Goal: Task Accomplishment & Management: Use online tool/utility

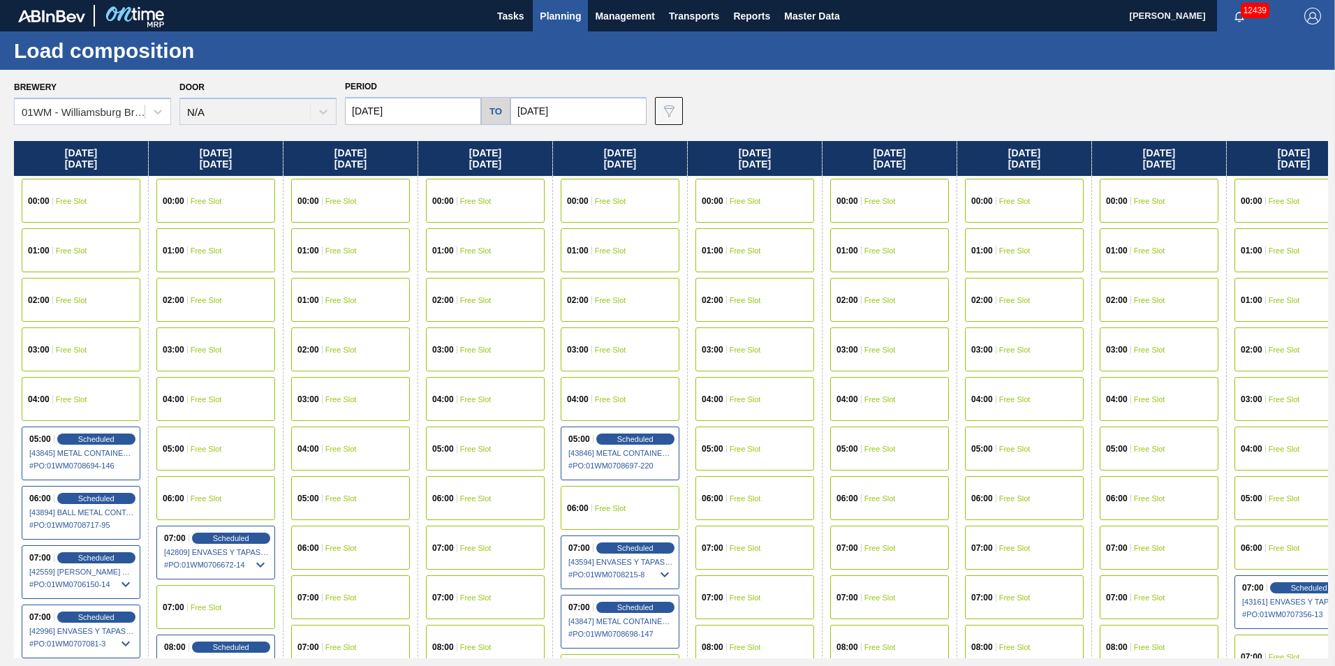
scroll to position [209, 0]
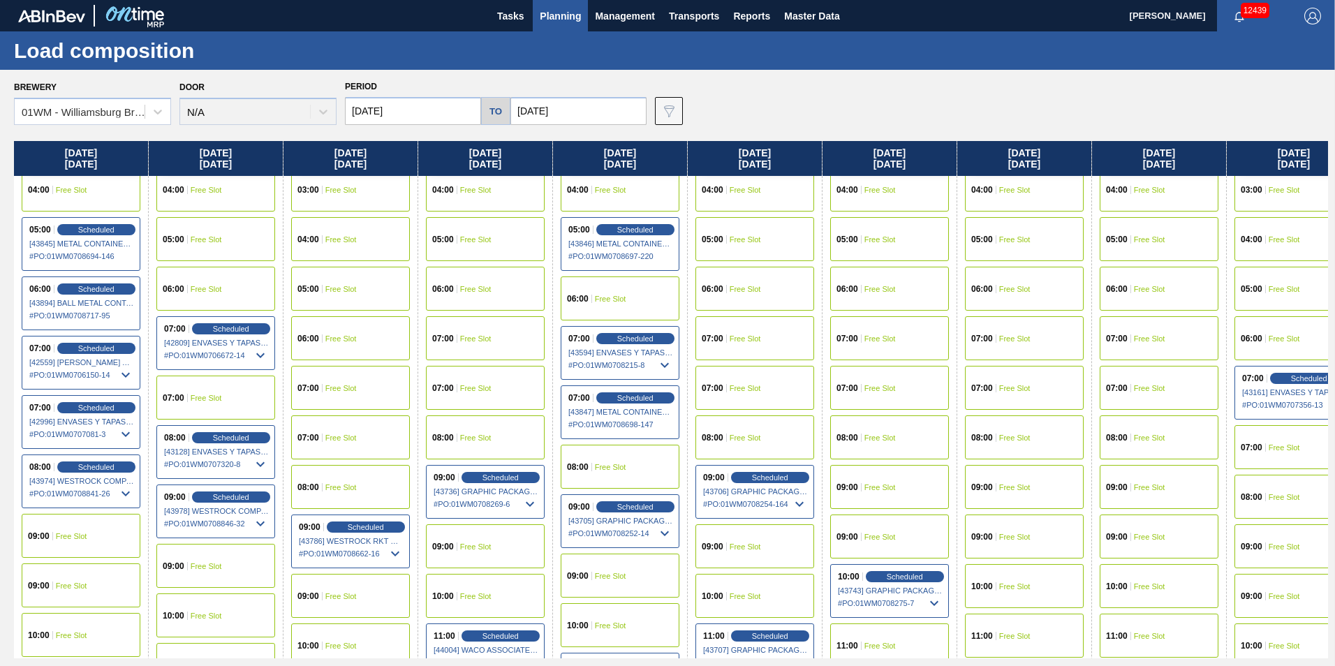
click at [390, 114] on input "[DATE]" at bounding box center [413, 111] width 136 height 28
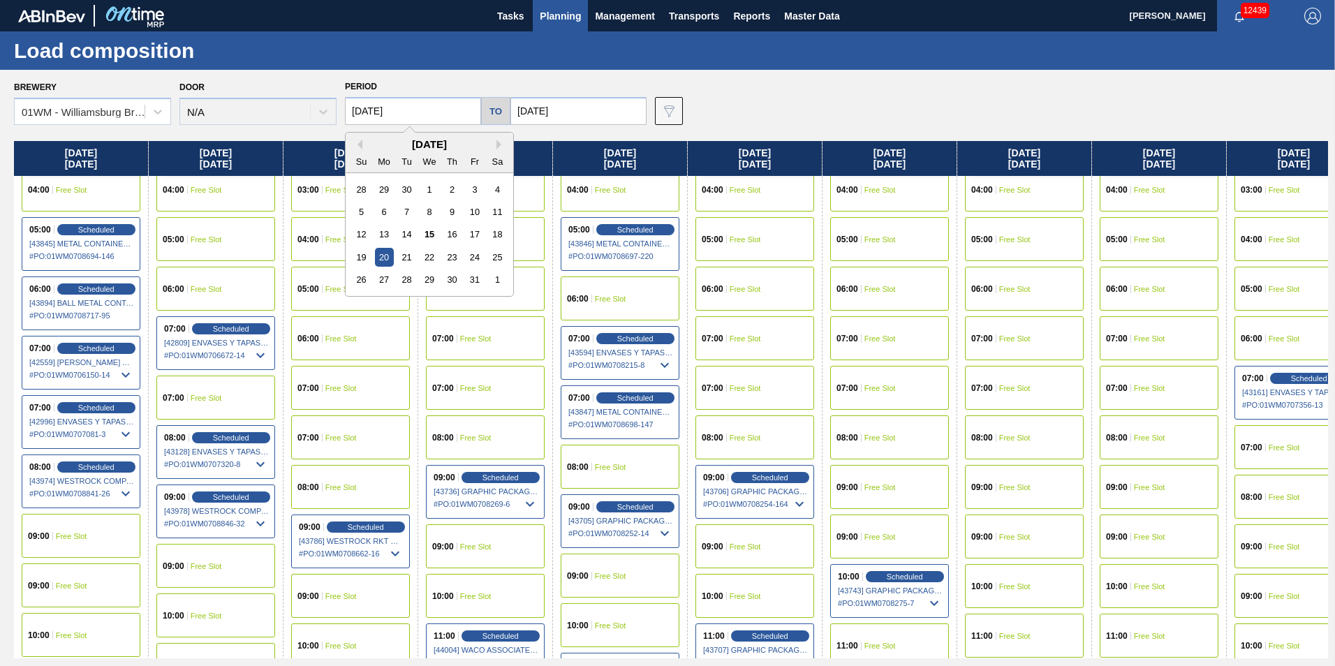
click at [779, 83] on div "Brewery 01WM - [GEOGRAPHIC_DATA] Brewery Door N/A Period [DATE] Previous Month …" at bounding box center [671, 101] width 1314 height 48
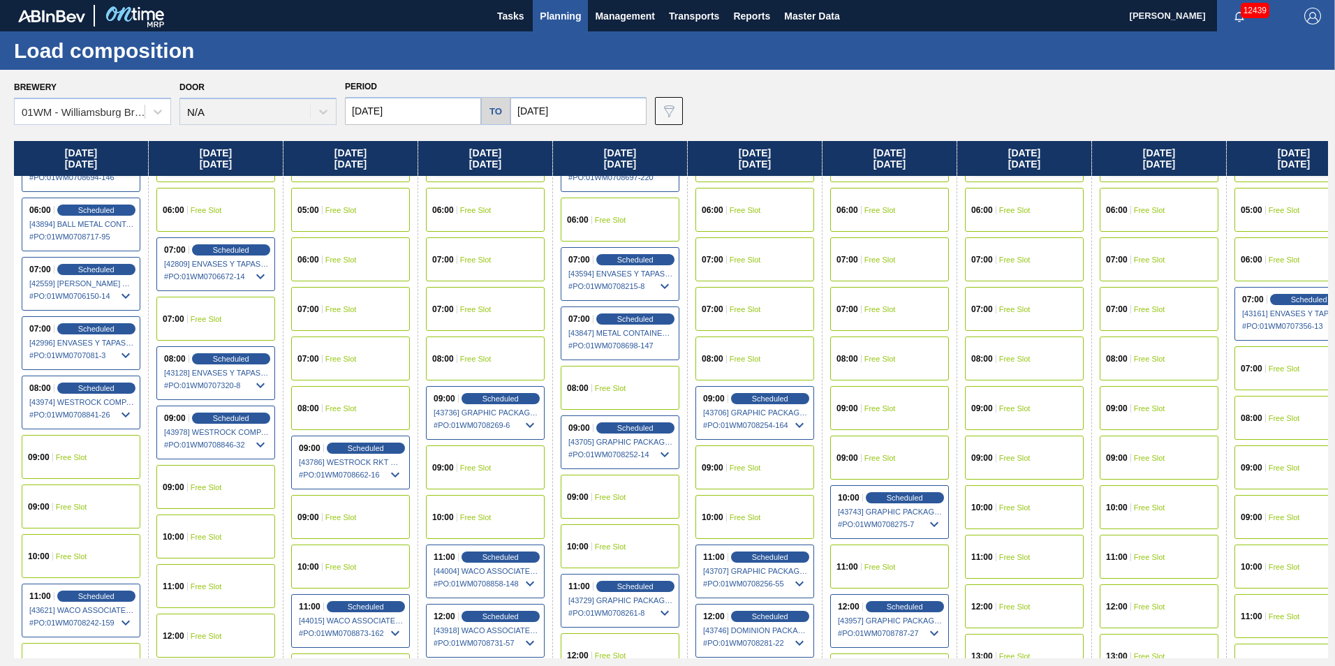
scroll to position [279, 0]
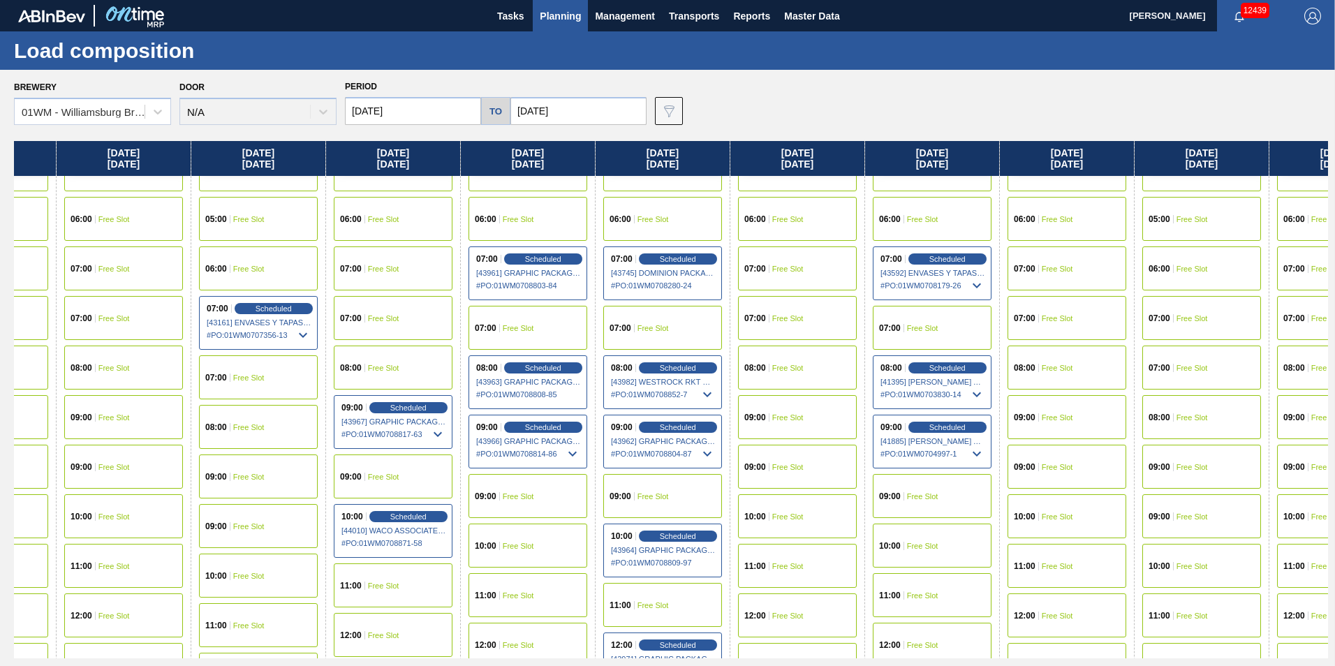
drag, startPoint x: 1200, startPoint y: 157, endPoint x: 147, endPoint y: 228, distance: 1055.4
click at [147, 228] on div "[DATE] 00:00 Free Slot 01:00 Free Slot 02:00 Free Slot 03:00 Free Slot 04:00 Fr…" at bounding box center [671, 399] width 1314 height 517
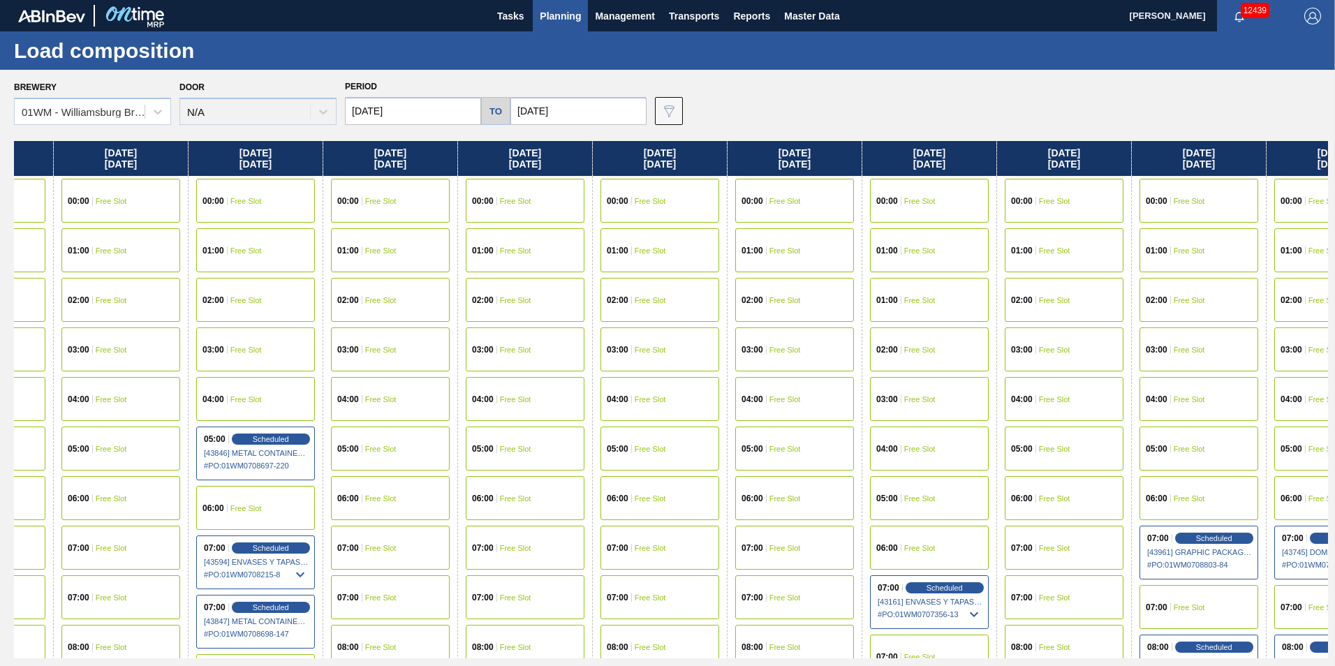
scroll to position [0, 0]
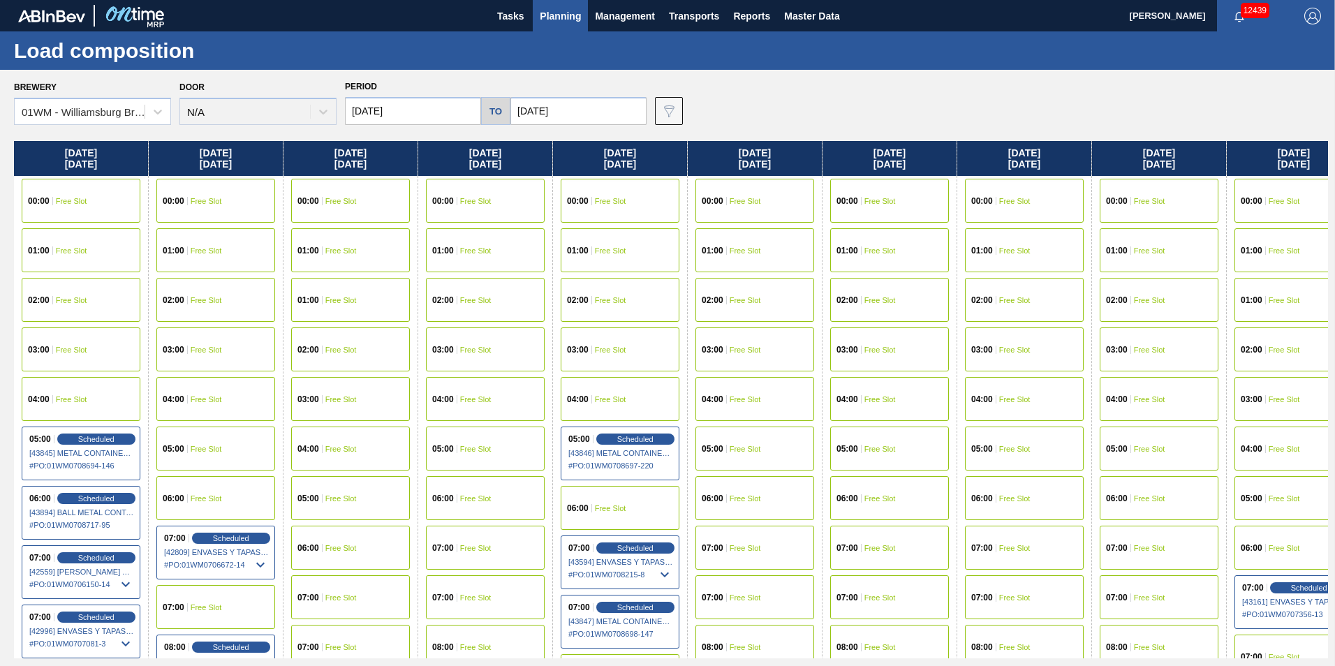
drag, startPoint x: 29, startPoint y: 161, endPoint x: 1245, endPoint y: 200, distance: 1216.2
click at [1245, 200] on div "[DATE] 00:00 Free Slot 01:00 Free Slot 02:00 Free Slot 03:00 Free Slot 04:00 Fr…" at bounding box center [671, 399] width 1314 height 517
drag, startPoint x: 384, startPoint y: 168, endPoint x: 1137, endPoint y: 187, distance: 753.6
click at [1137, 187] on div "[DATE] 00:00 Free Slot 01:00 Free Slot 02:00 Free Slot 03:00 Free Slot 04:00 Fr…" at bounding box center [671, 399] width 1314 height 517
click at [569, 15] on span "Planning" at bounding box center [560, 16] width 41 height 17
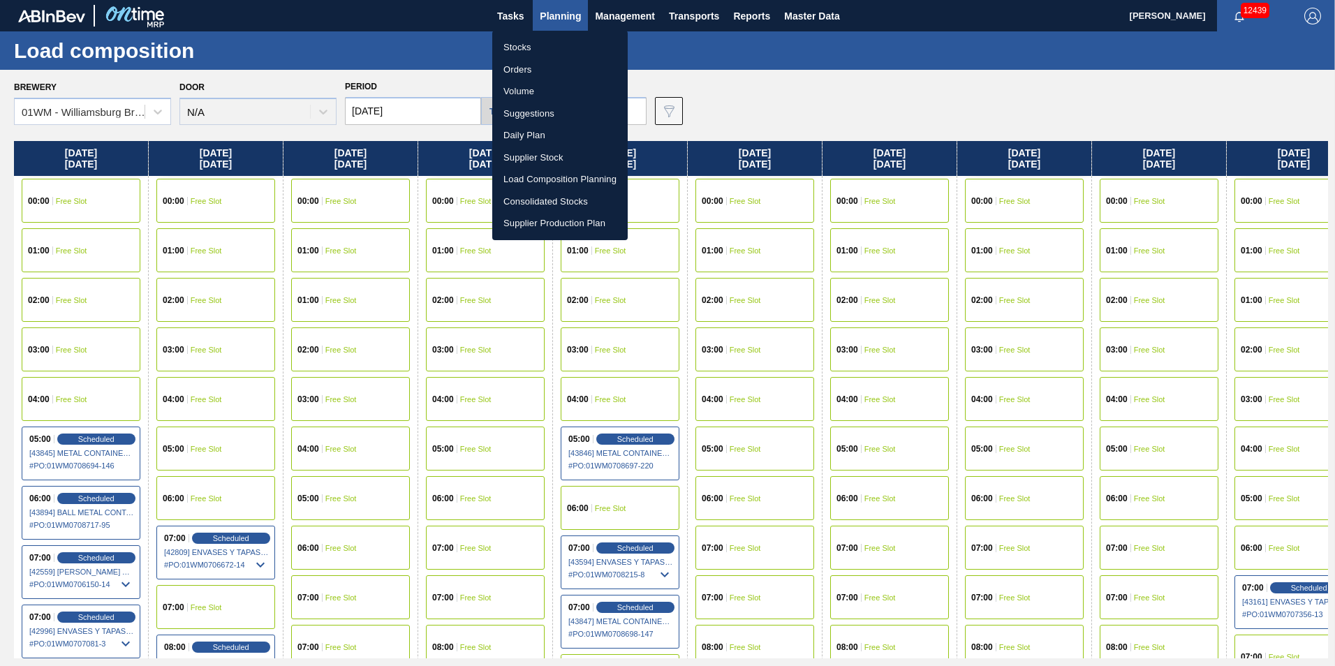
click at [549, 115] on li "Suggestions" at bounding box center [559, 114] width 135 height 22
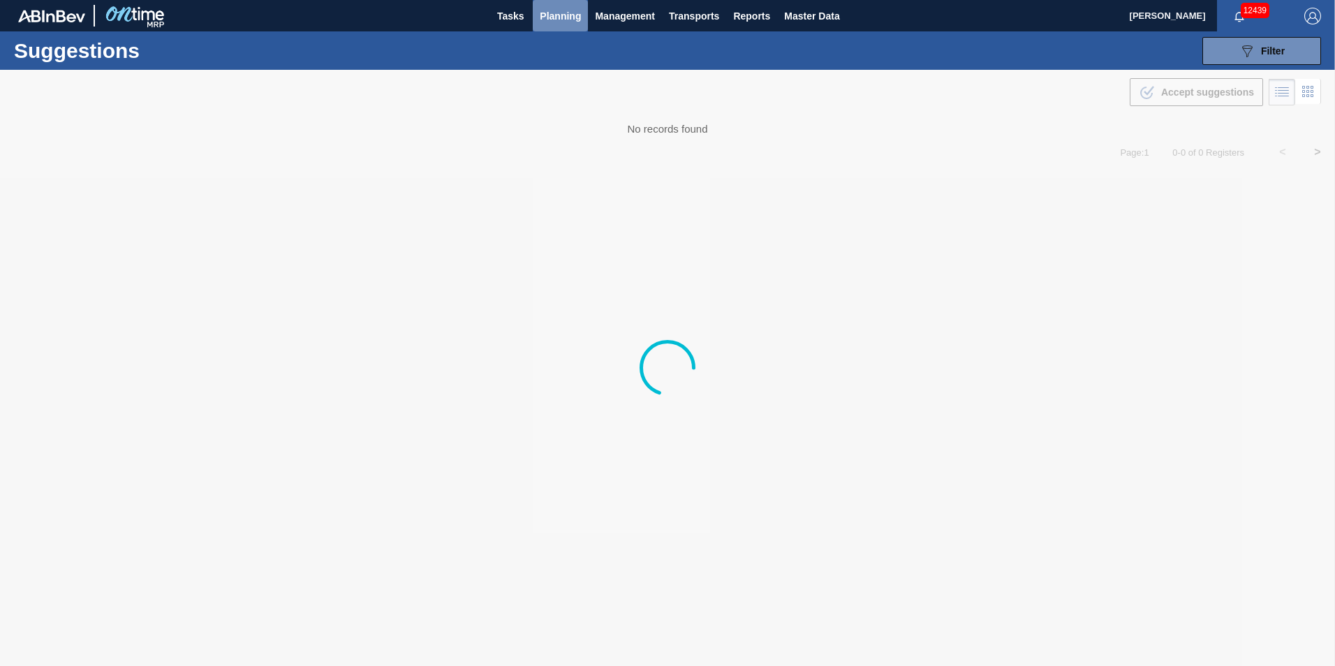
click at [566, 13] on span "Planning" at bounding box center [560, 16] width 41 height 17
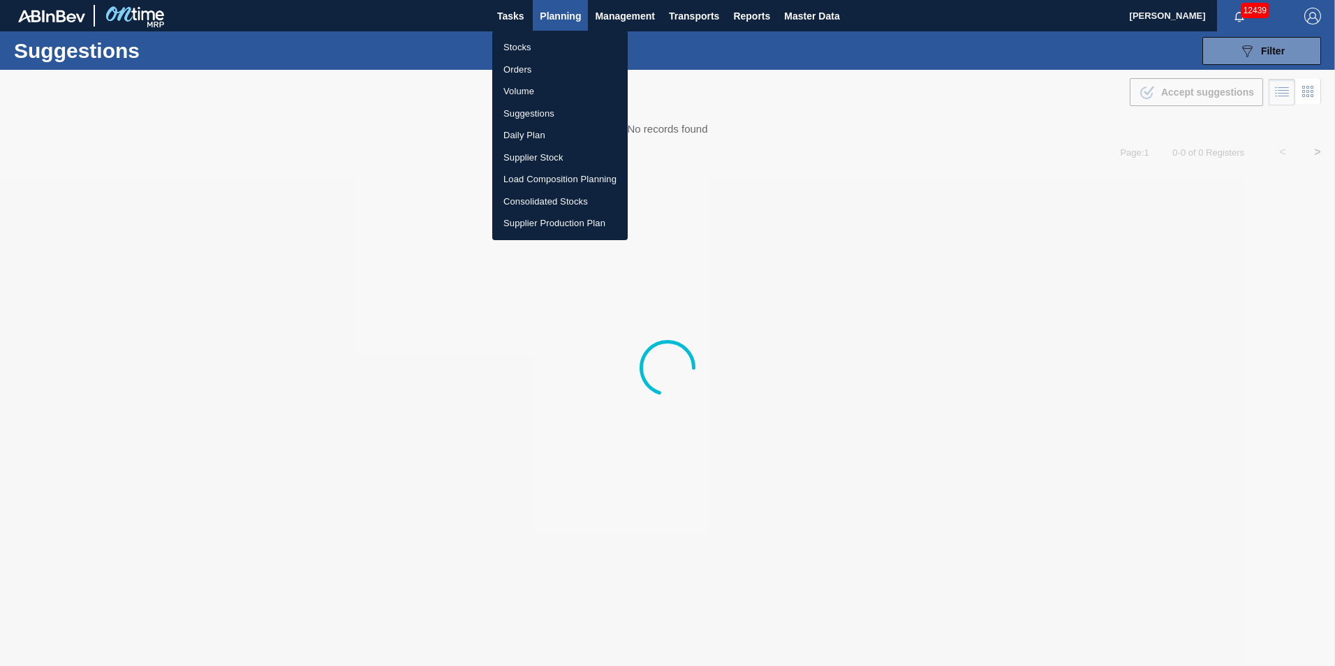
click at [569, 180] on li "Load Composition Planning" at bounding box center [559, 179] width 135 height 22
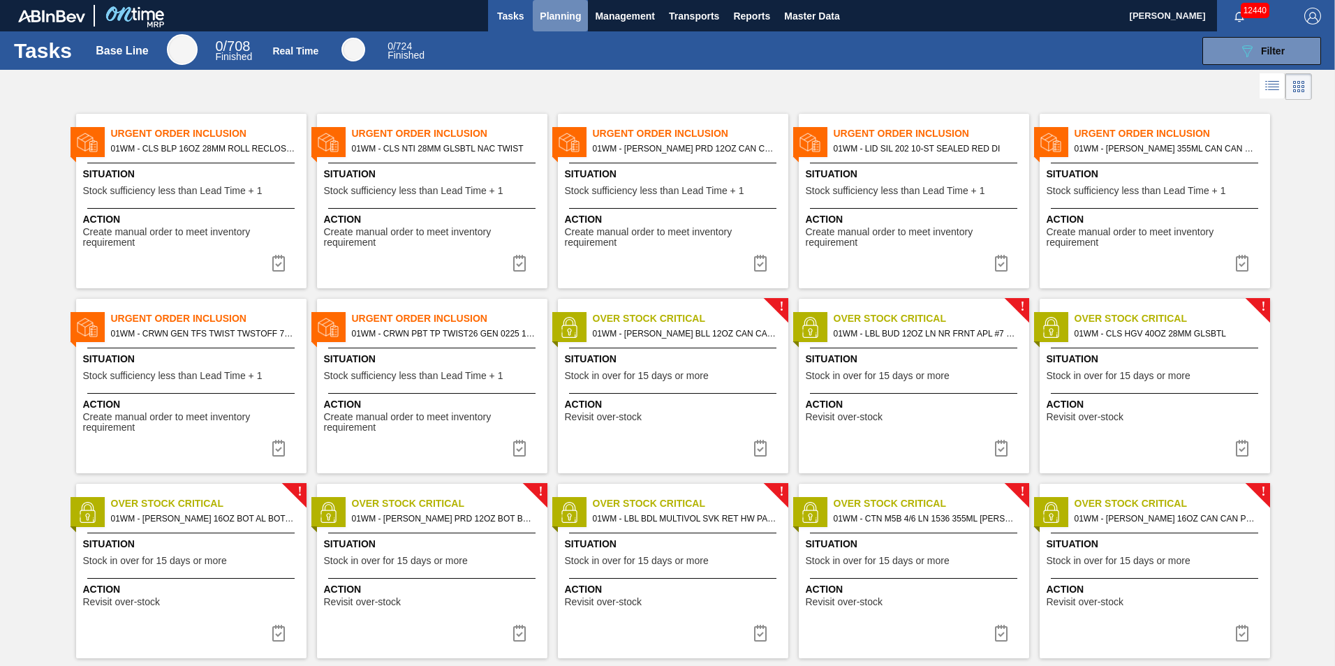
click at [573, 10] on span "Planning" at bounding box center [560, 16] width 41 height 17
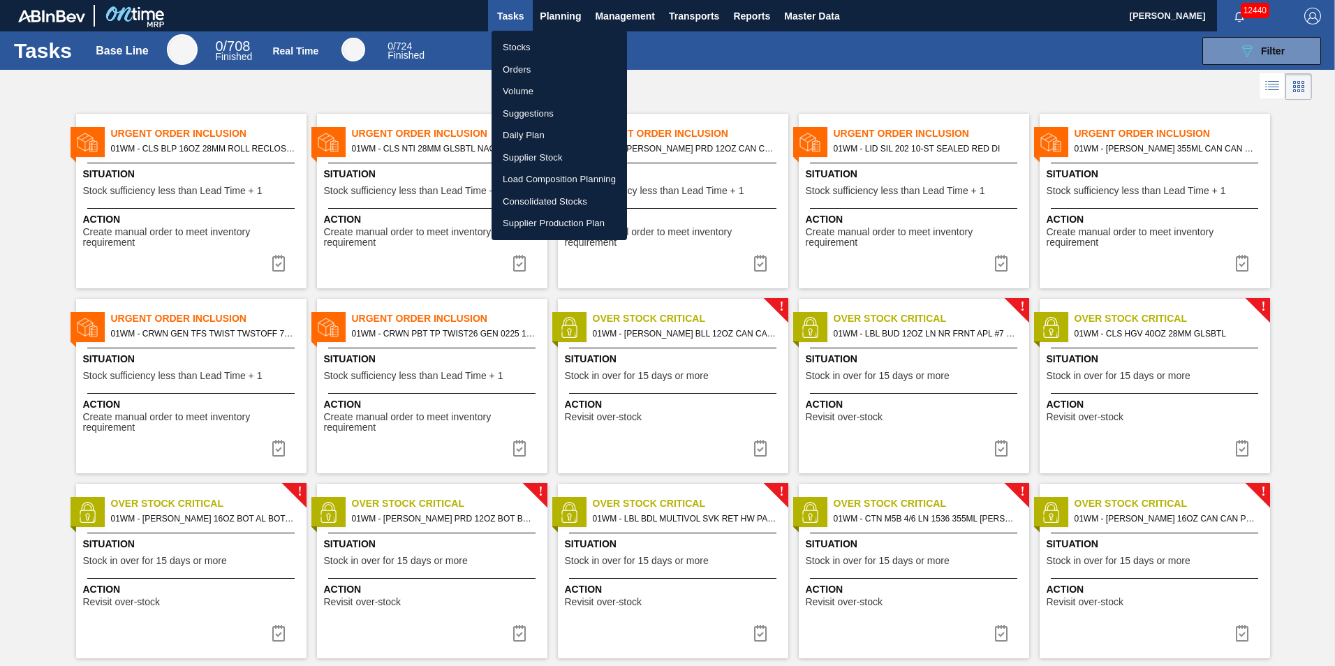
click at [575, 15] on div at bounding box center [667, 333] width 1335 height 666
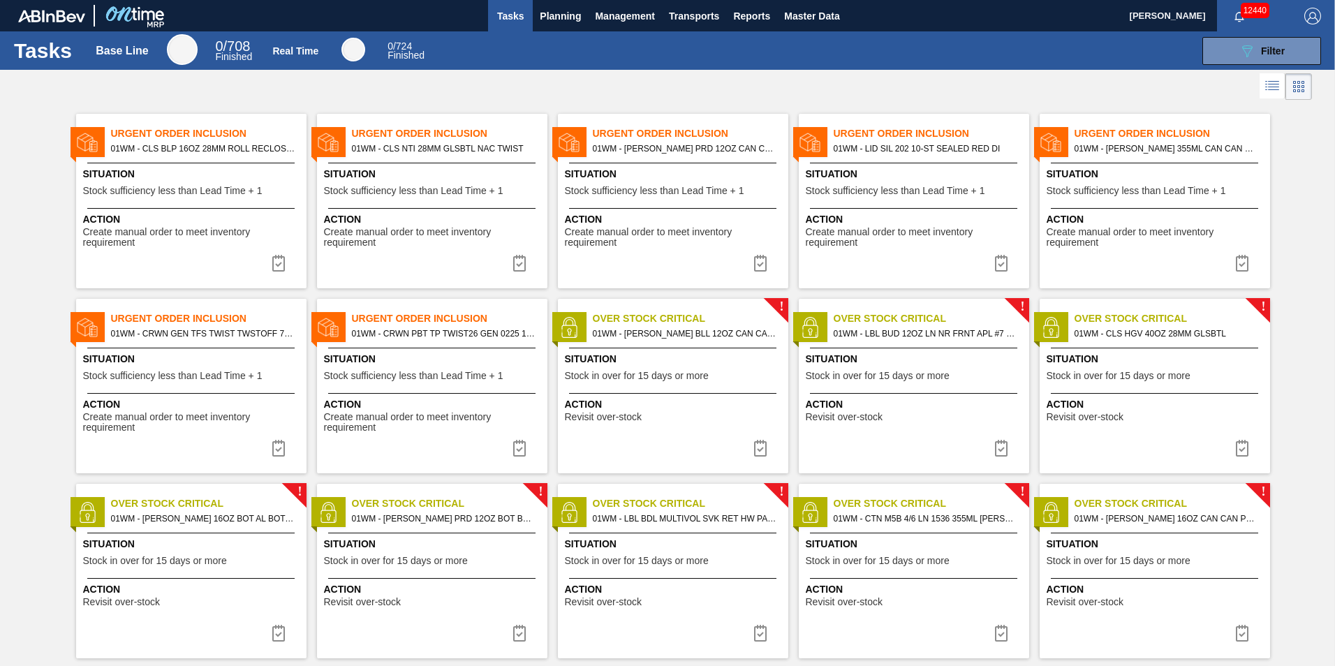
click at [575, 15] on span "Planning" at bounding box center [560, 16] width 41 height 17
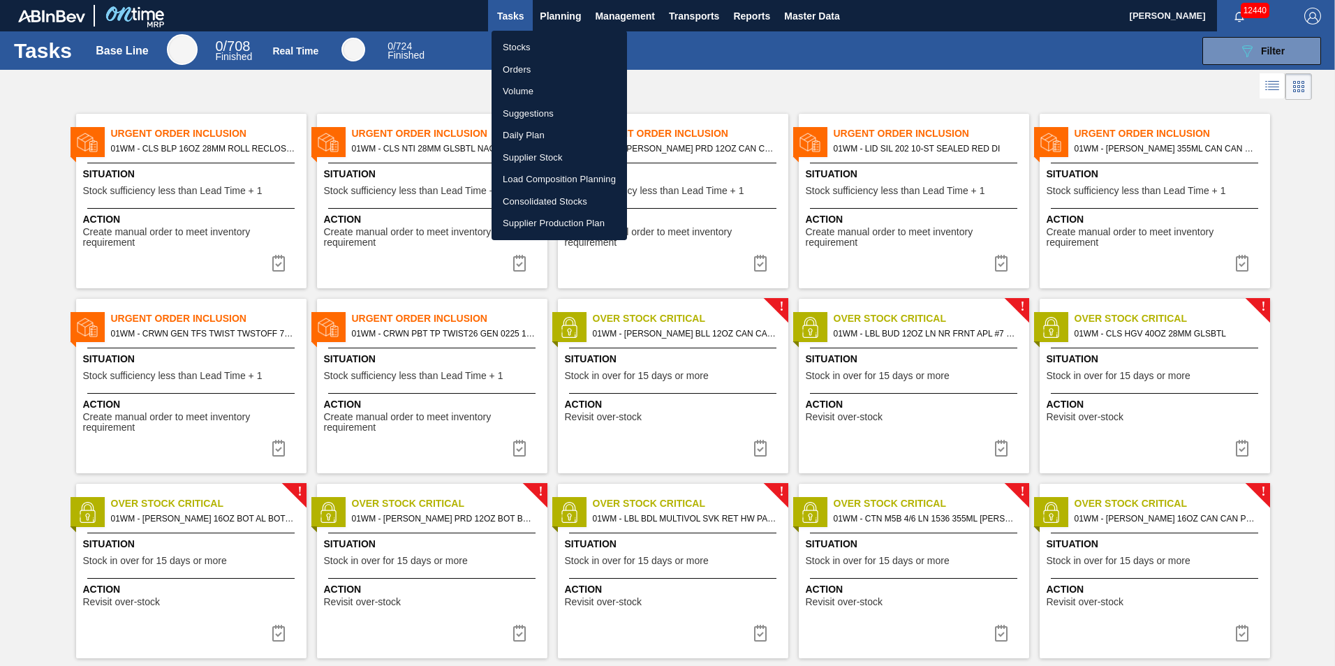
click at [549, 184] on li "Load Composition Planning" at bounding box center [559, 179] width 135 height 22
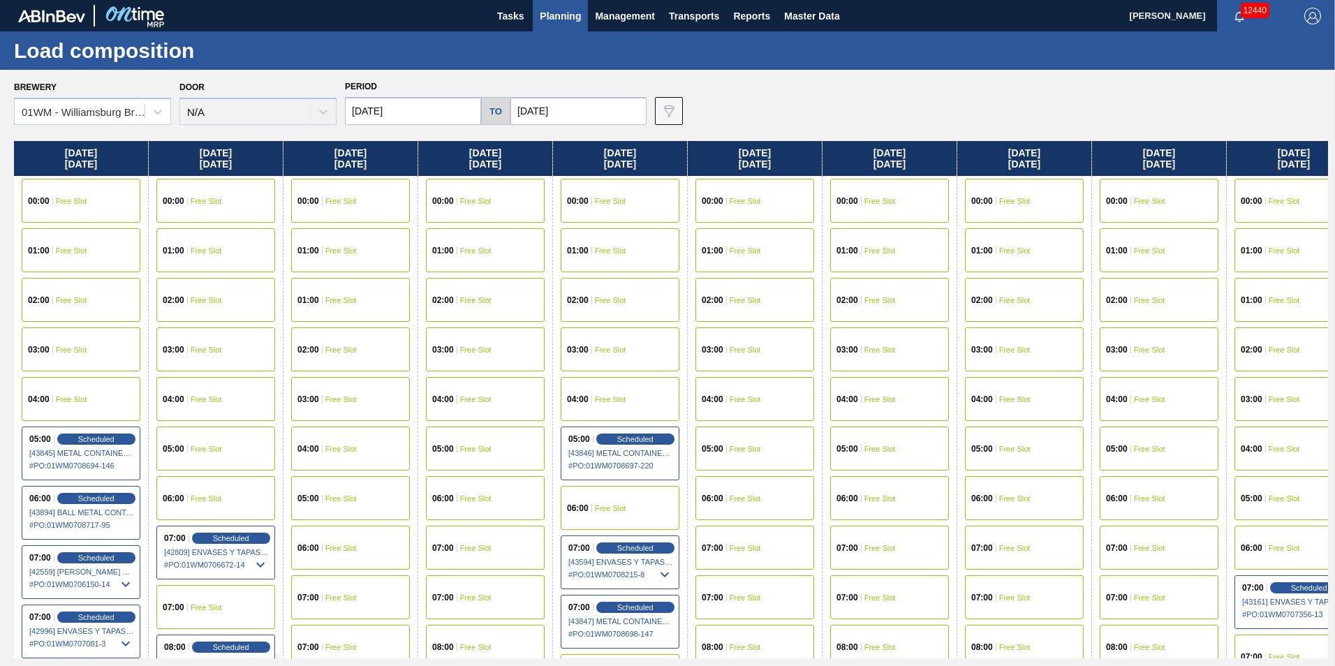
click at [409, 101] on input "[DATE]" at bounding box center [413, 111] width 136 height 28
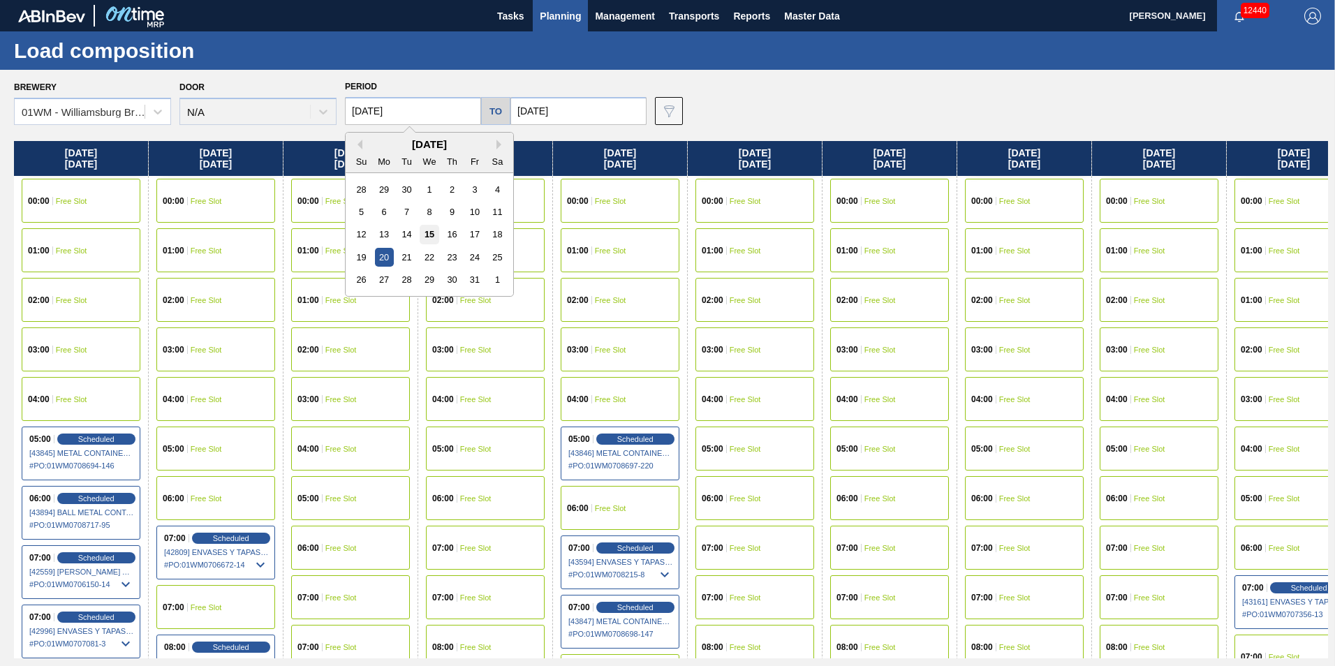
click at [428, 232] on div "15" at bounding box center [429, 234] width 19 height 19
type input "10/15/2025"
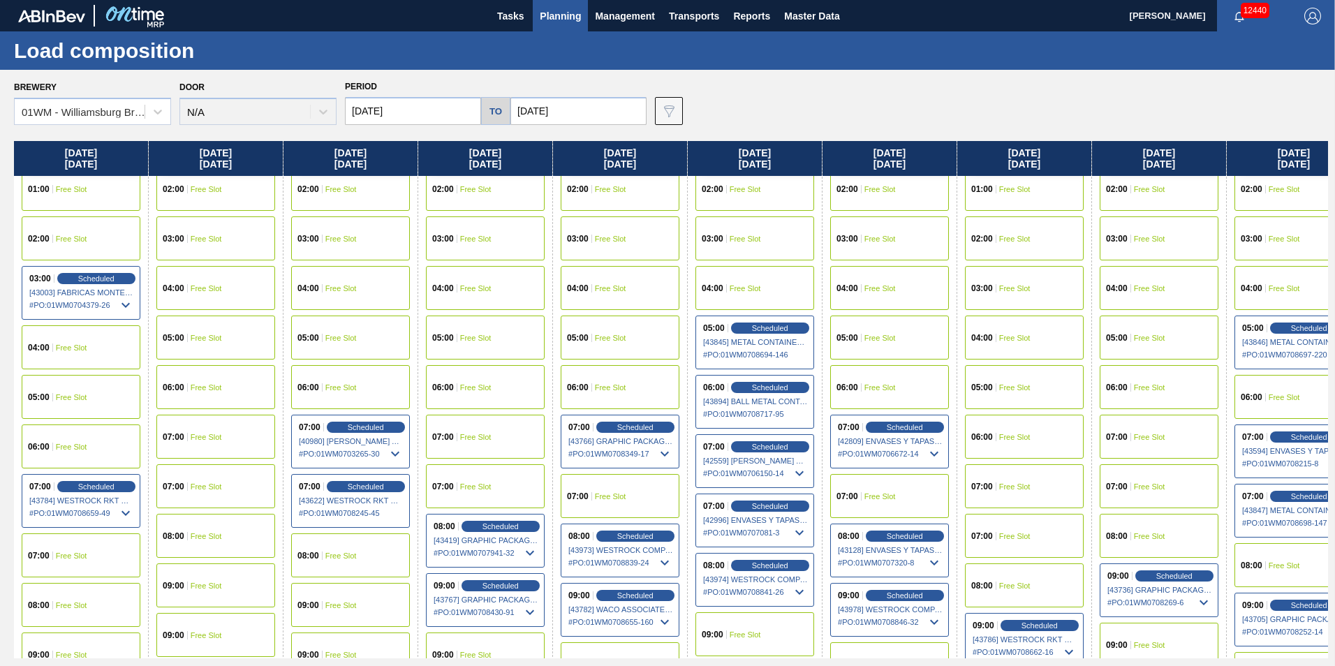
scroll to position [140, 0]
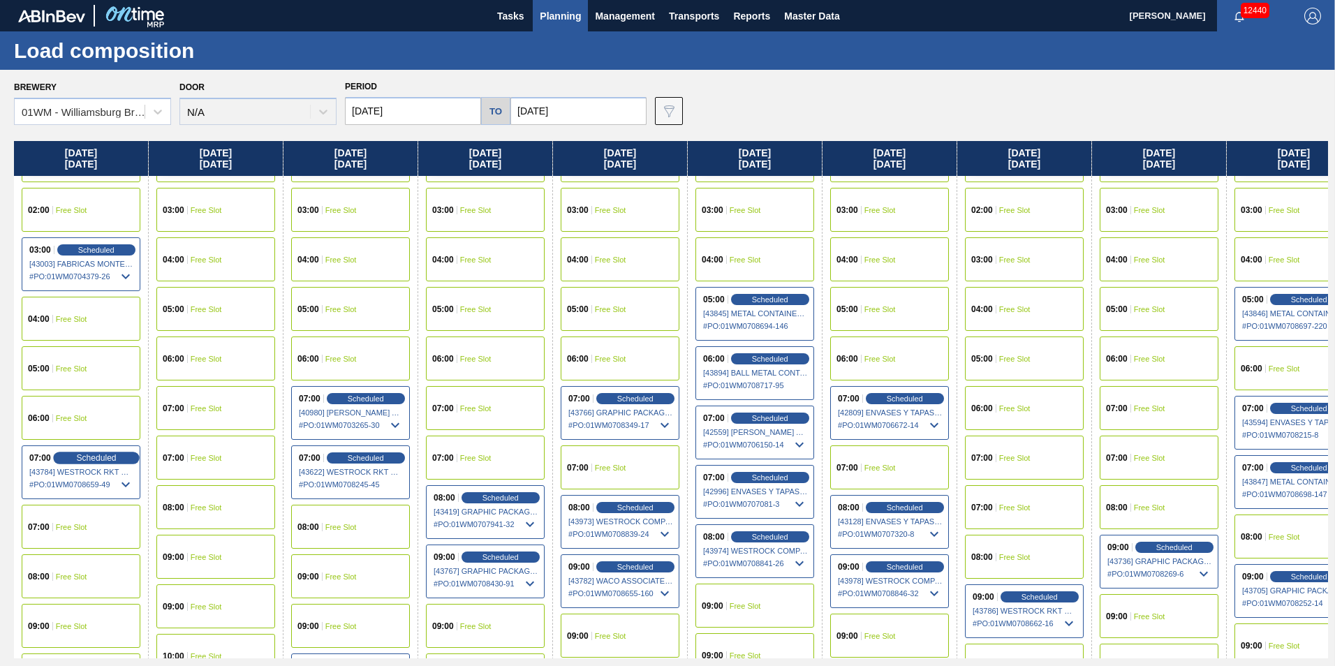
click at [94, 459] on span "Scheduled" at bounding box center [96, 457] width 40 height 9
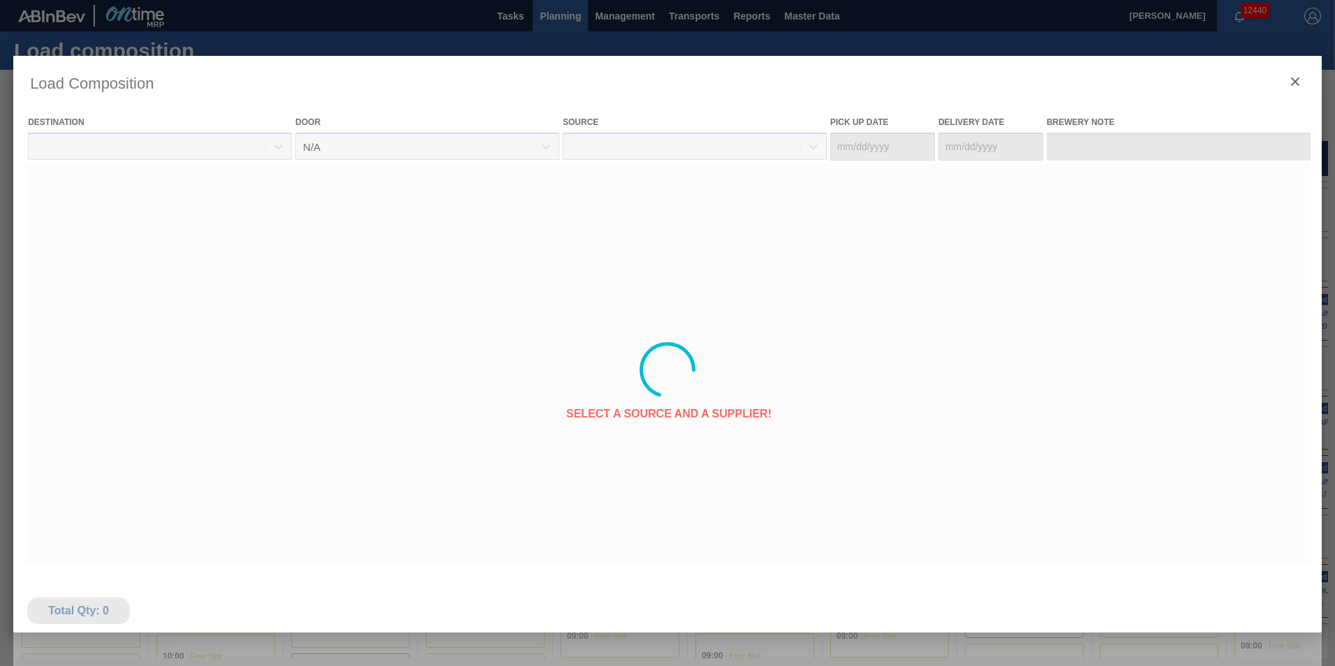
type Date "10/13/2025"
type Date "10/15/2025"
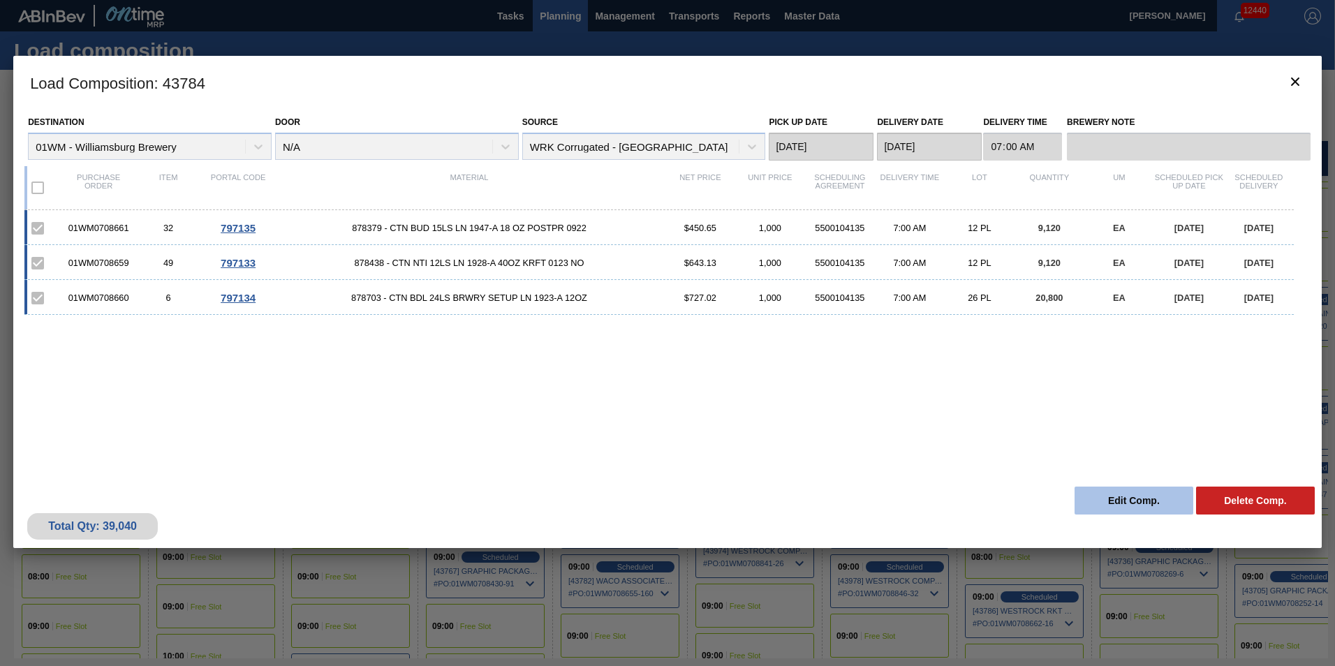
click at [1140, 508] on button "Edit Comp." at bounding box center [1134, 501] width 119 height 28
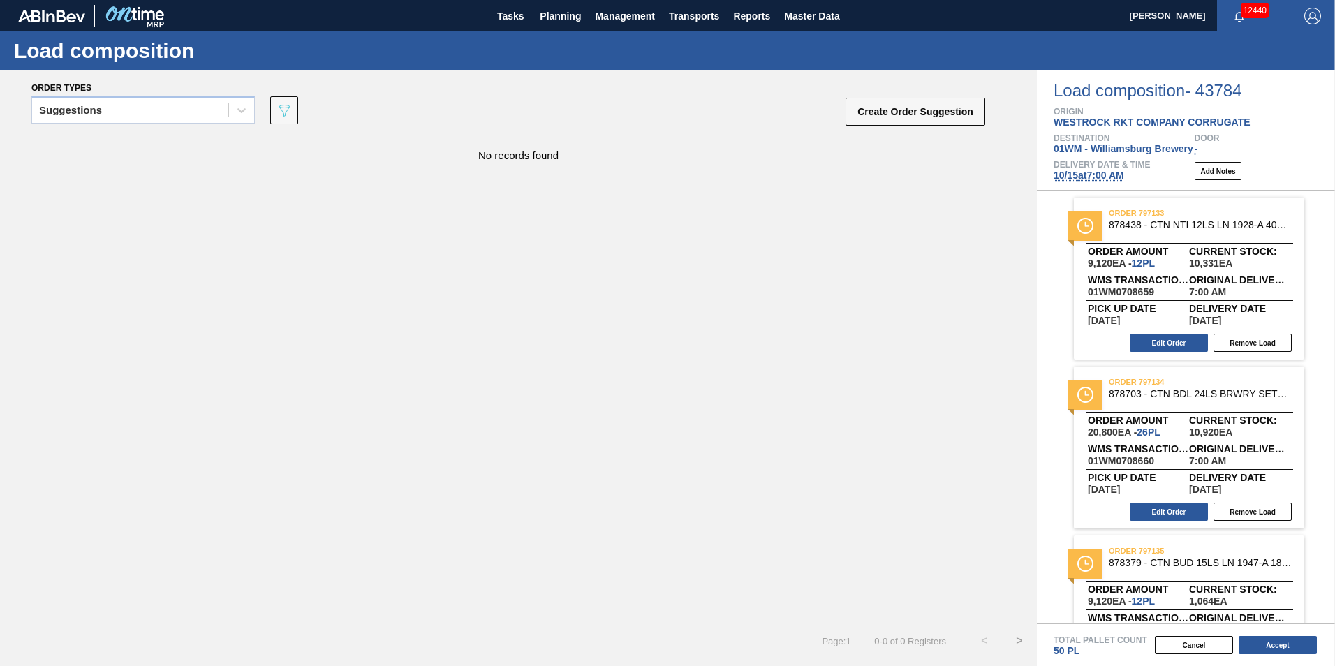
click at [1116, 177] on span "10/15 at 7:00 AM" at bounding box center [1089, 175] width 71 height 11
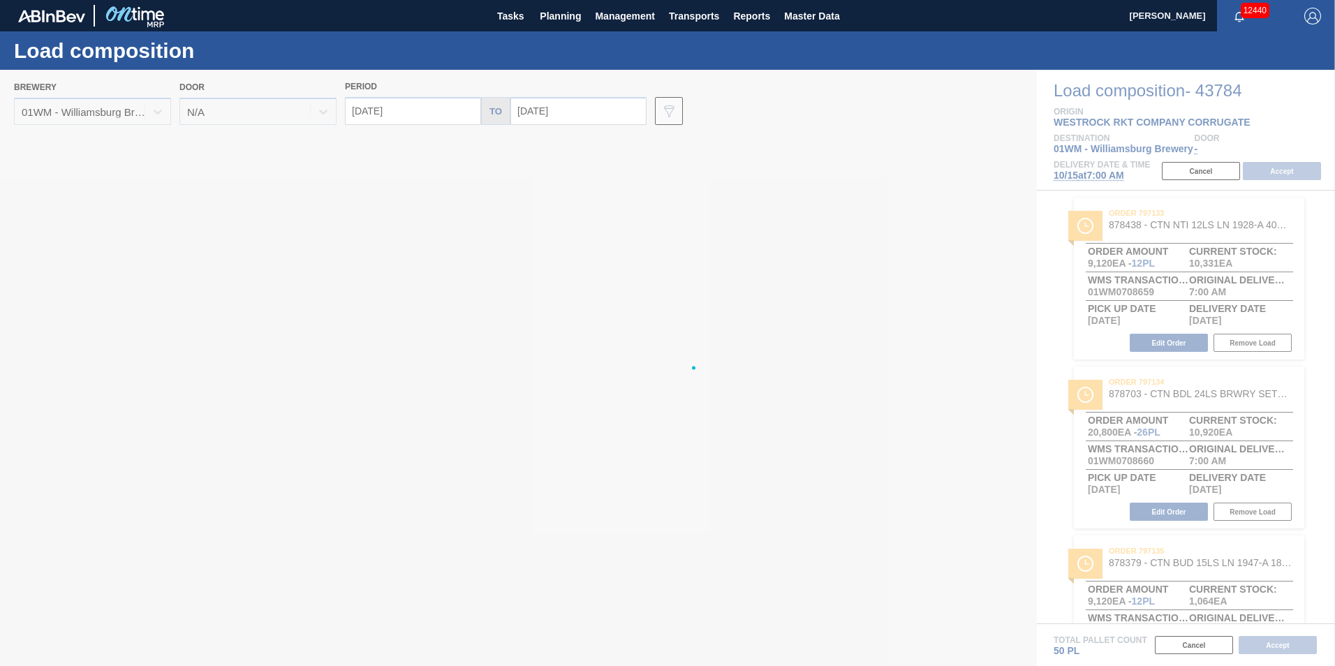
type input "[DATE]"
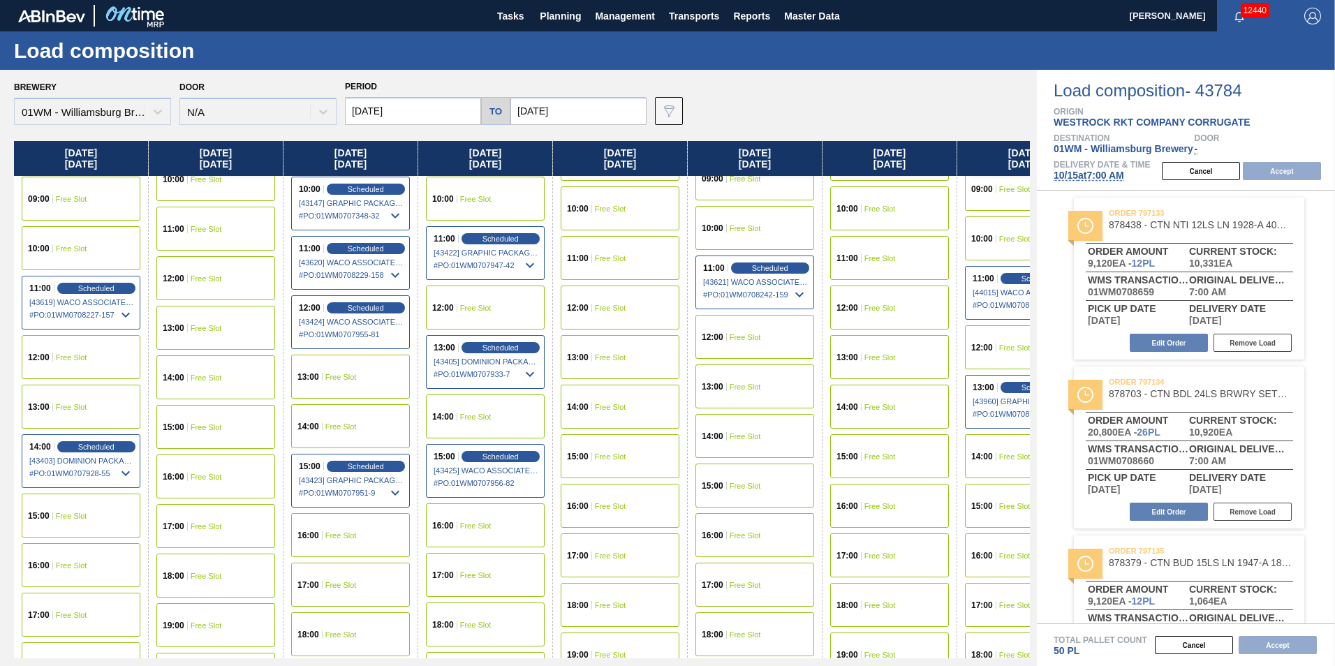
scroll to position [628, 0]
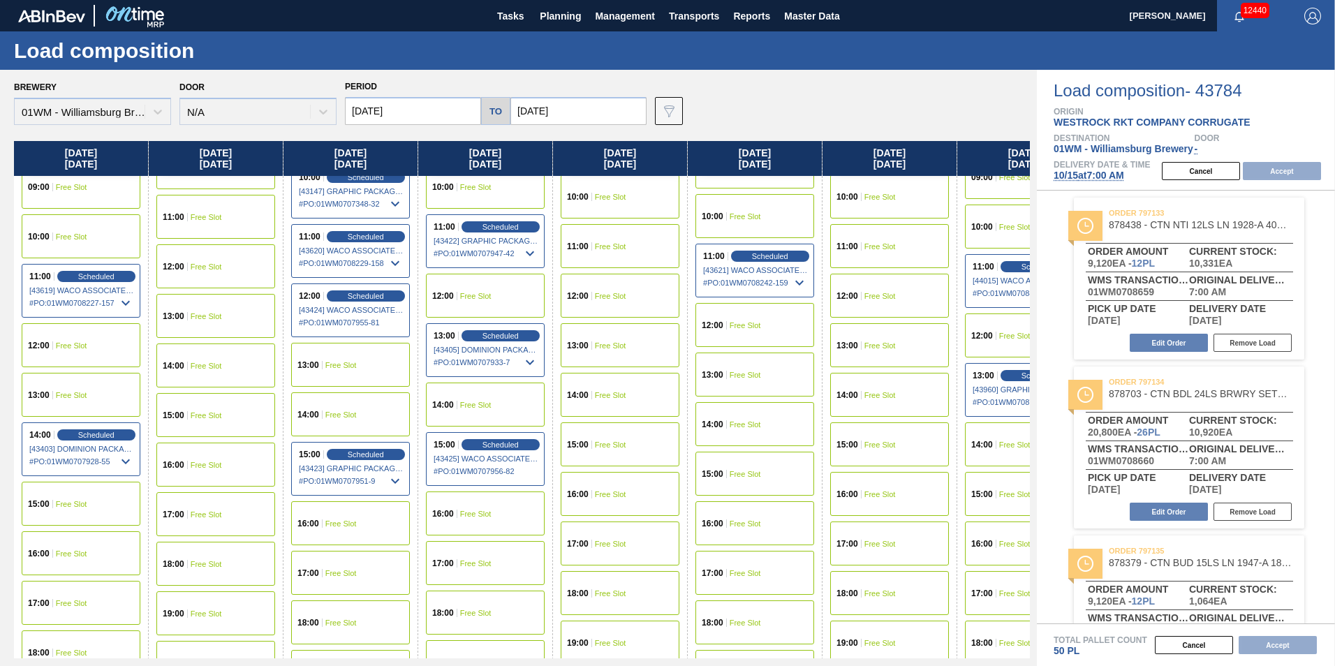
click at [229, 363] on div "14:00 Free Slot" at bounding box center [215, 366] width 119 height 44
click at [1315, 175] on button "Accept" at bounding box center [1282, 171] width 78 height 18
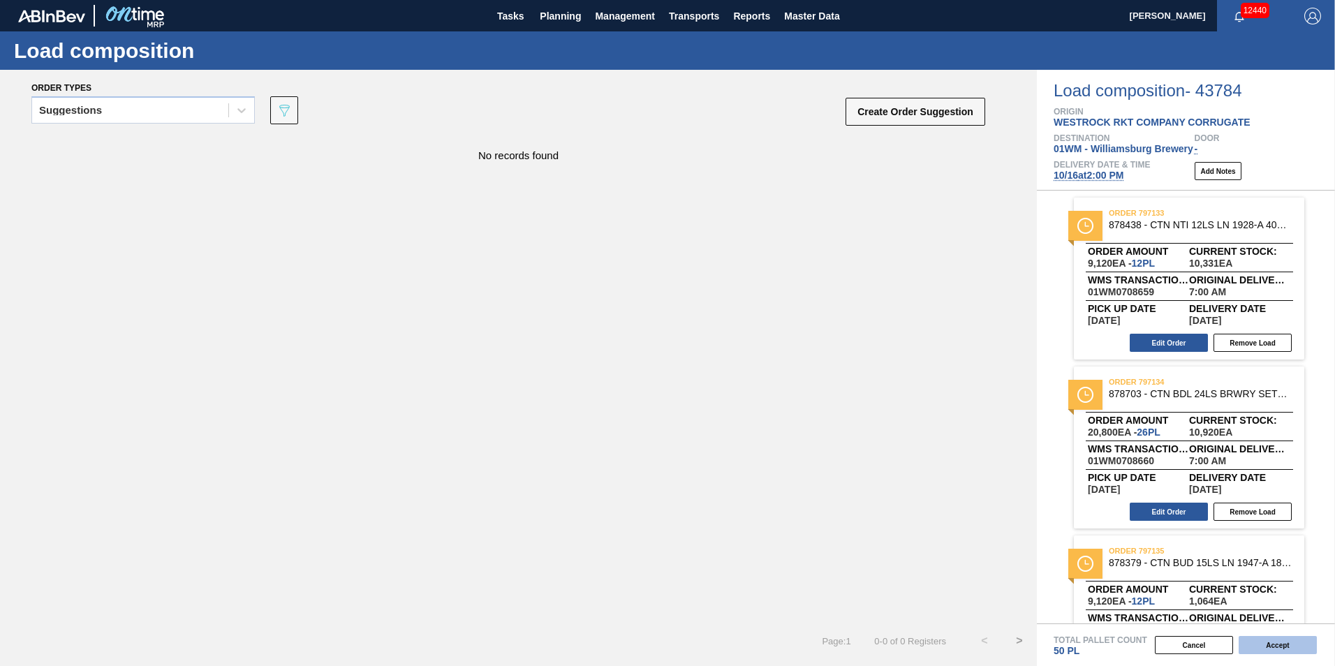
click at [1305, 644] on button "Accept" at bounding box center [1278, 645] width 78 height 18
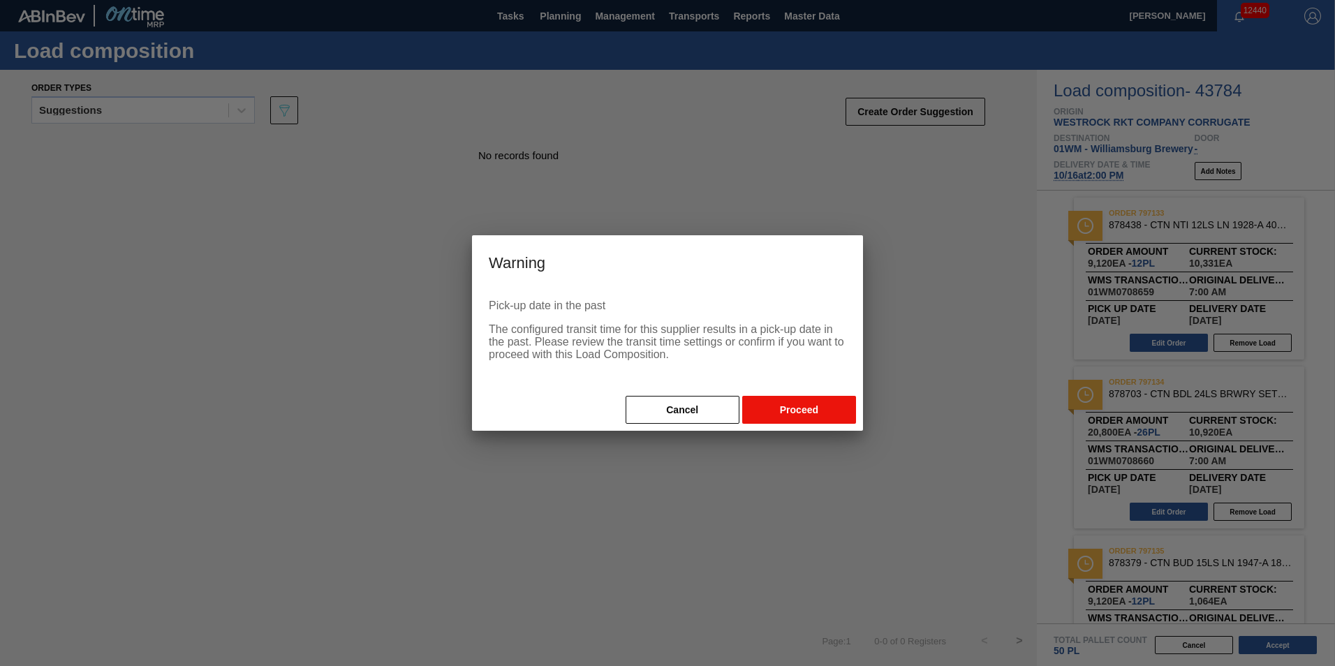
click at [833, 415] on button "Proceed" at bounding box center [799, 410] width 114 height 28
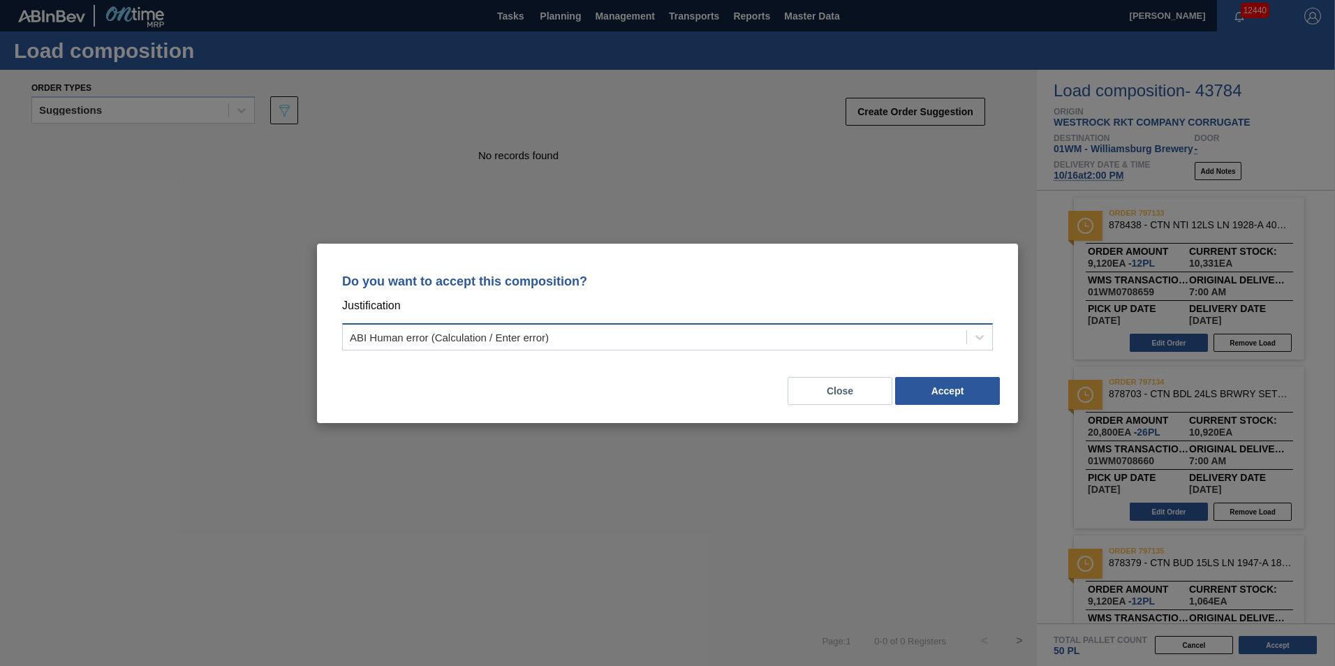
click at [665, 342] on div "ABI Human error (Calculation / Enter error)" at bounding box center [655, 337] width 624 height 20
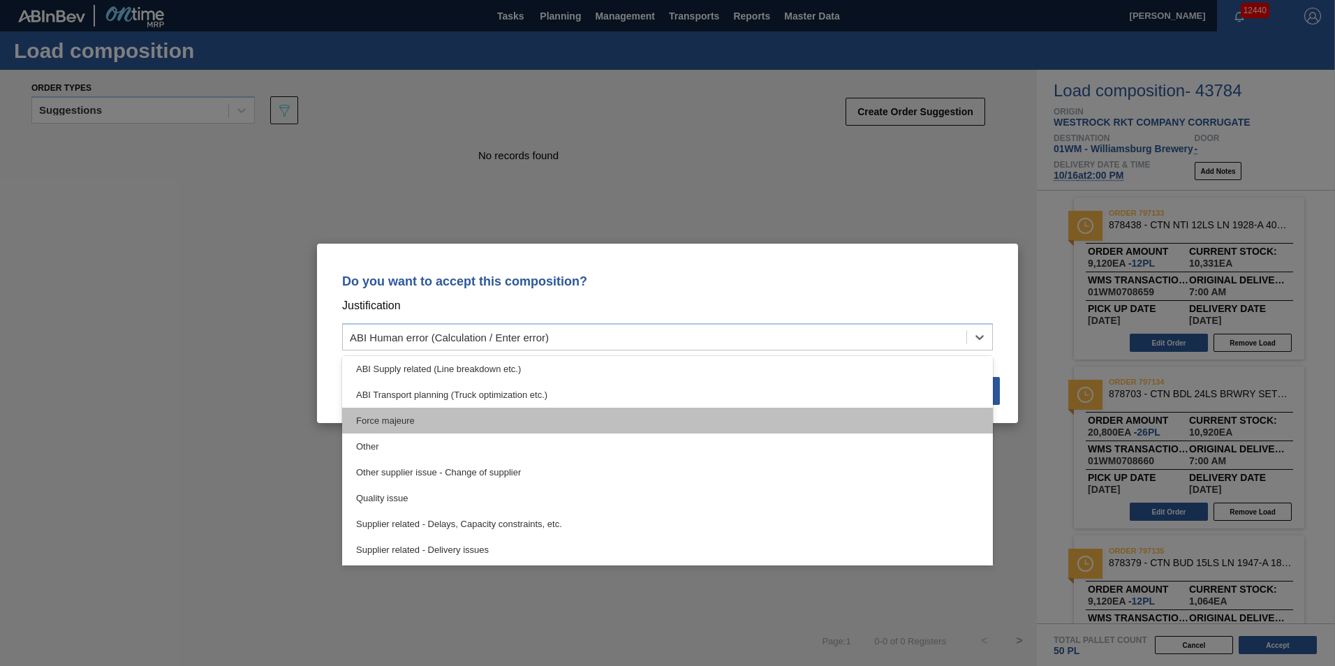
scroll to position [261, 0]
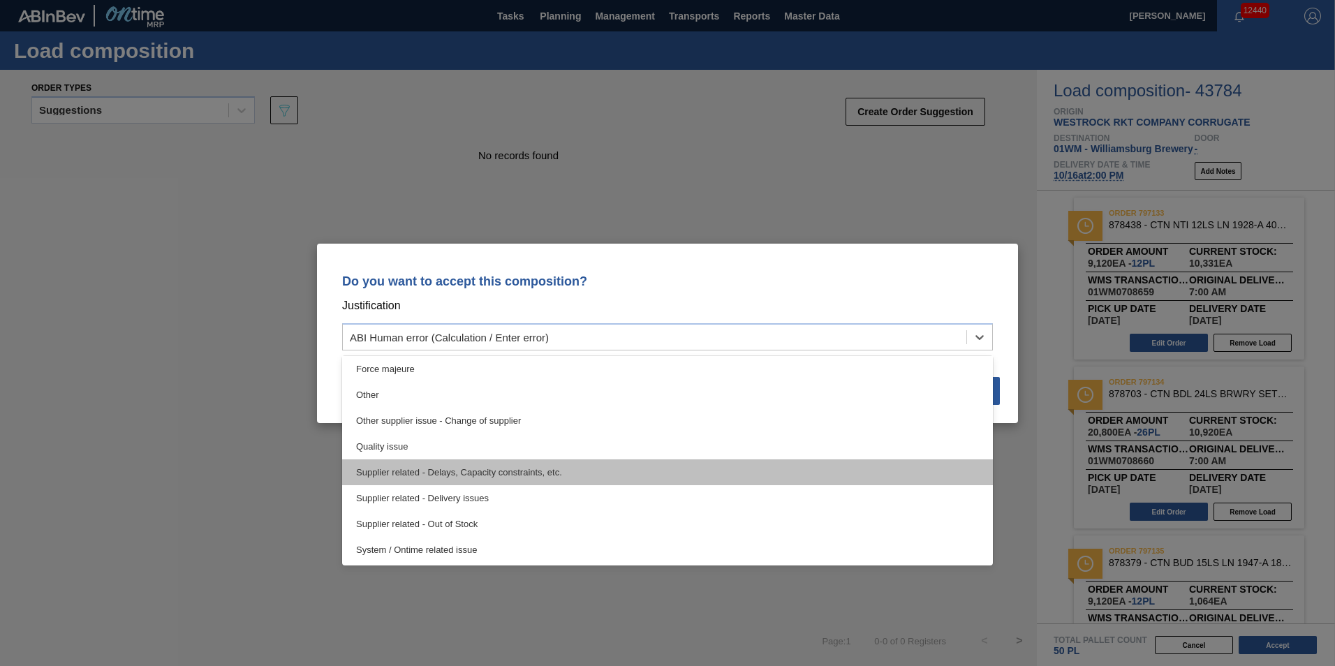
click at [624, 469] on div "Supplier related - Delays, Capacity constraints, etc." at bounding box center [667, 472] width 651 height 26
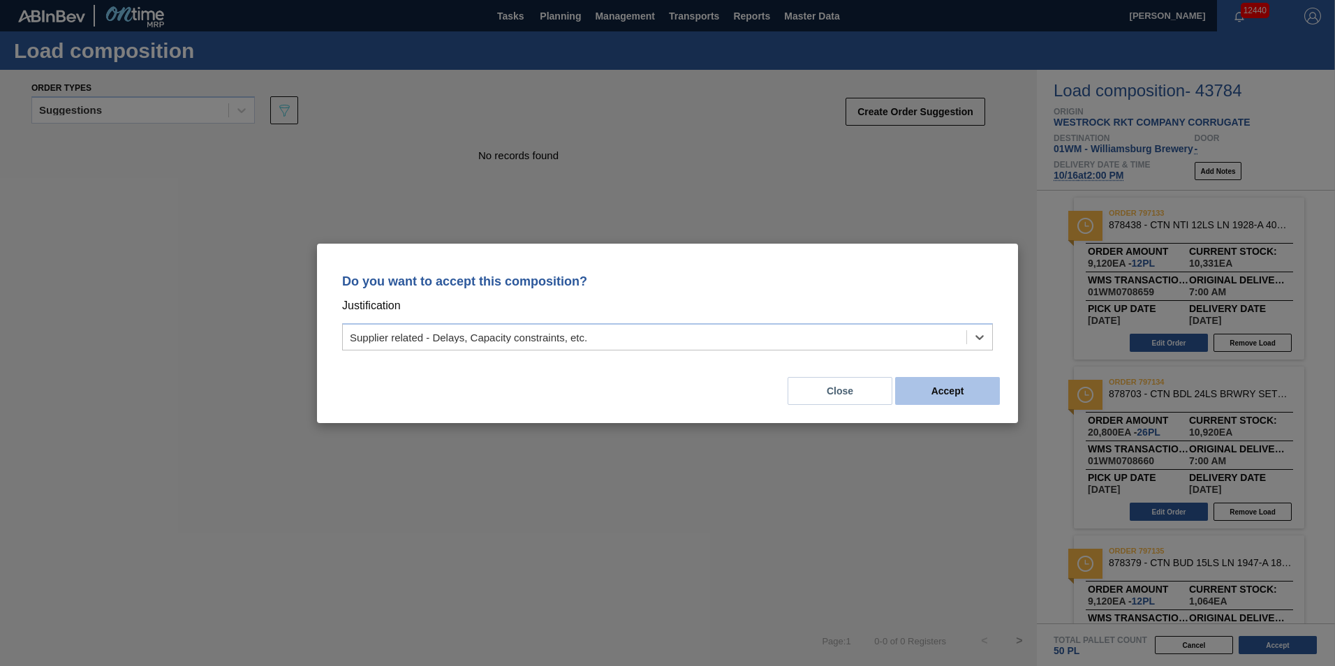
click at [950, 390] on button "Accept" at bounding box center [947, 391] width 105 height 28
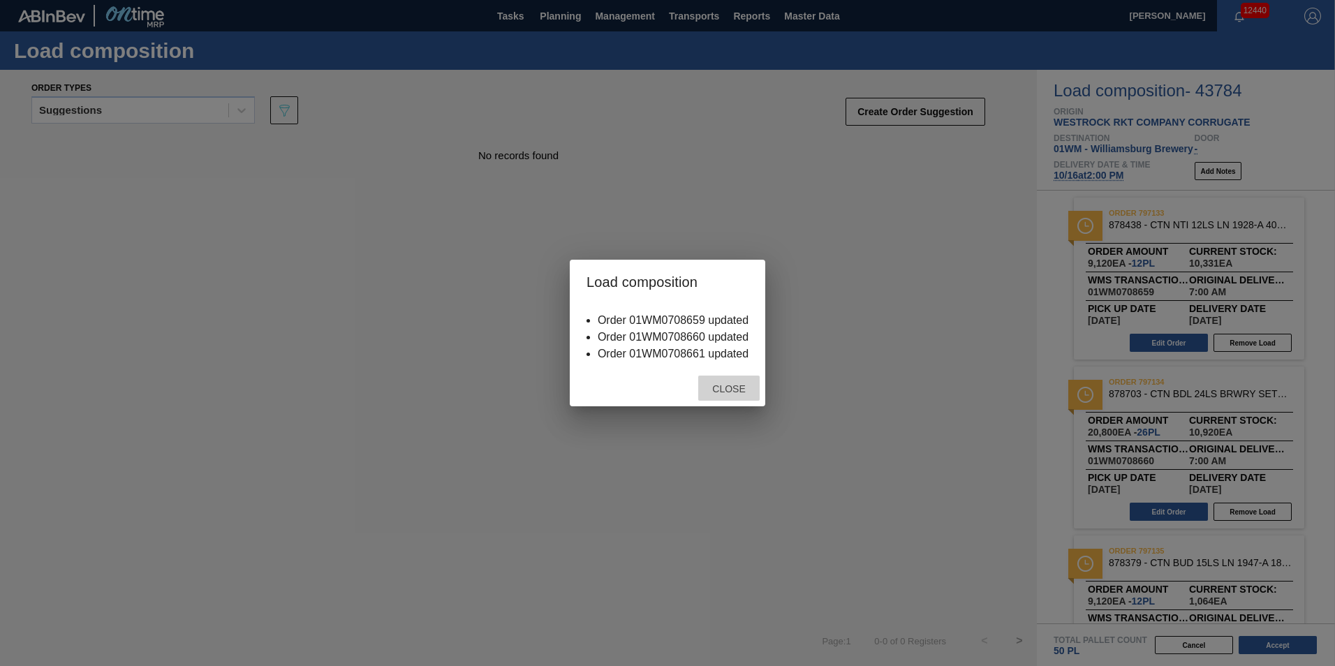
click at [720, 380] on div "Close" at bounding box center [728, 389] width 61 height 26
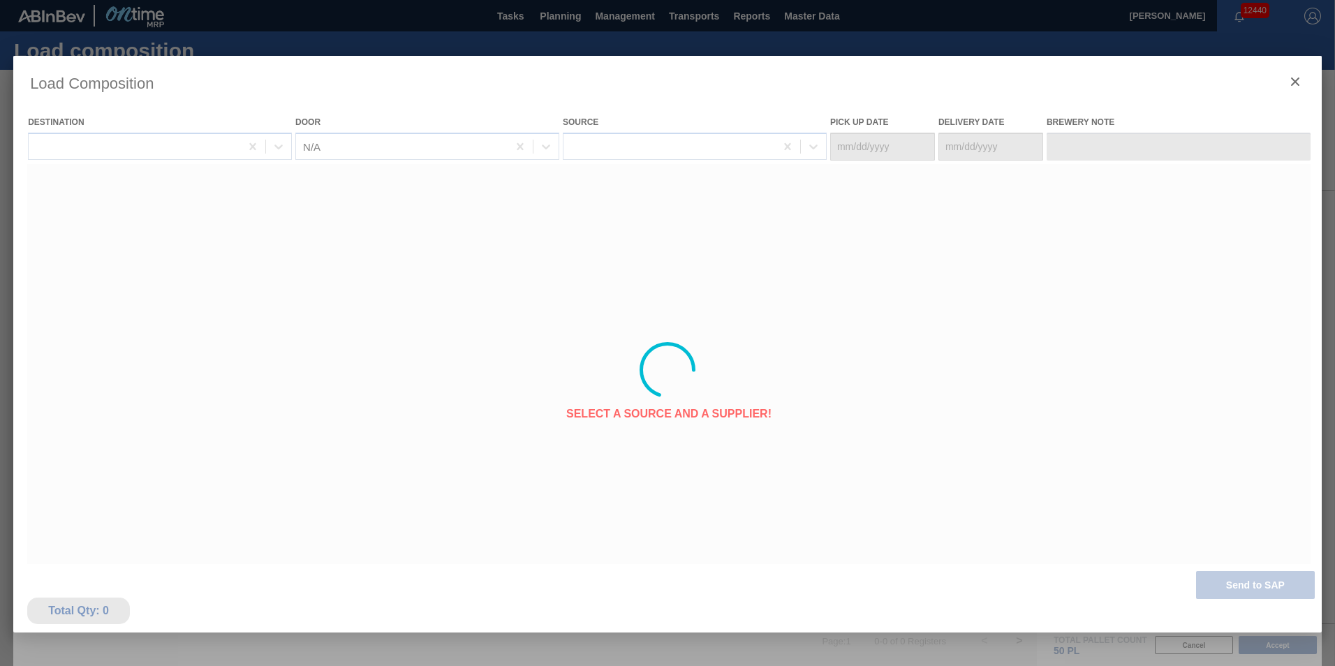
type Date "10/14/2025"
type Date "10/16/2025"
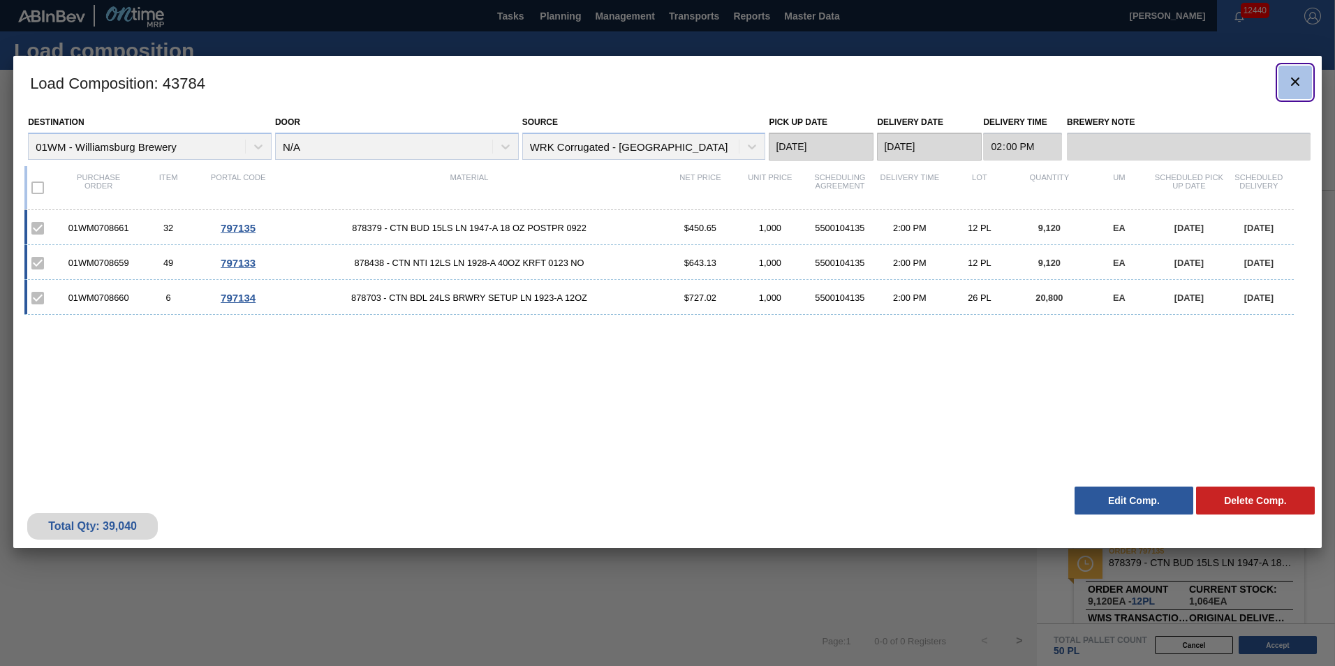
click at [1293, 76] on icon "botão de ícone" at bounding box center [1295, 81] width 17 height 17
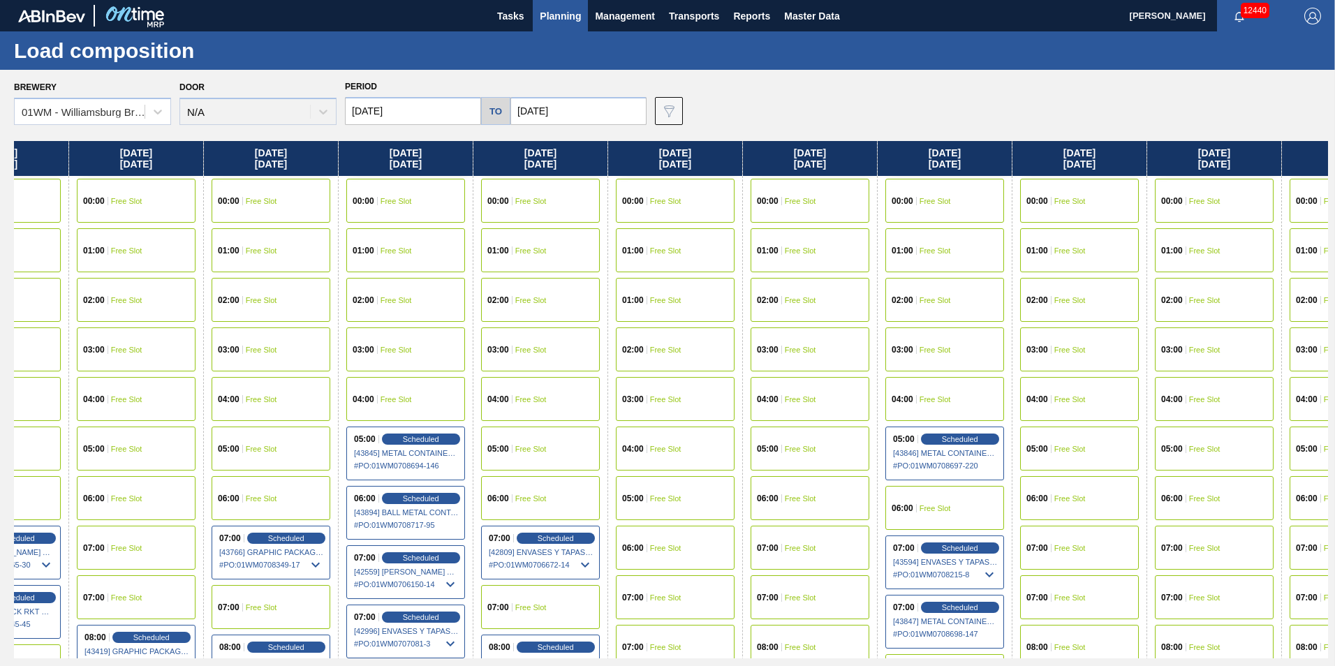
drag, startPoint x: 1203, startPoint y: 167, endPoint x: 816, endPoint y: 233, distance: 392.5
click at [816, 233] on div "Wednesday 10/15/2025 00:00 Free Slot 01:00 Free Slot 01:00 Free Slot 02:00 Free…" at bounding box center [671, 399] width 1314 height 517
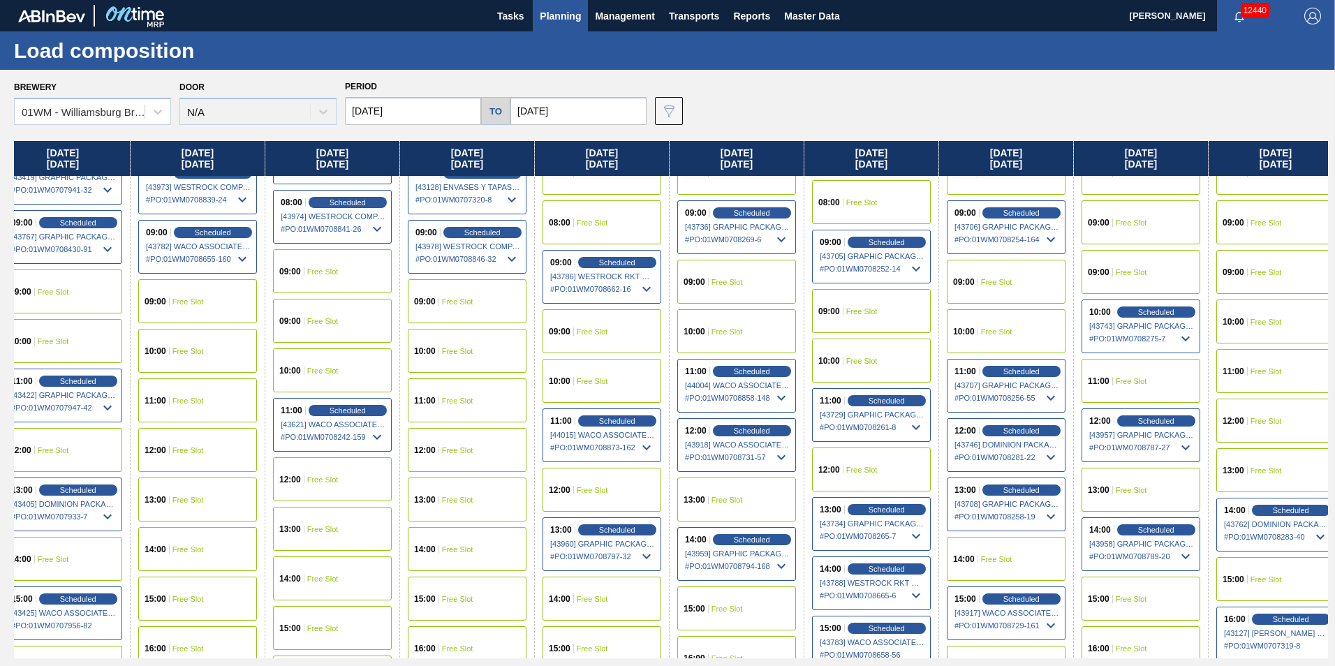
scroll to position [489, 422]
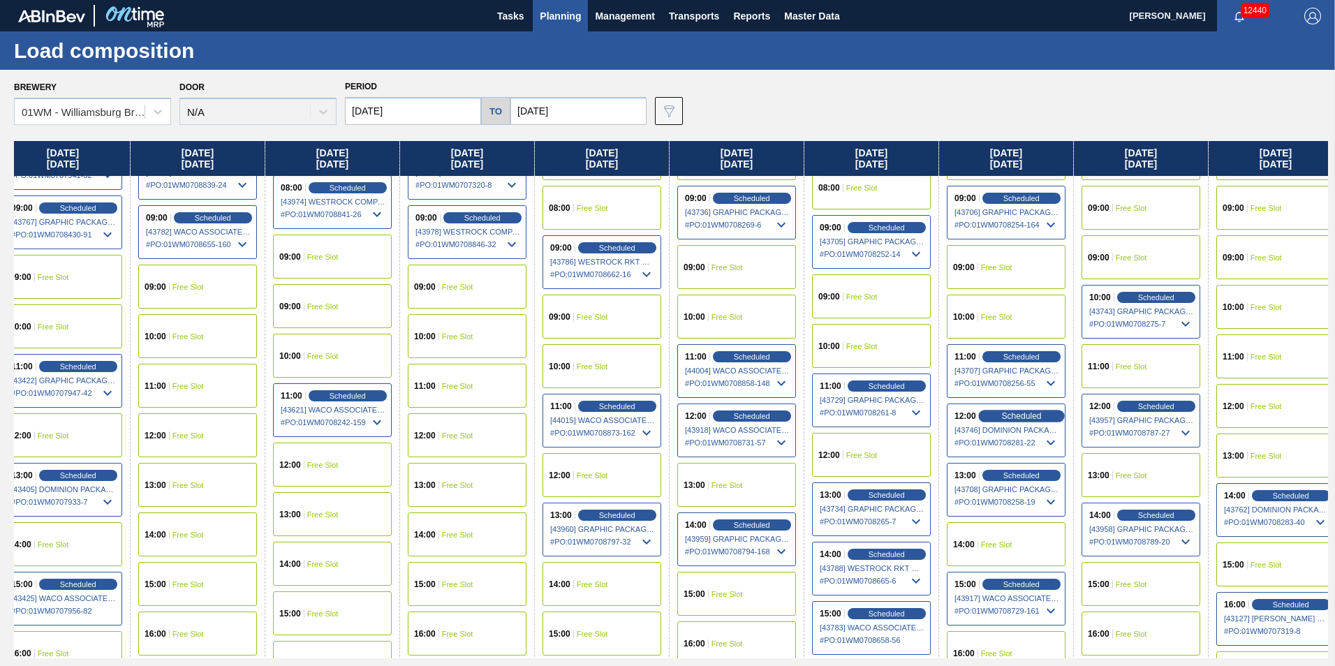
click at [1020, 417] on span "Scheduled" at bounding box center [1021, 415] width 40 height 9
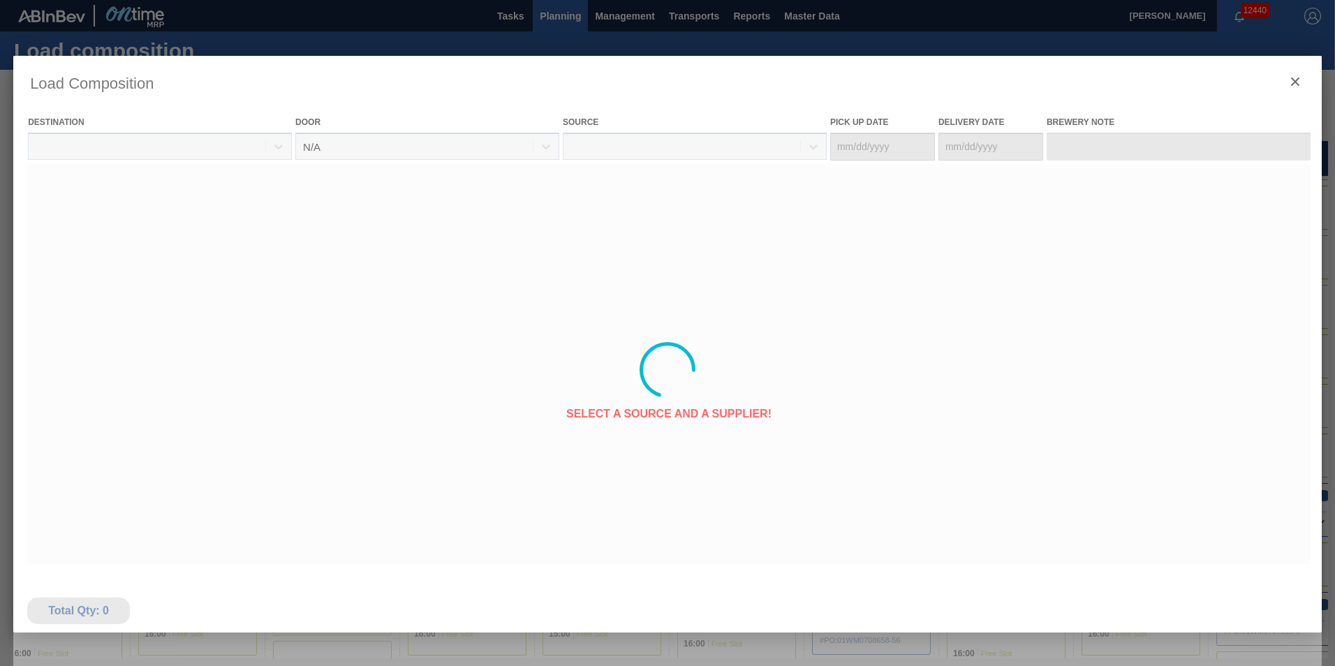
type Date "[DATE]"
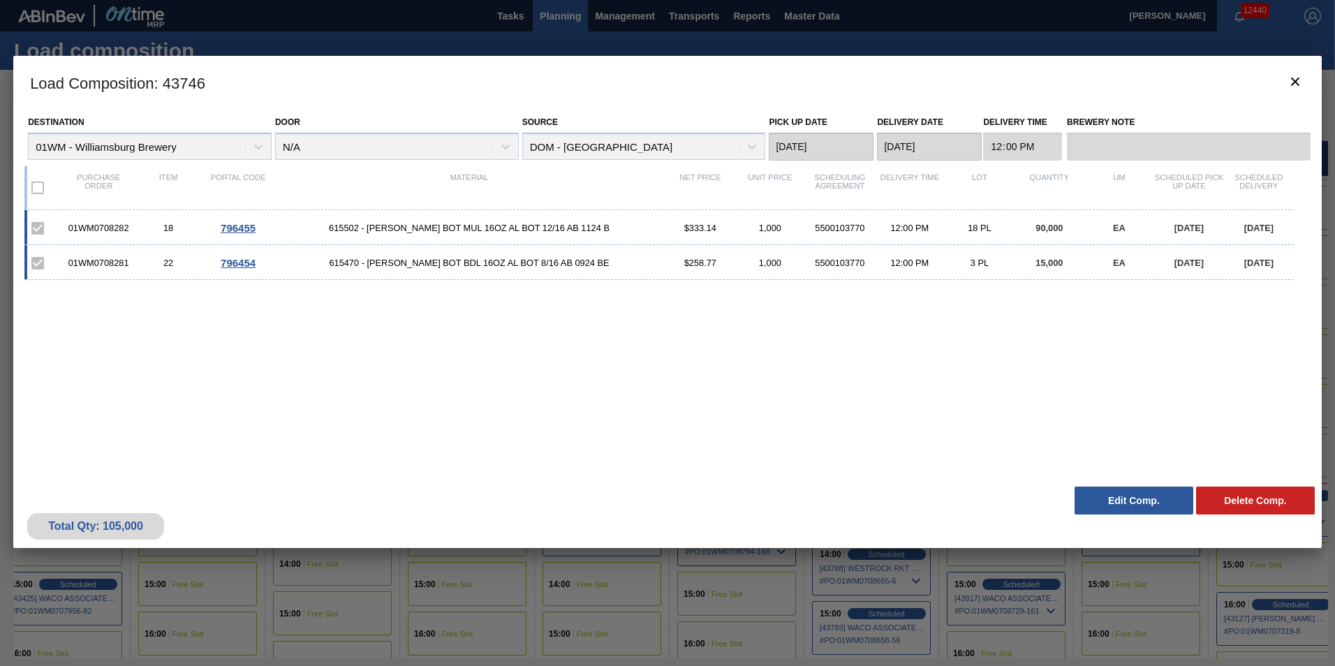
click at [874, 35] on div at bounding box center [667, 333] width 1335 height 666
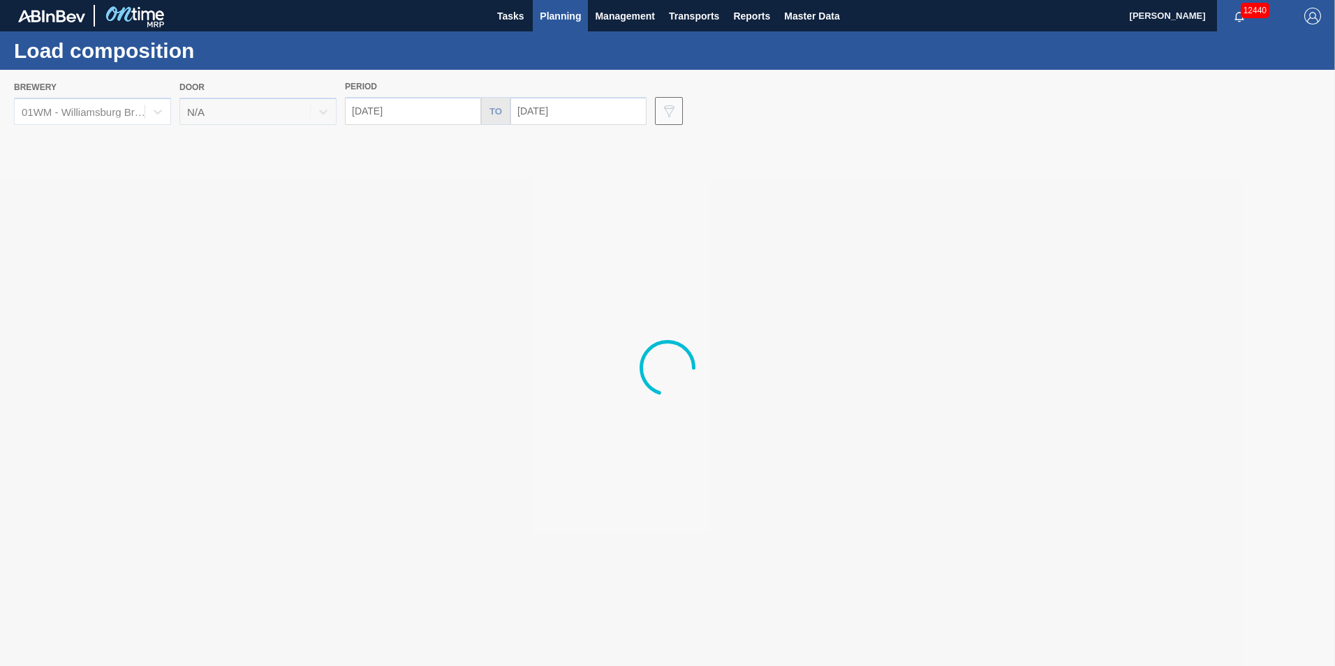
click at [541, 14] on span "Planning" at bounding box center [560, 16] width 41 height 17
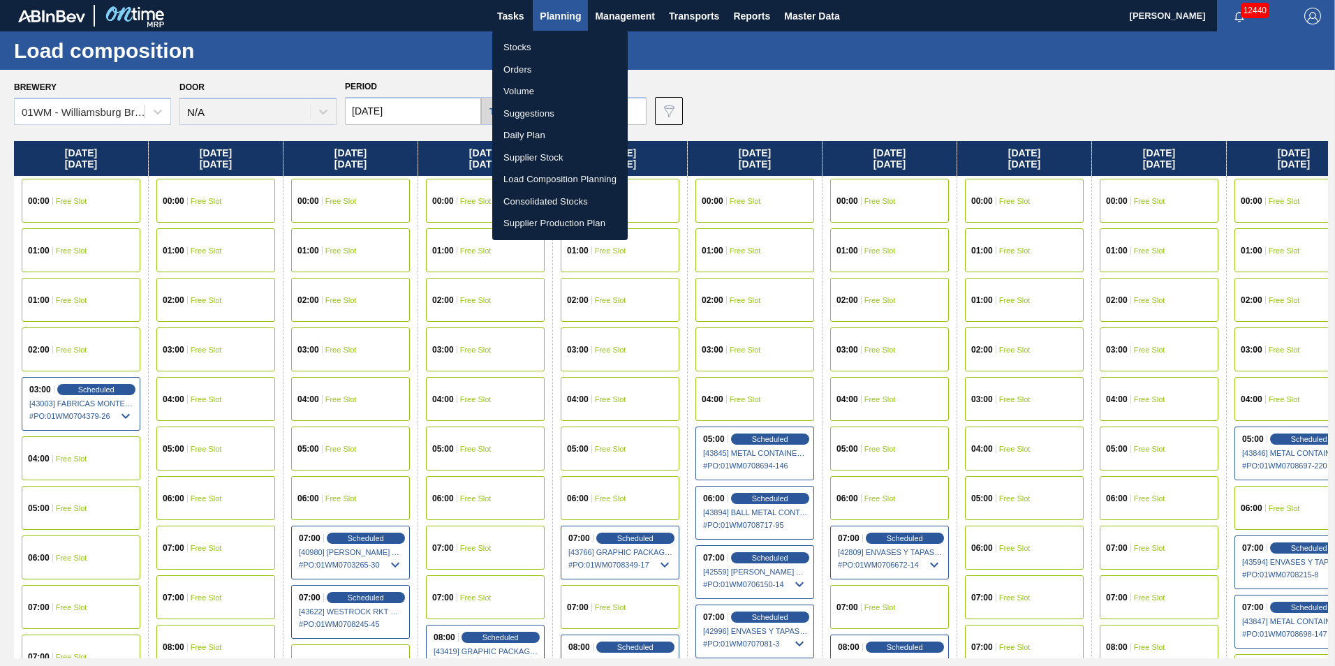
click at [546, 113] on li "Suggestions" at bounding box center [559, 114] width 135 height 22
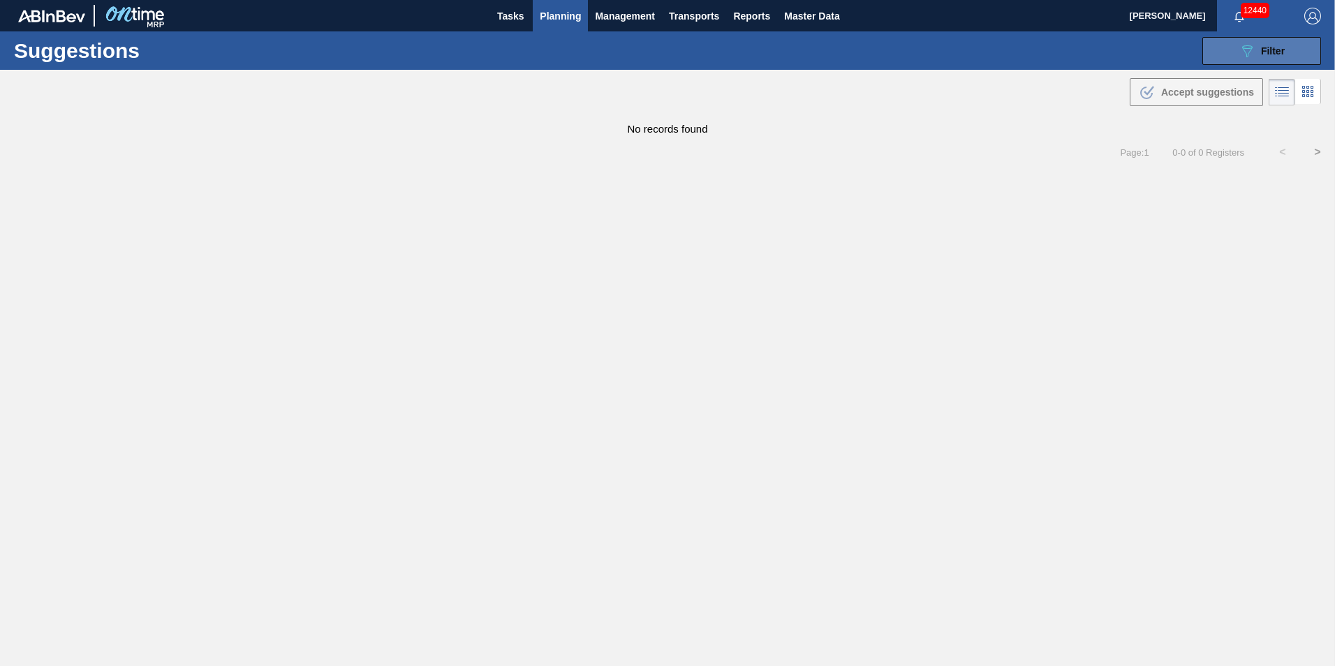
click at [1277, 52] on span "Filter" at bounding box center [1273, 50] width 24 height 11
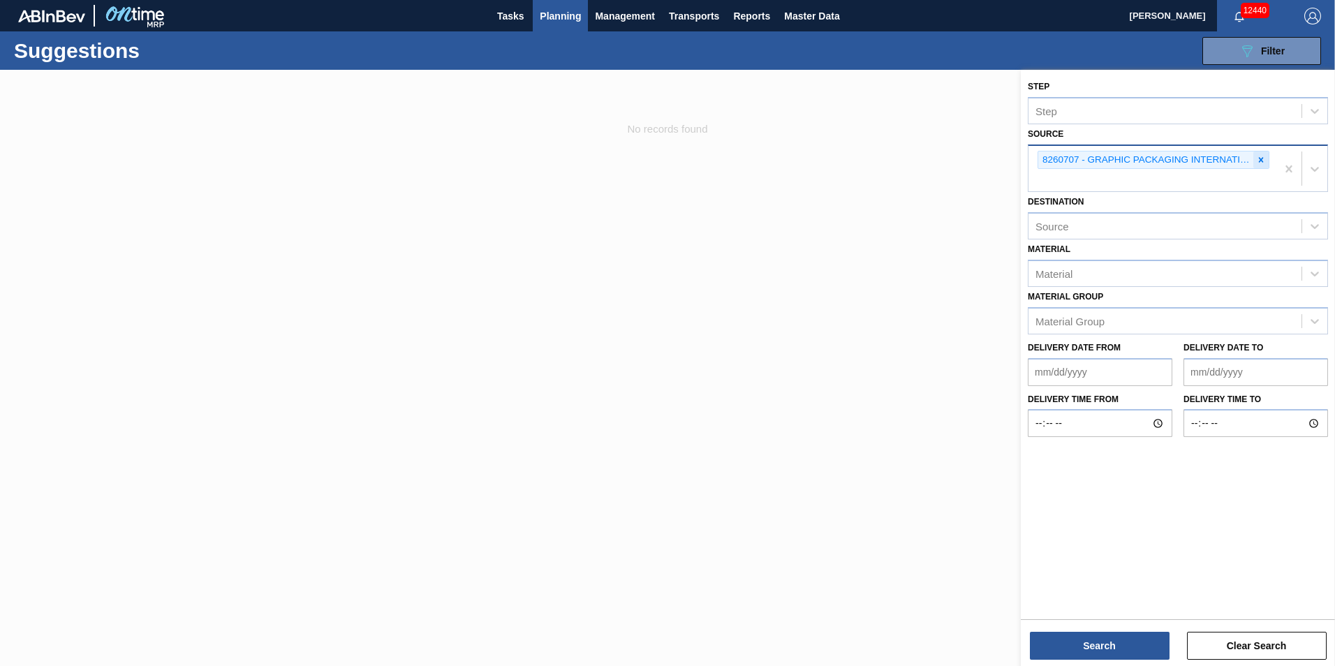
click at [1268, 159] on div at bounding box center [1260, 160] width 15 height 17
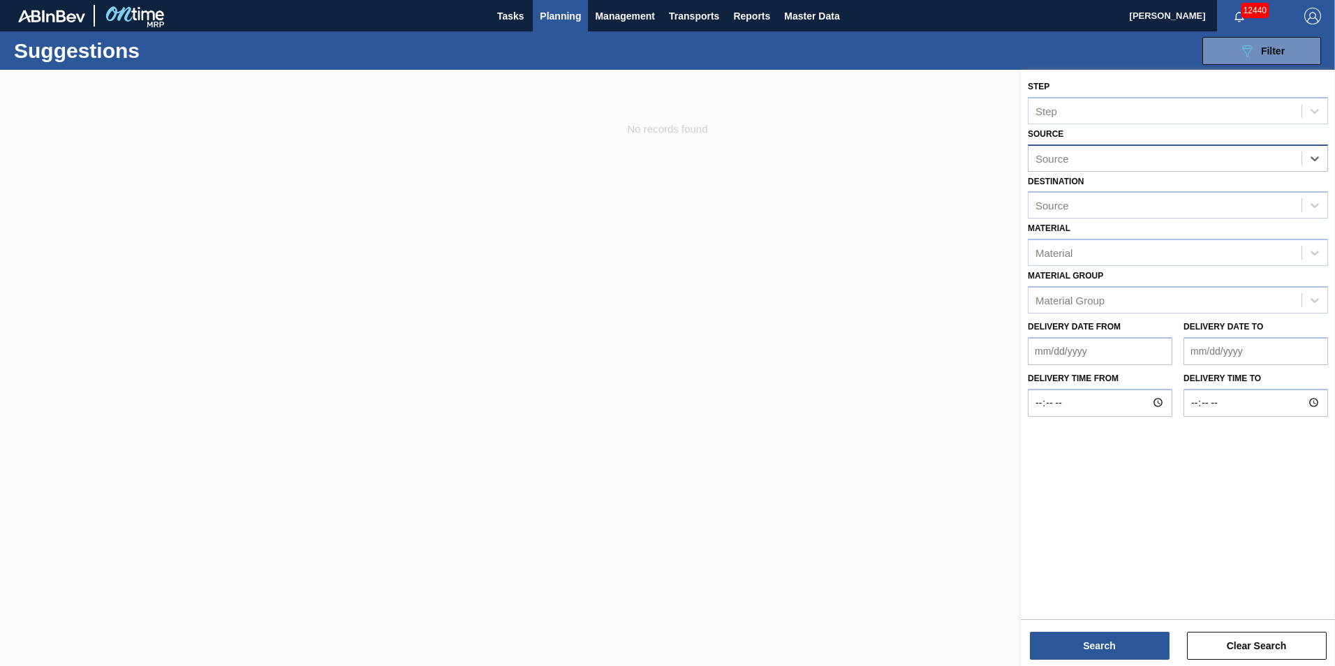
click at [1159, 148] on div "Source" at bounding box center [1165, 158] width 273 height 20
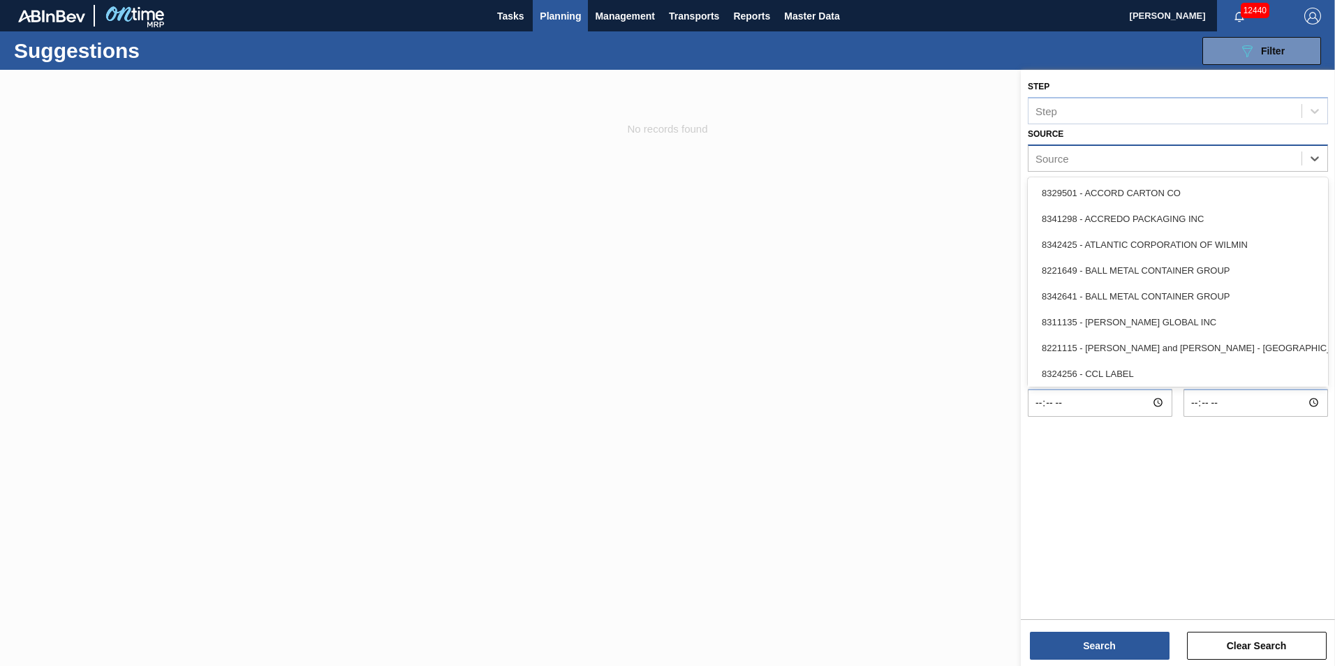
click at [1175, 154] on div "Source" at bounding box center [1165, 158] width 273 height 20
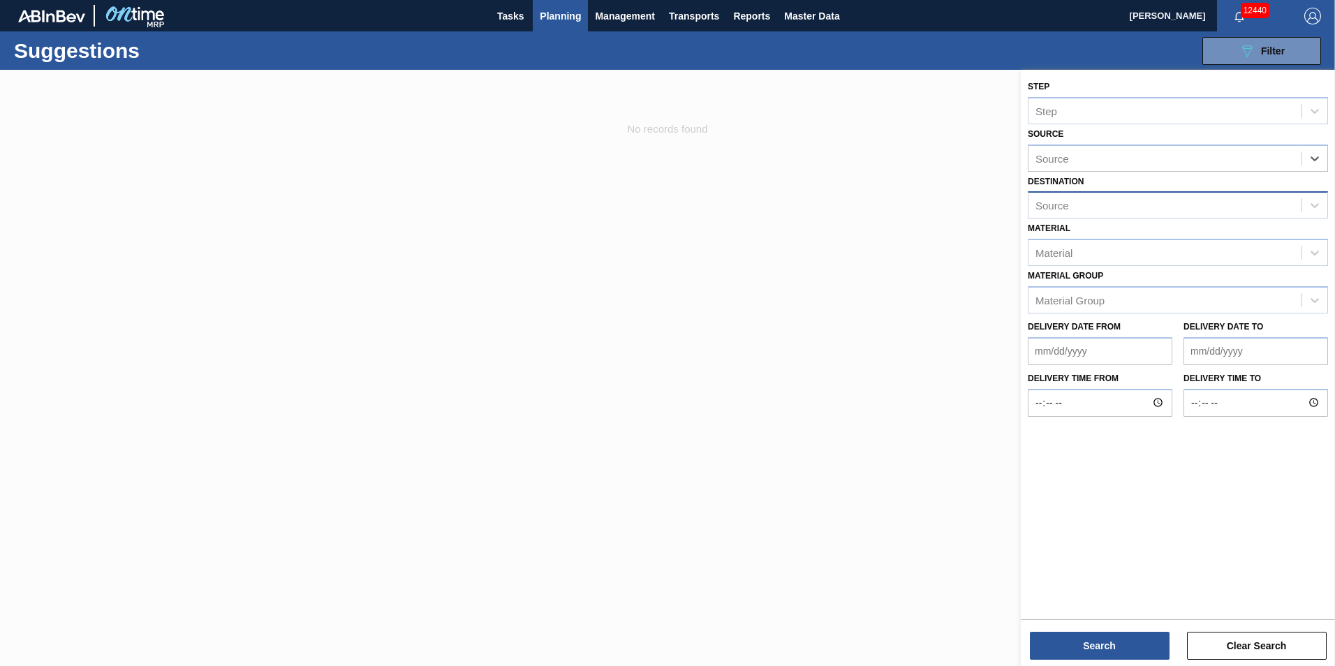
click at [1163, 202] on div "Source" at bounding box center [1165, 206] width 273 height 20
click at [1152, 147] on div "Source" at bounding box center [1178, 158] width 300 height 27
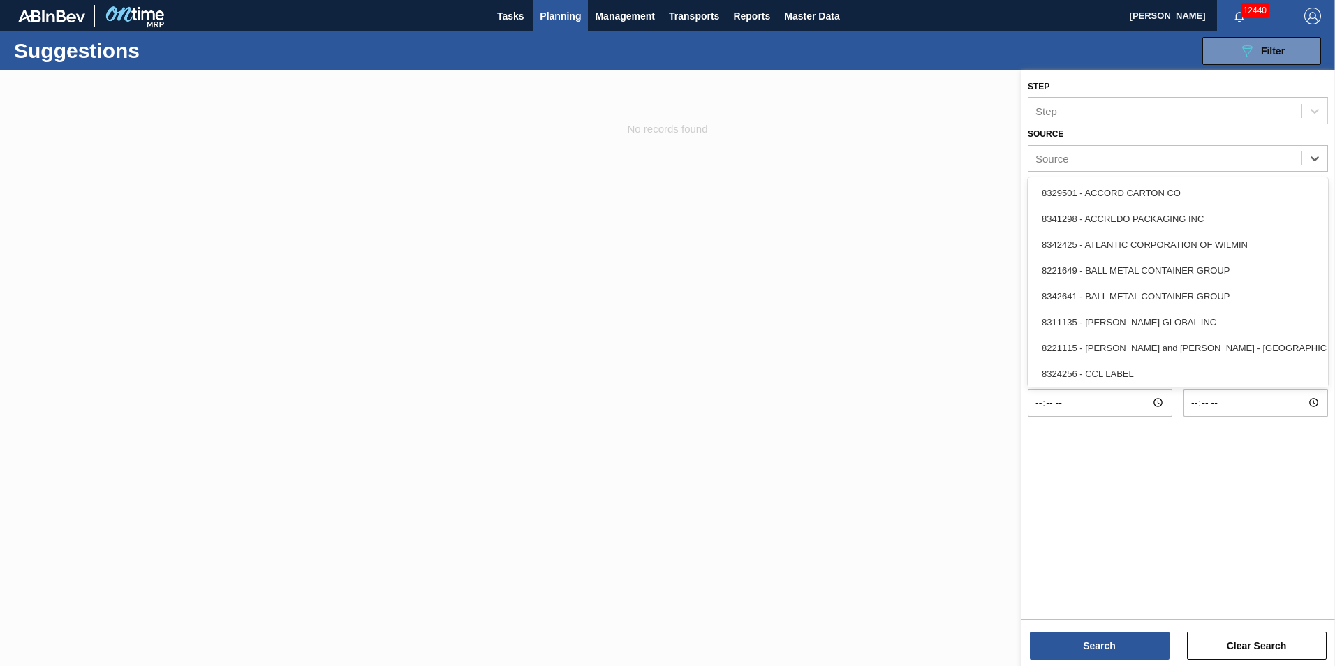
click at [1152, 82] on div "Step Step" at bounding box center [1178, 100] width 300 height 47
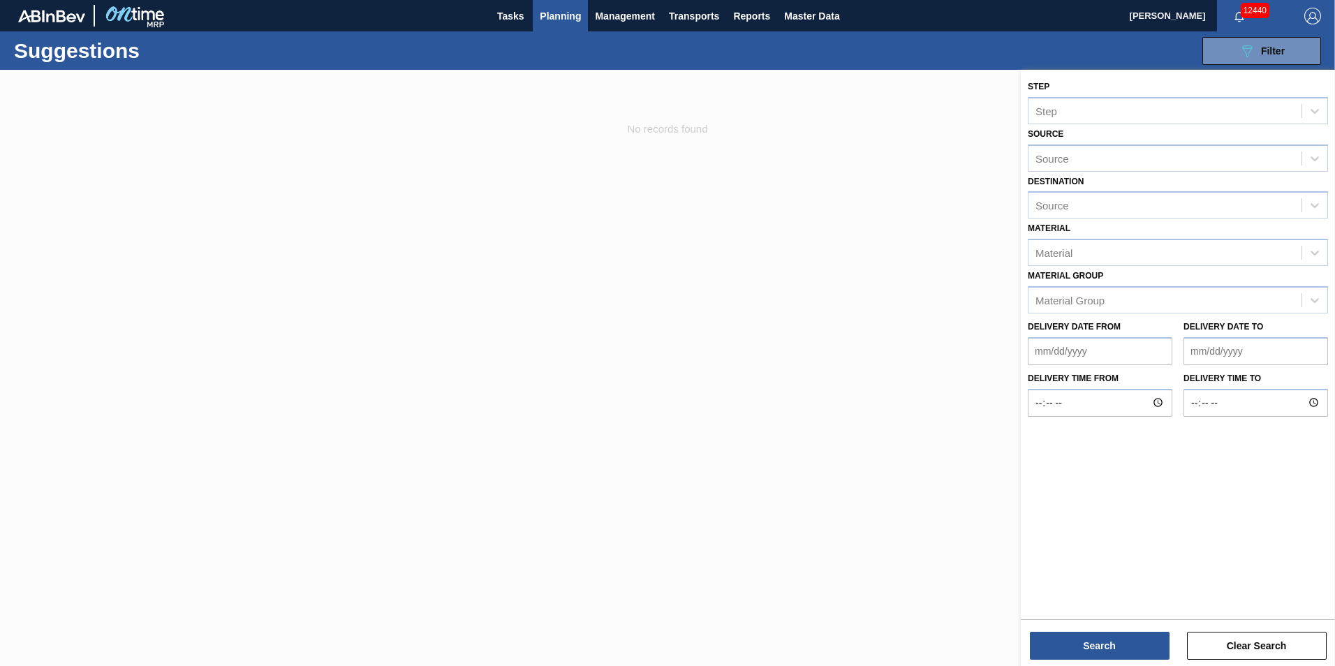
click at [1128, 268] on div "Material Group Material Group" at bounding box center [1178, 289] width 300 height 47
click at [1126, 259] on div "Material" at bounding box center [1165, 253] width 273 height 20
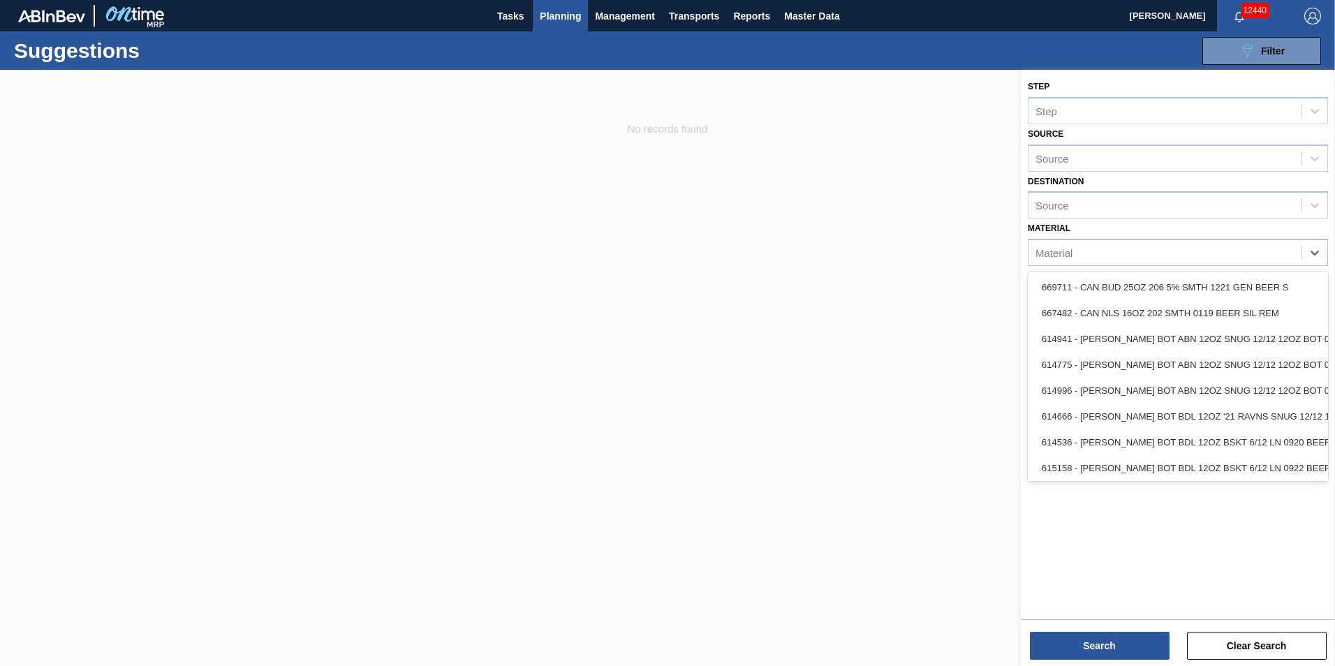
click at [1122, 225] on div "Material option 669711 - CAN BUD 25OZ 206 5% SMTH 1221 GEN BEER S focused, 1 of…" at bounding box center [1178, 242] width 300 height 47
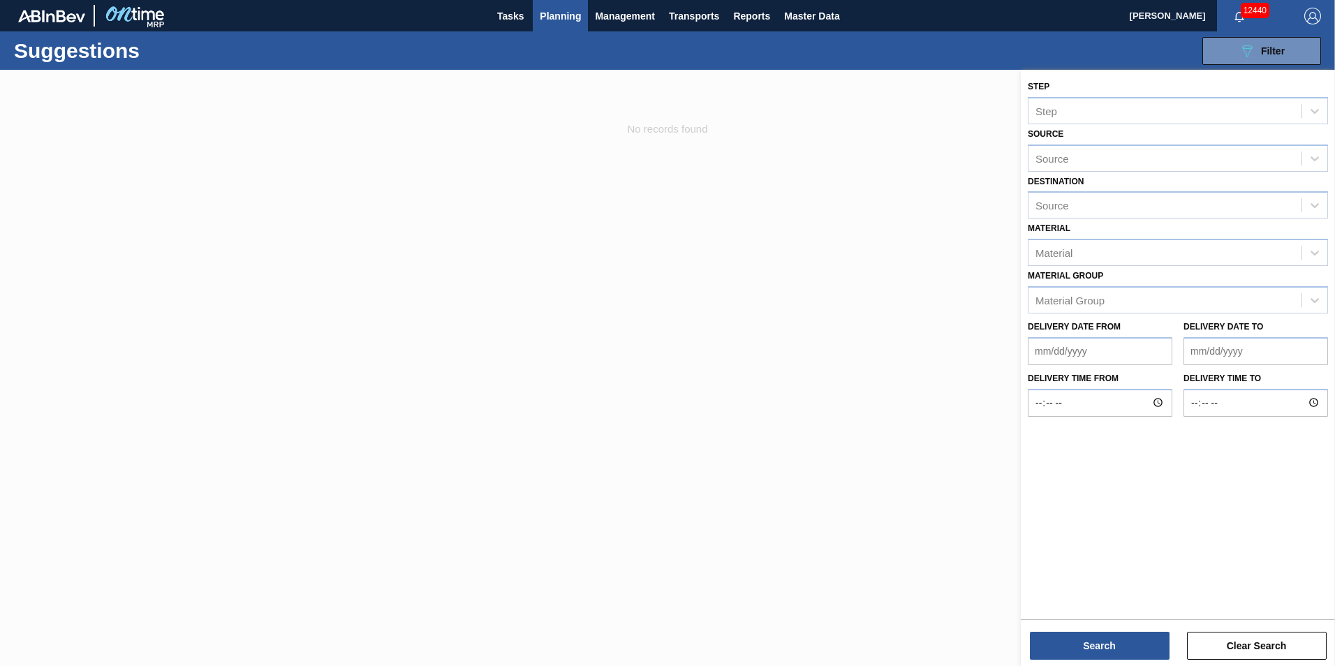
click at [1118, 140] on div "Source Source" at bounding box center [1178, 147] width 300 height 47
click at [1118, 154] on div "Source" at bounding box center [1165, 158] width 273 height 20
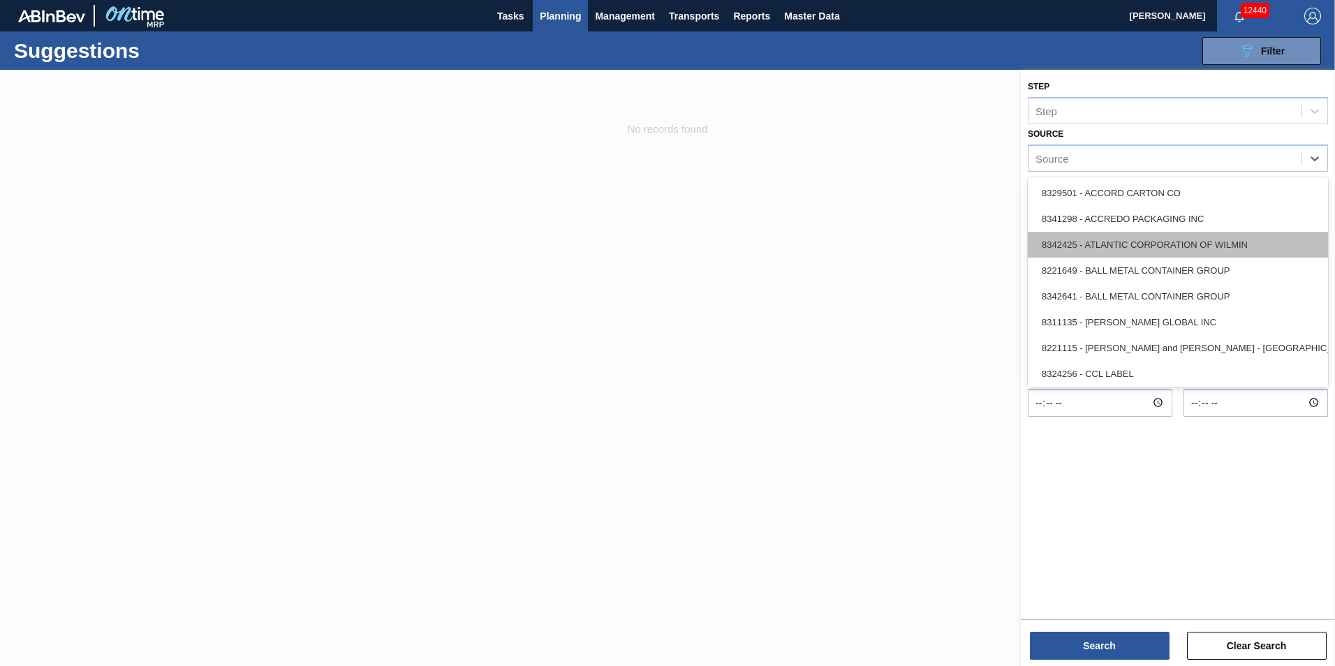
scroll to position [209, 0]
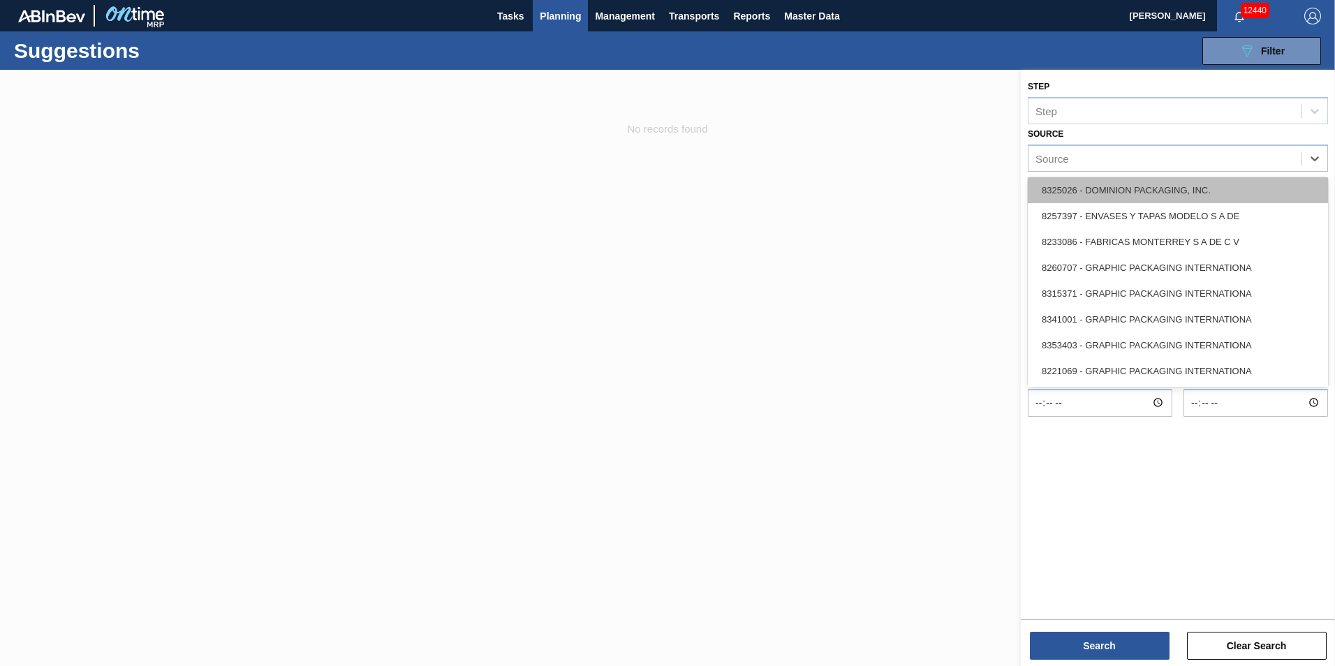
click at [1144, 193] on div "8325026 - DOMINION PACKAGING, INC." at bounding box center [1178, 190] width 300 height 26
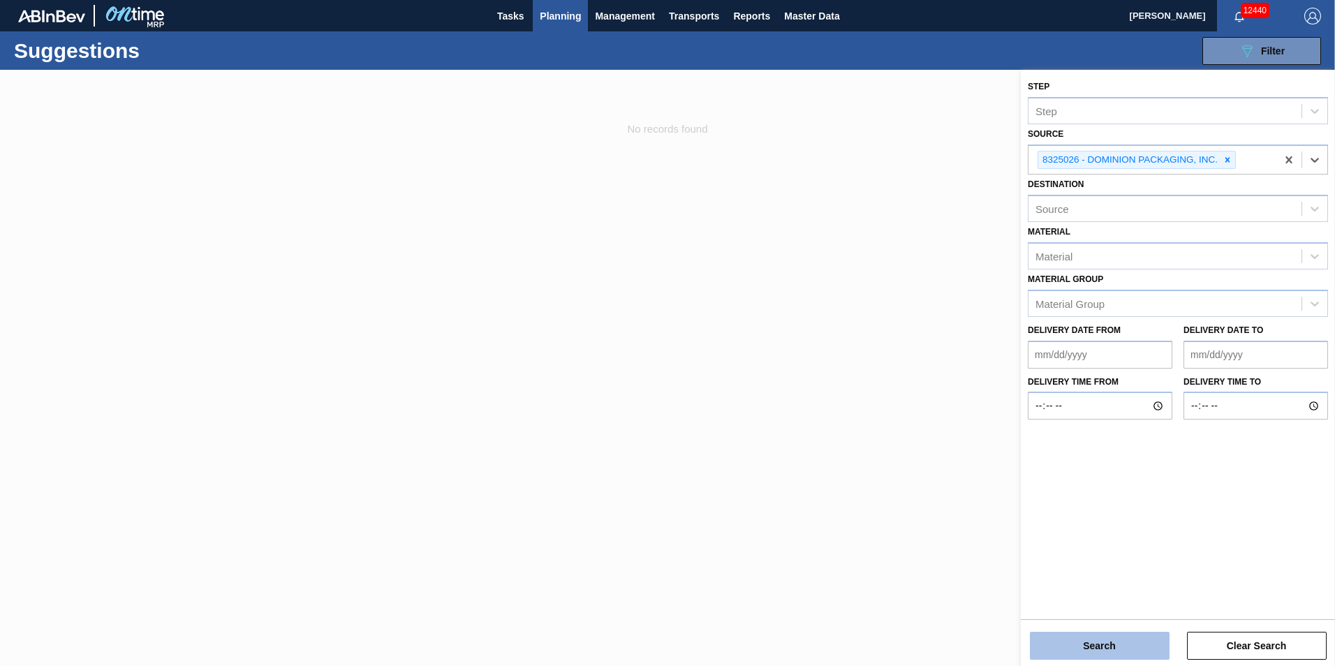
click at [1137, 645] on button "Search" at bounding box center [1100, 646] width 140 height 28
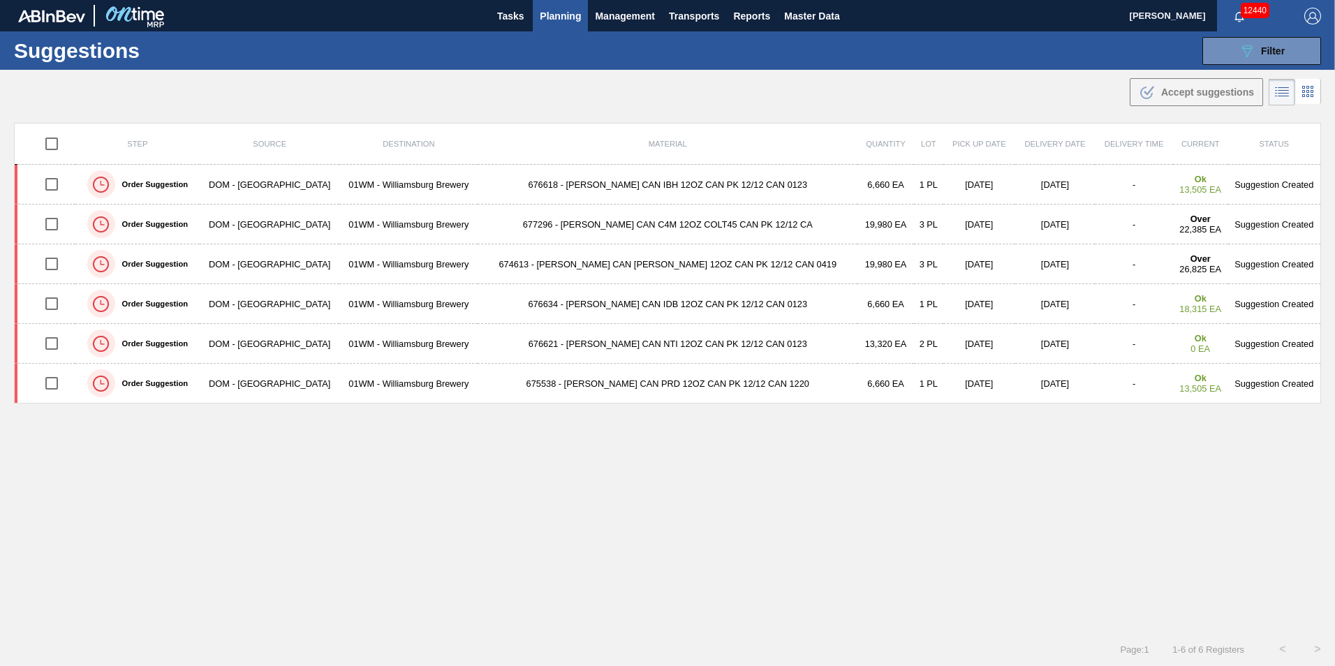
drag, startPoint x: 776, startPoint y: 193, endPoint x: 809, endPoint y: 114, distance: 85.7
click at [809, 113] on main "Tasks Planning Management Transports Reports Master Data Vincent Geritano 12440…" at bounding box center [667, 333] width 1335 height 666
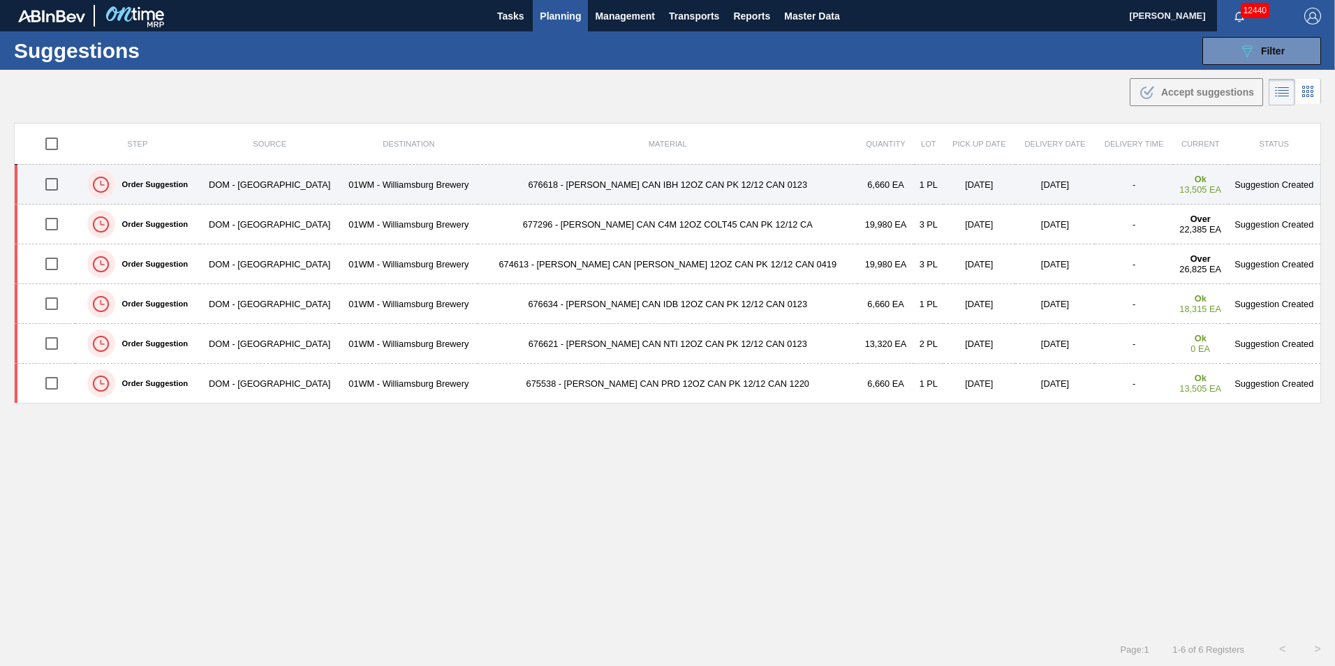
click at [630, 186] on td "676618 - CARR CAN IBH 12OZ CAN PK 12/12 CAN 0123" at bounding box center [668, 185] width 380 height 40
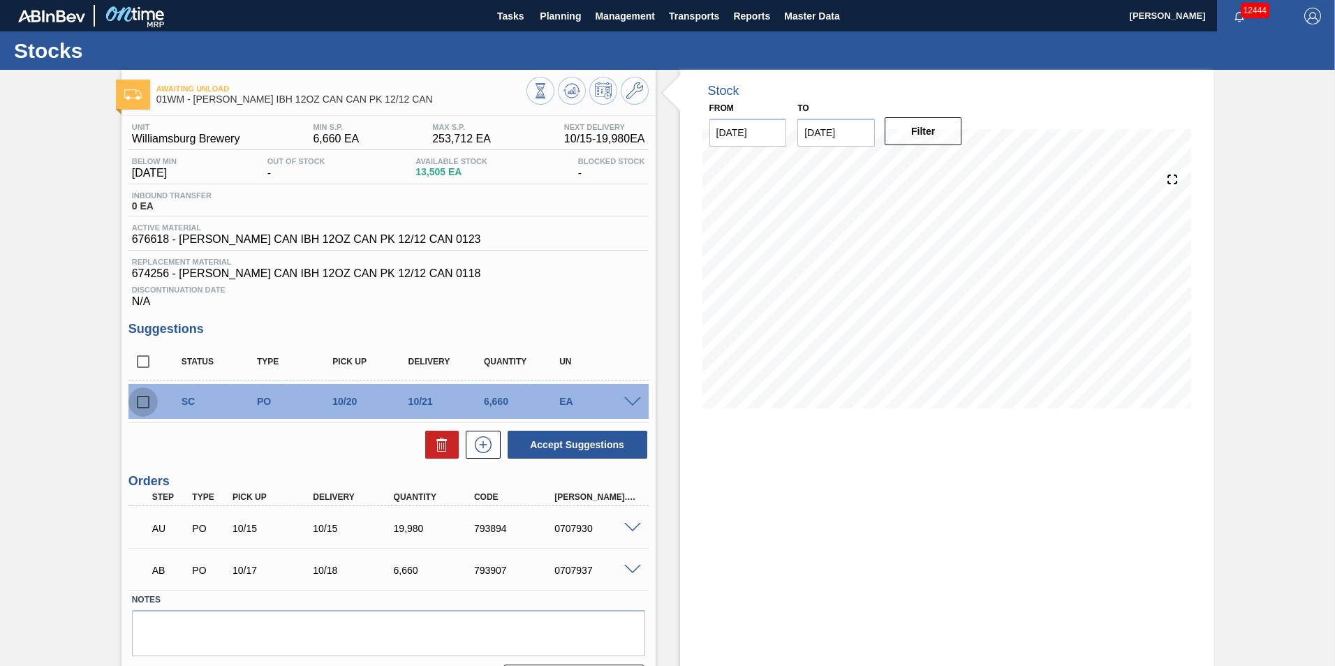
click at [142, 400] on input "checkbox" at bounding box center [142, 402] width 29 height 29
click at [427, 449] on button at bounding box center [442, 445] width 34 height 28
checkbox input "false"
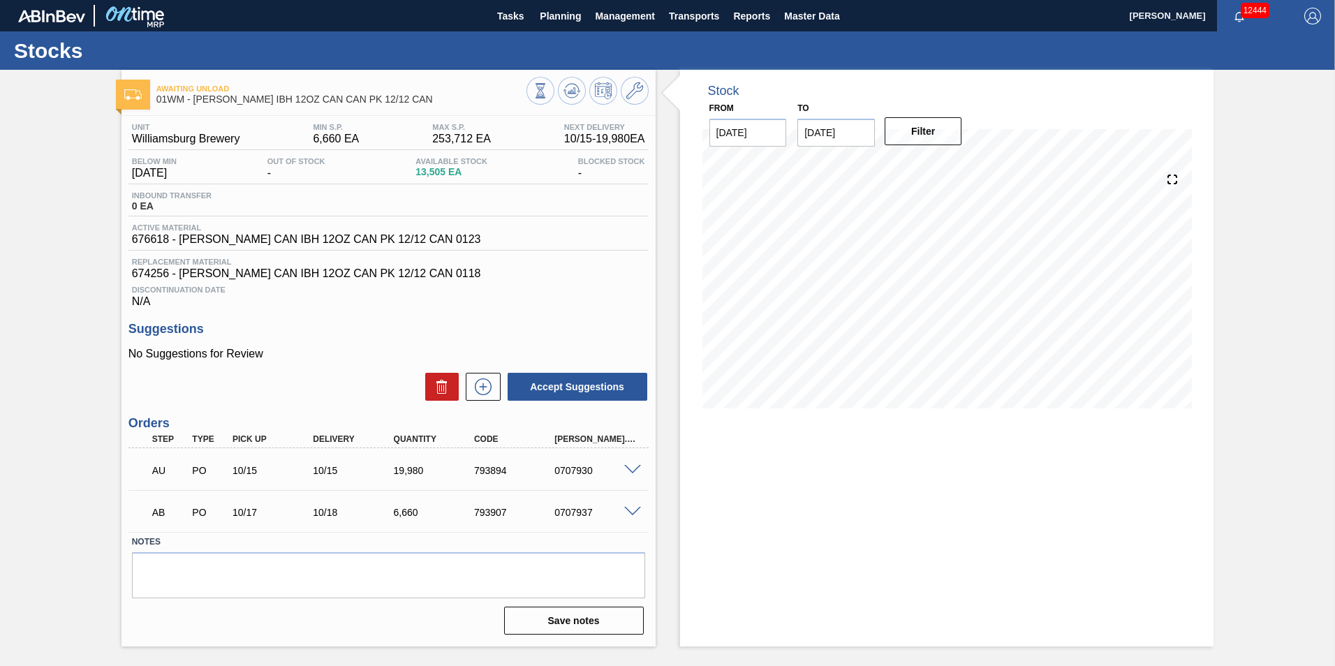
click at [461, 305] on div "Discontinuation Date N/A" at bounding box center [388, 294] width 520 height 28
drag, startPoint x: 695, startPoint y: 247, endPoint x: 617, endPoint y: 182, distance: 102.1
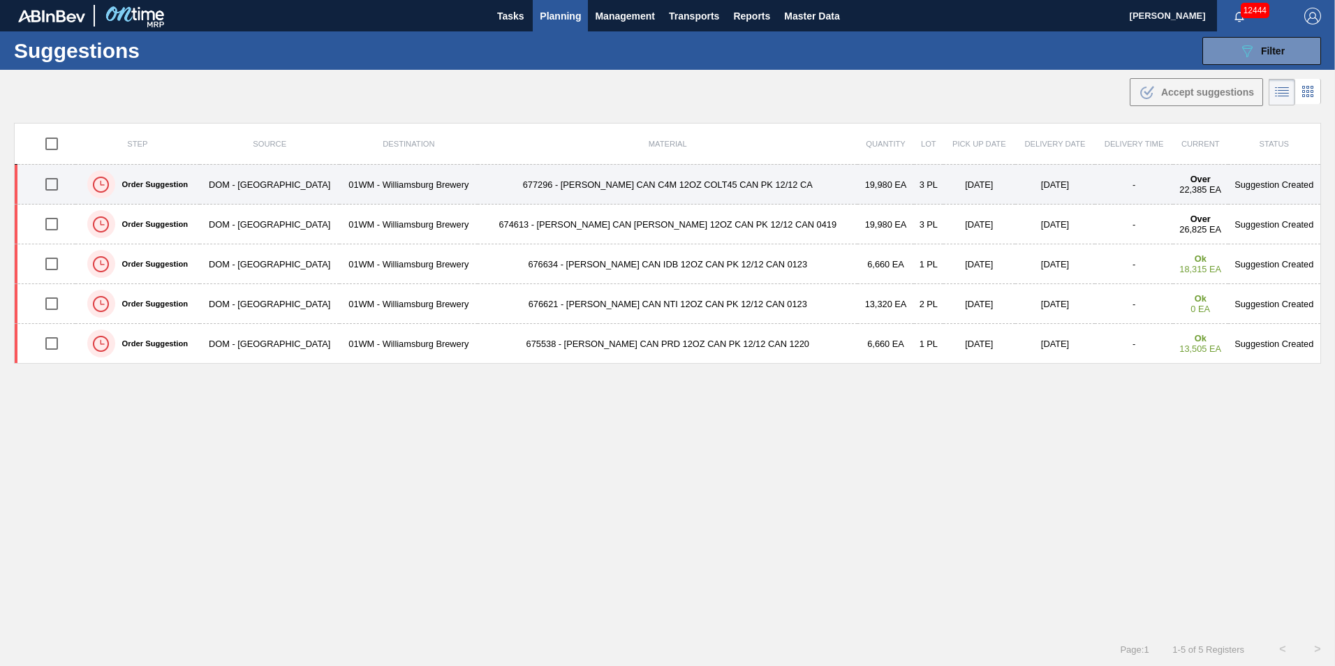
click at [857, 186] on td "19,980 EA" at bounding box center [885, 185] width 57 height 40
click at [1036, 183] on td "[DATE]" at bounding box center [1055, 185] width 80 height 40
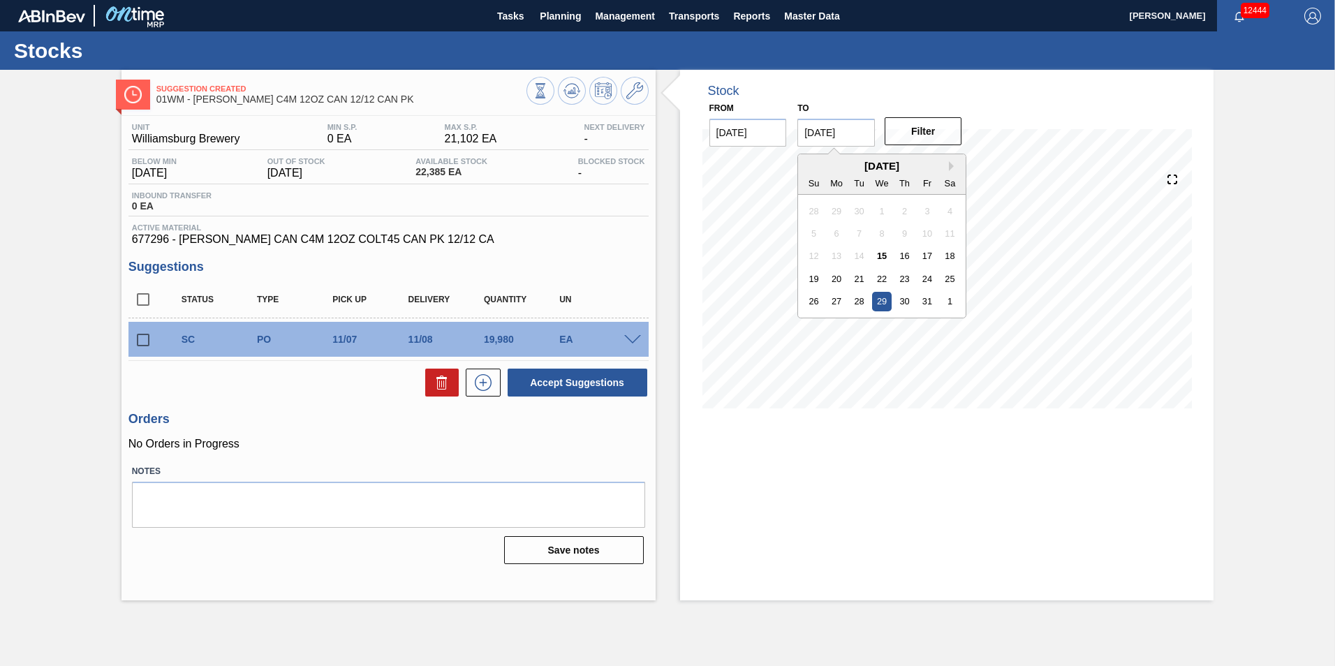
click at [850, 126] on input "[DATE]" at bounding box center [836, 133] width 78 height 28
click at [948, 160] on div "[DATE]" at bounding box center [882, 166] width 168 height 12
click at [953, 172] on div "Next Month October 2025 Su Mo Tu We Th Fr Sa 28 29 30 1 2 3 4 5 6 7 8 9 10 11 1…" at bounding box center [881, 236] width 169 height 165
click at [950, 169] on button "Next Month" at bounding box center [954, 166] width 10 height 10
click at [816, 253] on div "9" at bounding box center [813, 255] width 19 height 19
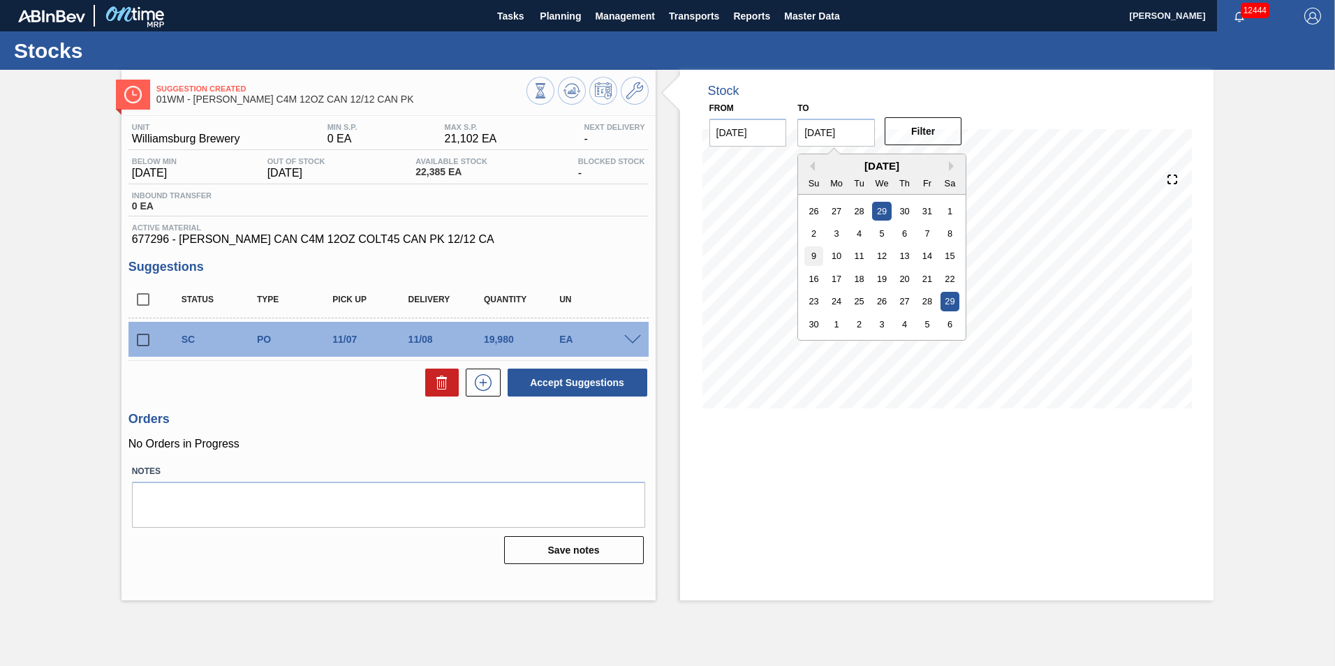
type input "11/09/2025"
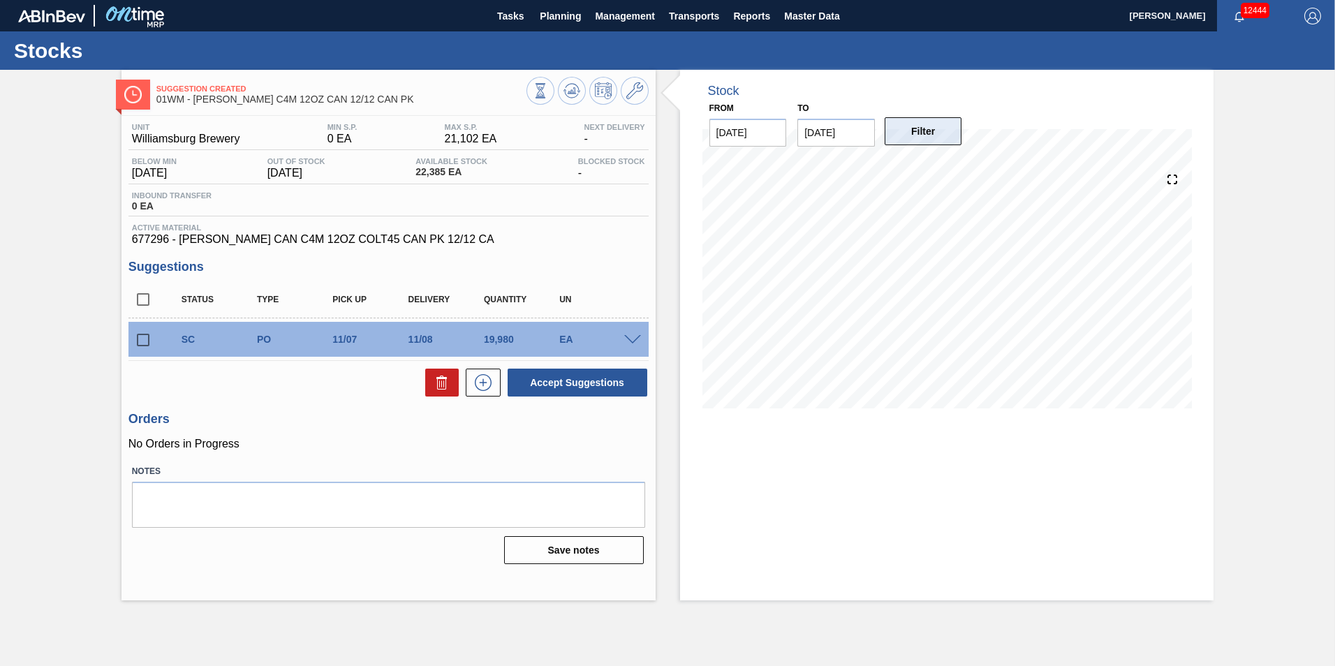
click at [950, 139] on button "Filter" at bounding box center [924, 131] width 78 height 28
click at [552, 10] on span "Planning" at bounding box center [560, 16] width 41 height 17
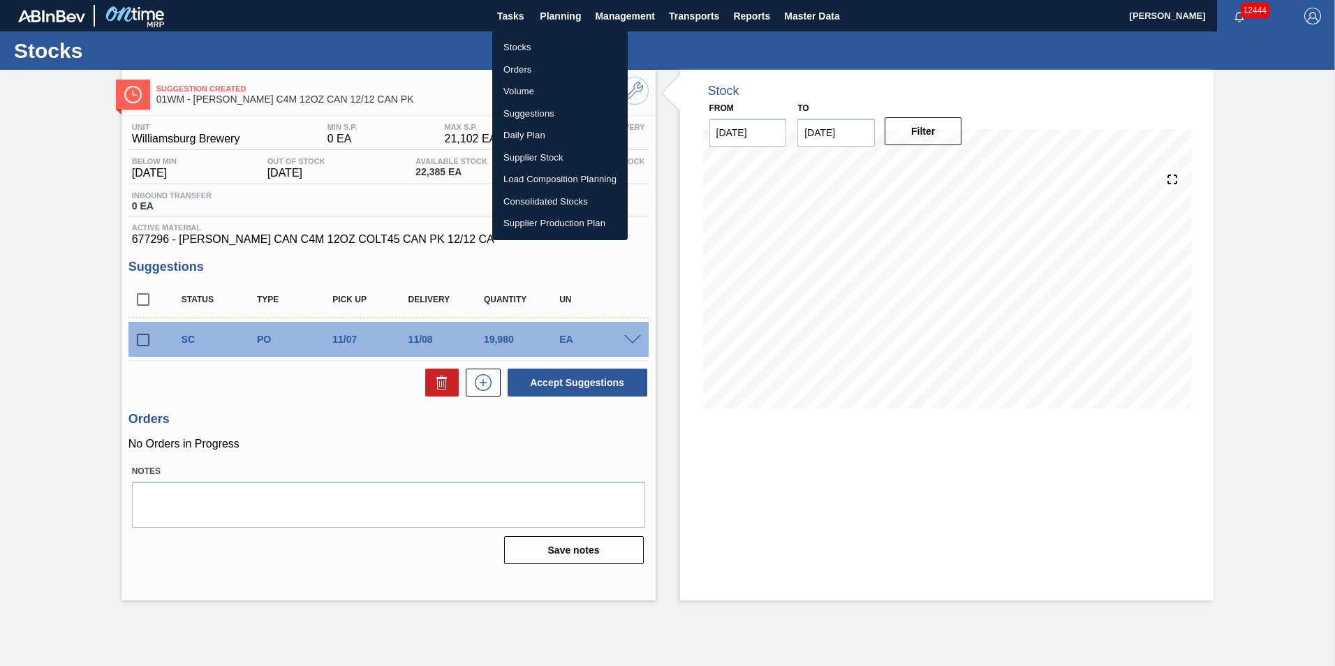
click at [545, 115] on li "Suggestions" at bounding box center [559, 114] width 135 height 22
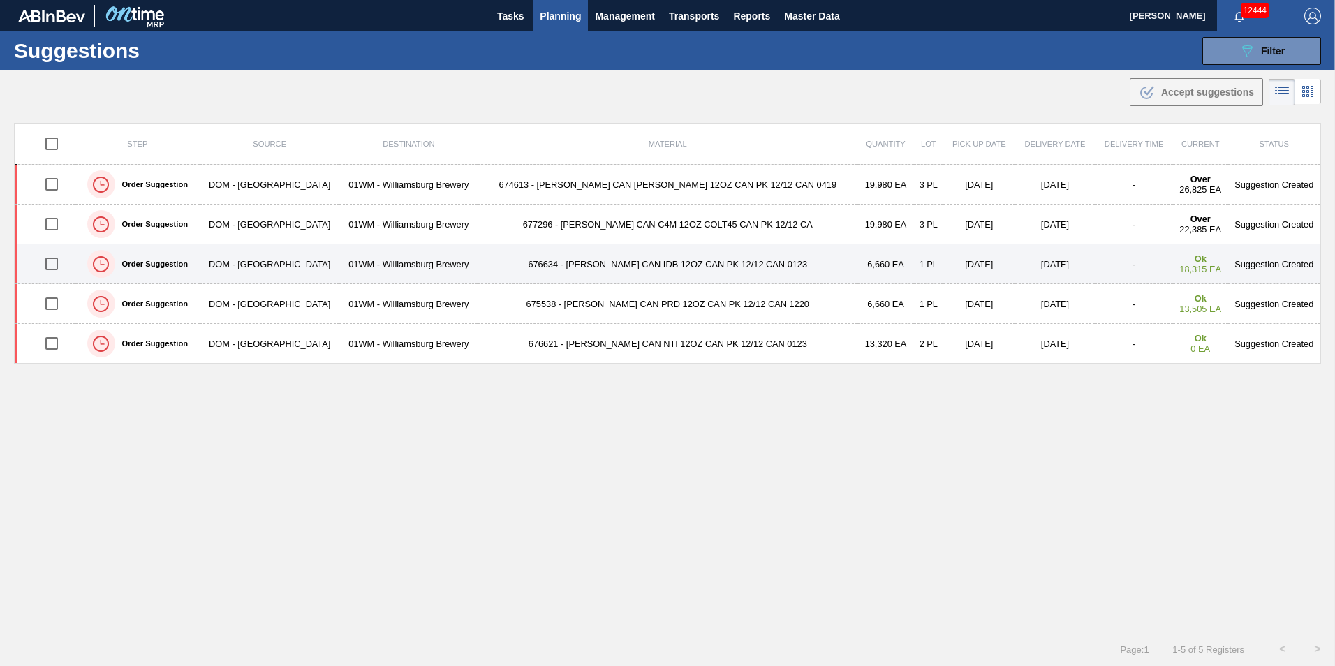
click at [62, 261] on input "checkbox" at bounding box center [51, 263] width 29 height 29
checkbox input "true"
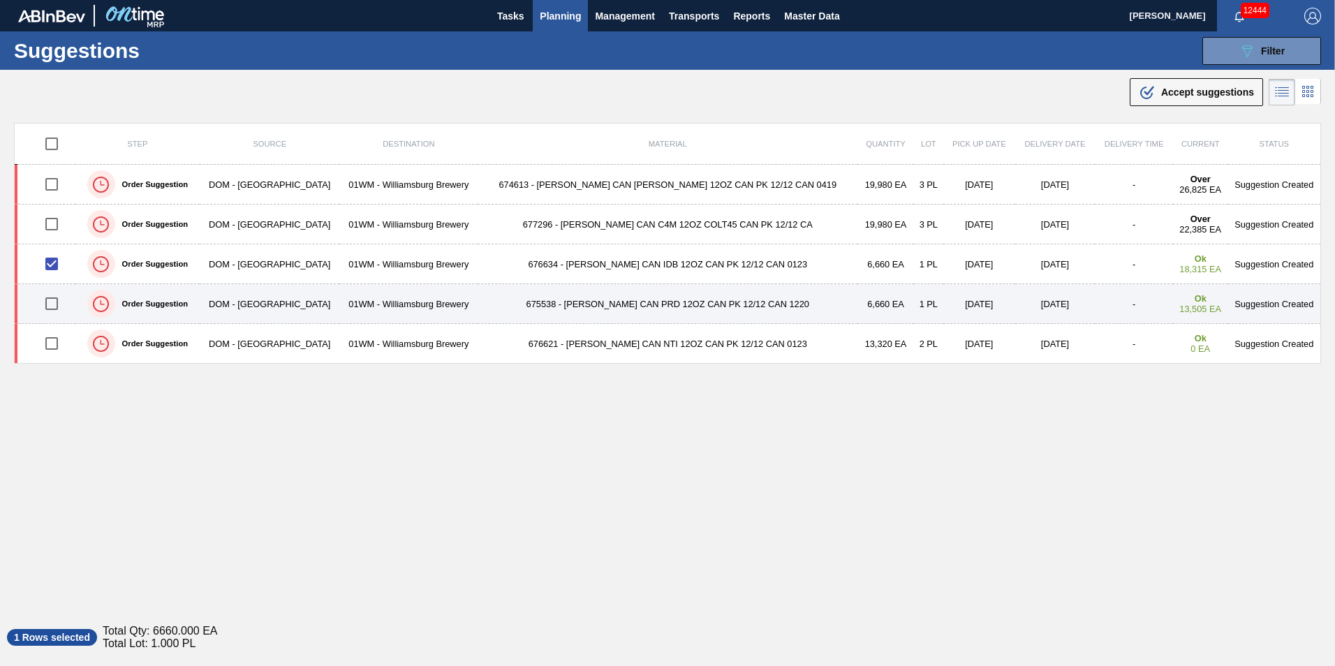
click at [50, 307] on input "checkbox" at bounding box center [51, 303] width 29 height 29
checkbox input "true"
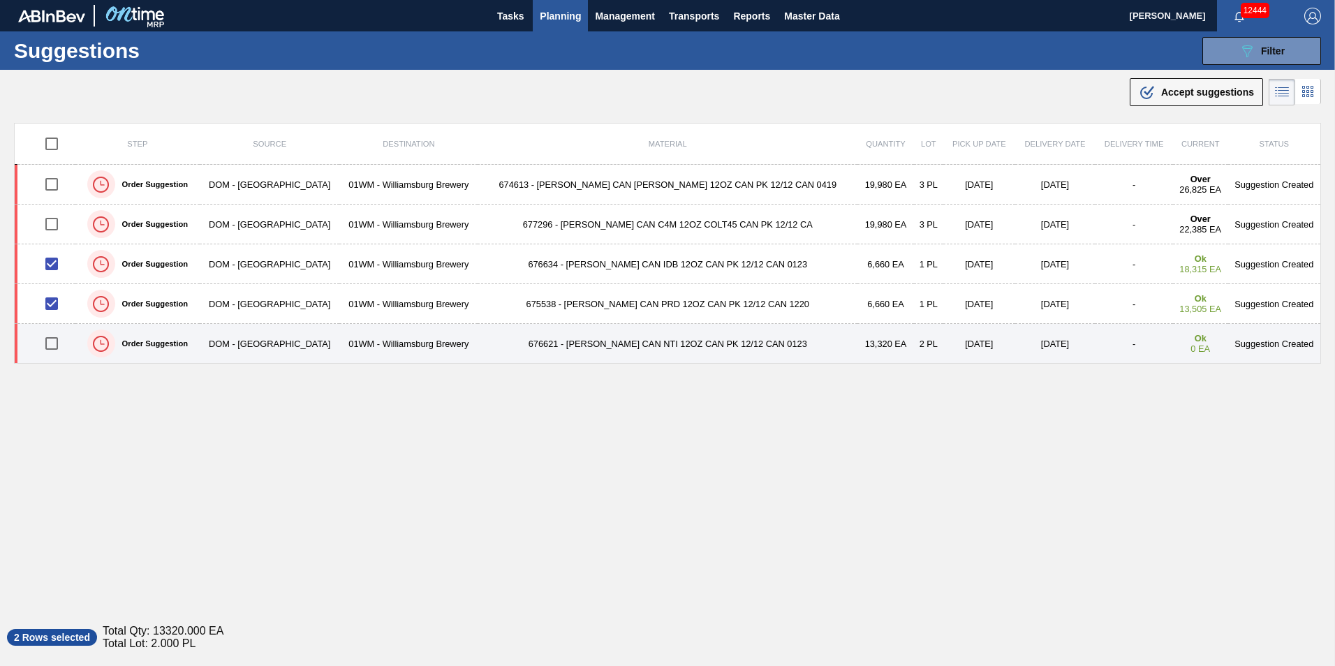
click at [55, 342] on input "checkbox" at bounding box center [51, 343] width 29 height 29
checkbox input "true"
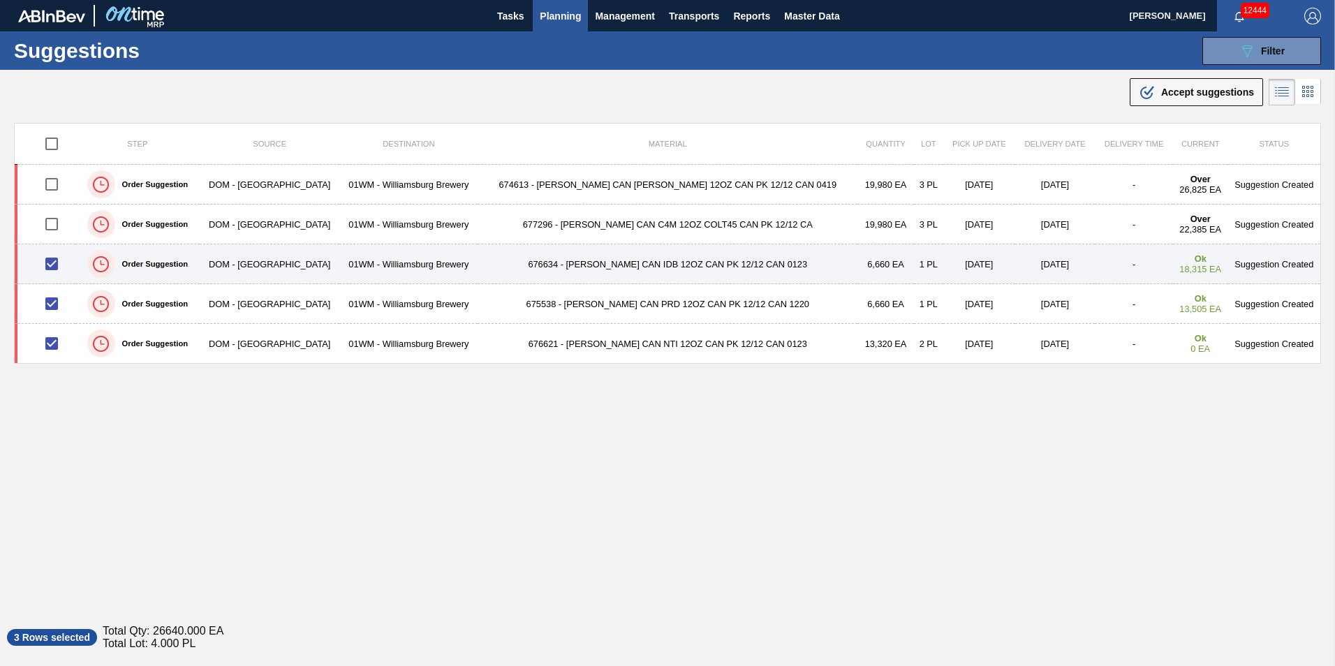
click at [749, 267] on td "676634 - CARR CAN IDB 12OZ CAN PK 12/12 CAN 0123" at bounding box center [668, 264] width 380 height 40
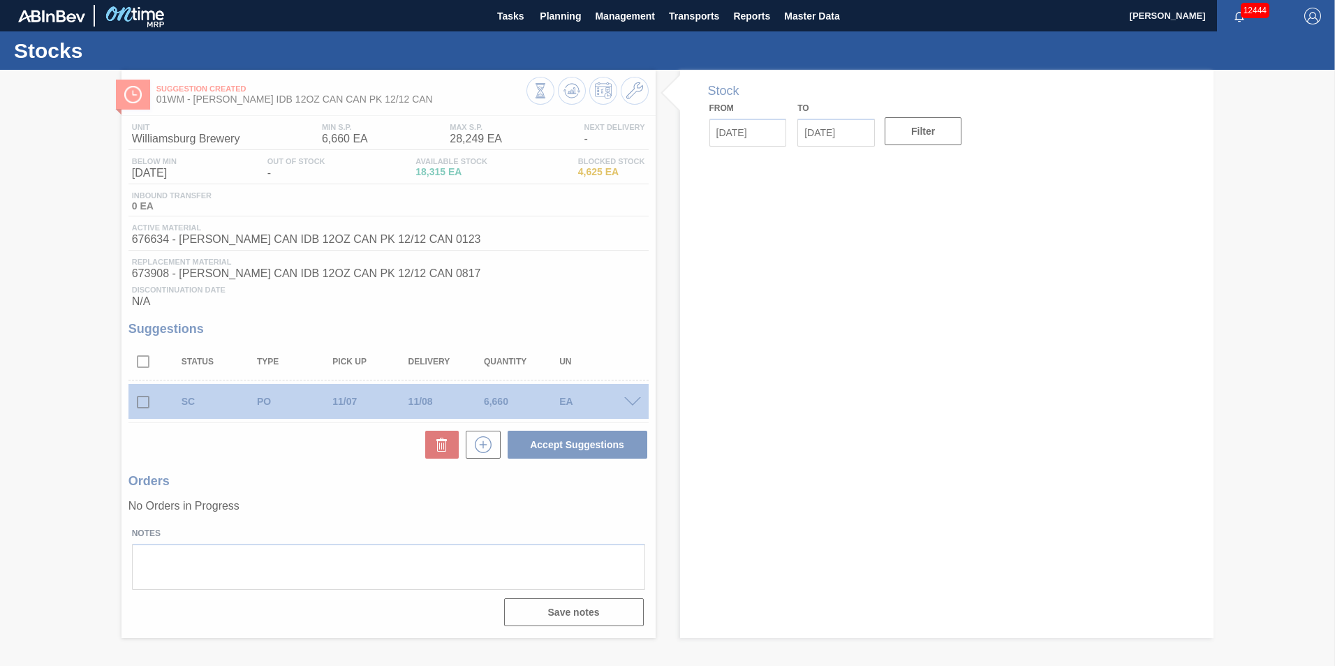
click at [845, 135] on div at bounding box center [667, 368] width 1335 height 596
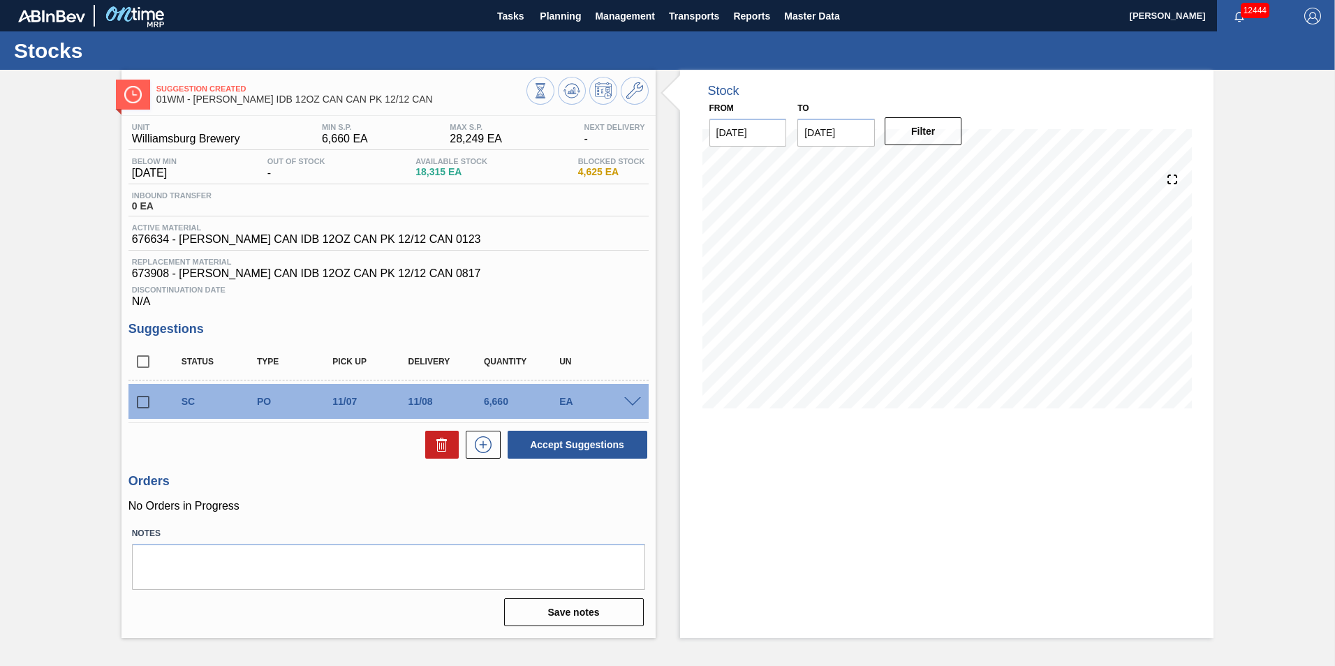
click at [825, 133] on input "11/09/2025" at bounding box center [836, 133] width 78 height 28
click at [843, 256] on div "10" at bounding box center [836, 255] width 19 height 19
type input "11/10/2025"
click at [921, 135] on button "Filter" at bounding box center [924, 131] width 78 height 28
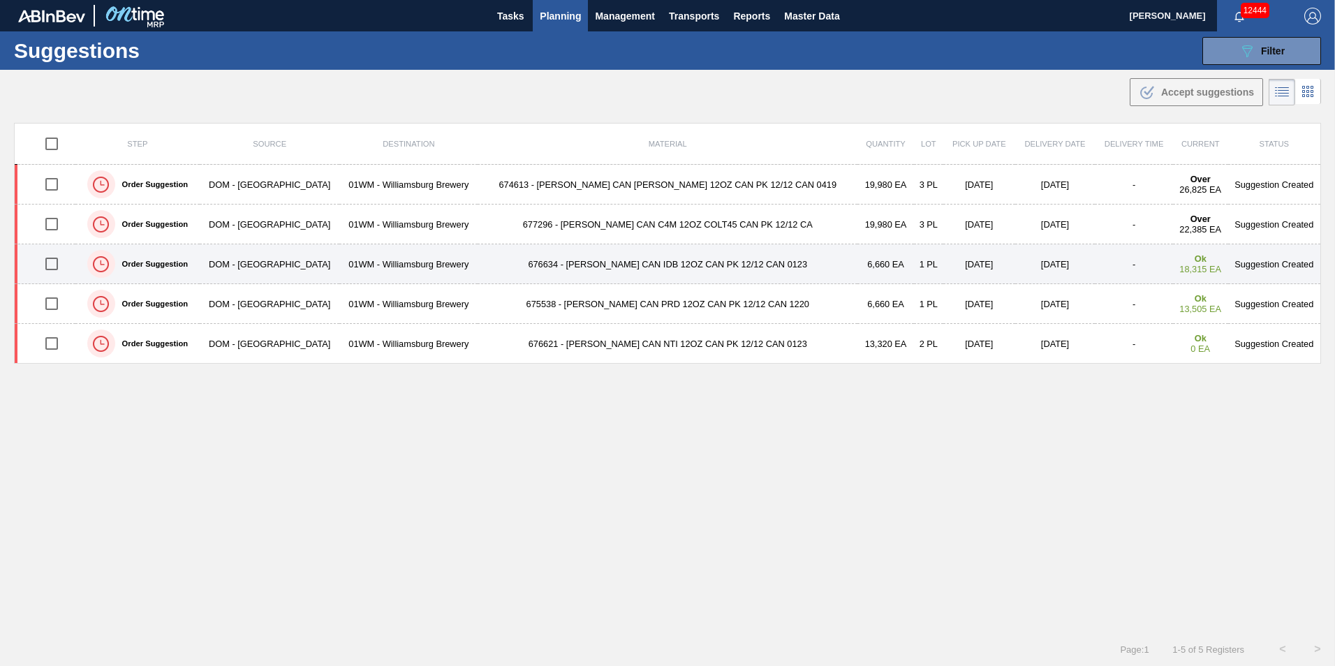
click at [47, 265] on input "checkbox" at bounding box center [51, 263] width 29 height 29
checkbox input "true"
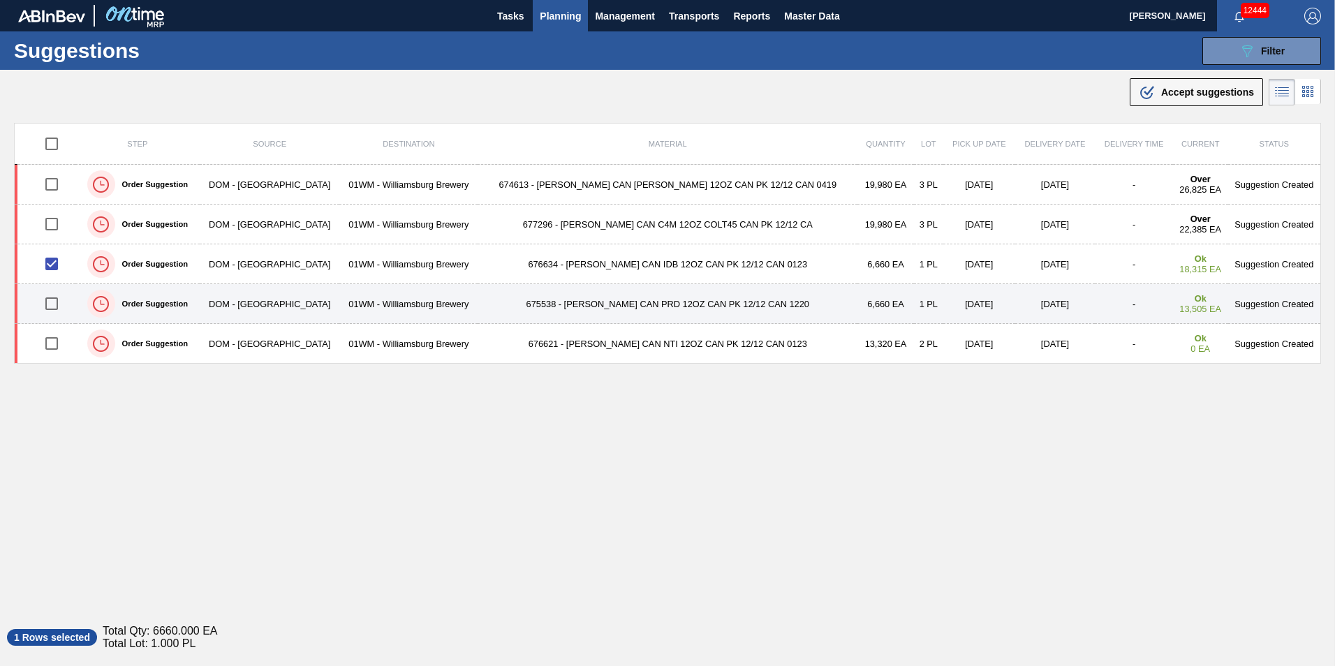
click at [50, 306] on input "checkbox" at bounding box center [51, 303] width 29 height 29
checkbox input "true"
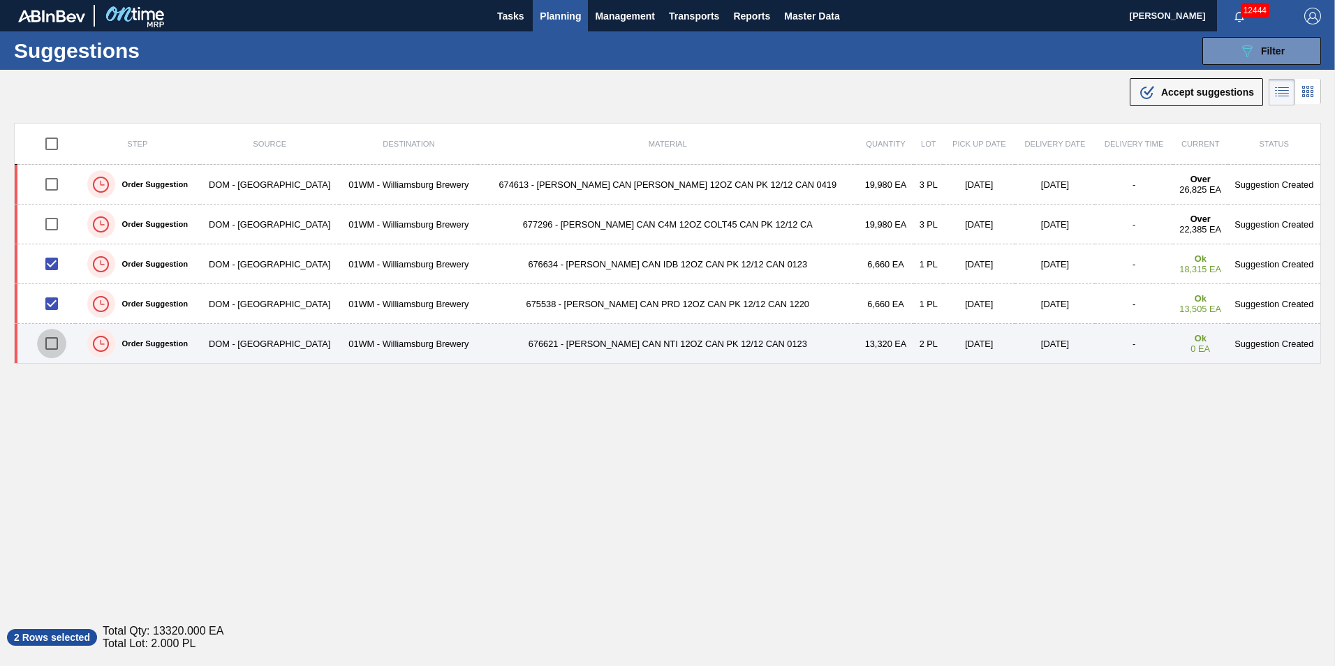
click at [61, 340] on input "checkbox" at bounding box center [51, 343] width 29 height 29
checkbox input "true"
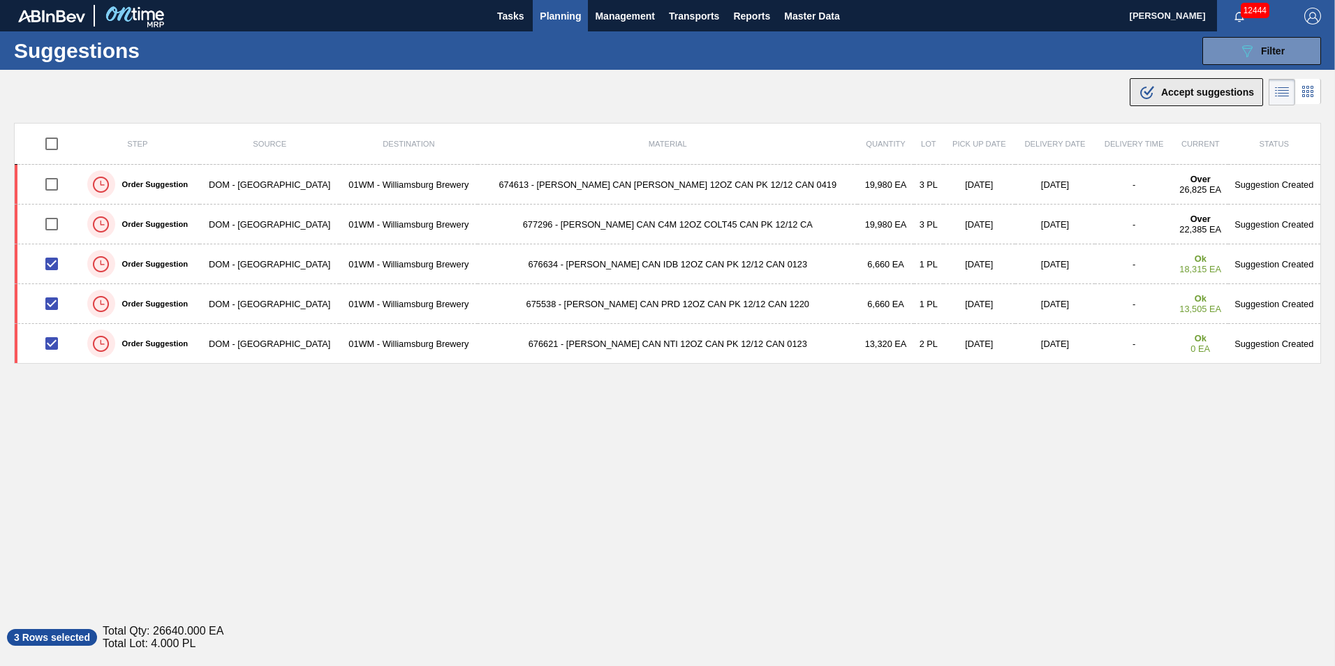
click at [1209, 86] on div ".b{fill:var(--color-action-default)} Accept suggestions" at bounding box center [1196, 92] width 115 height 17
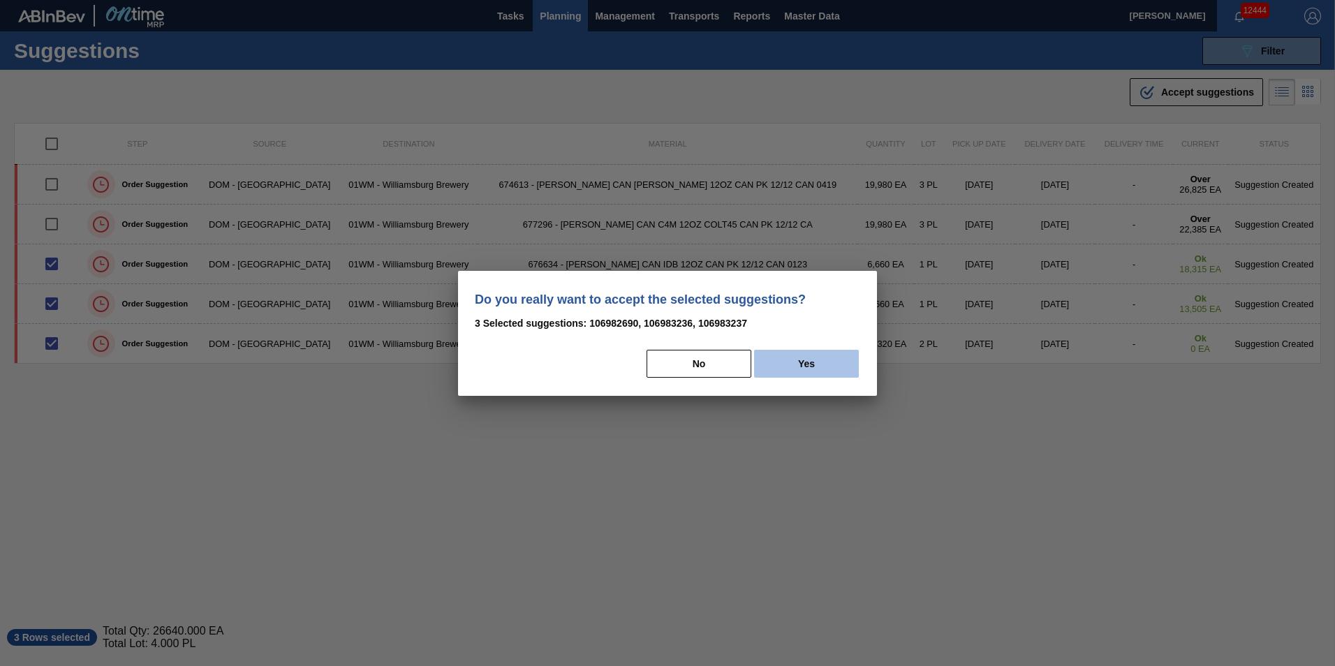
click at [835, 362] on button "Yes" at bounding box center [806, 364] width 105 height 28
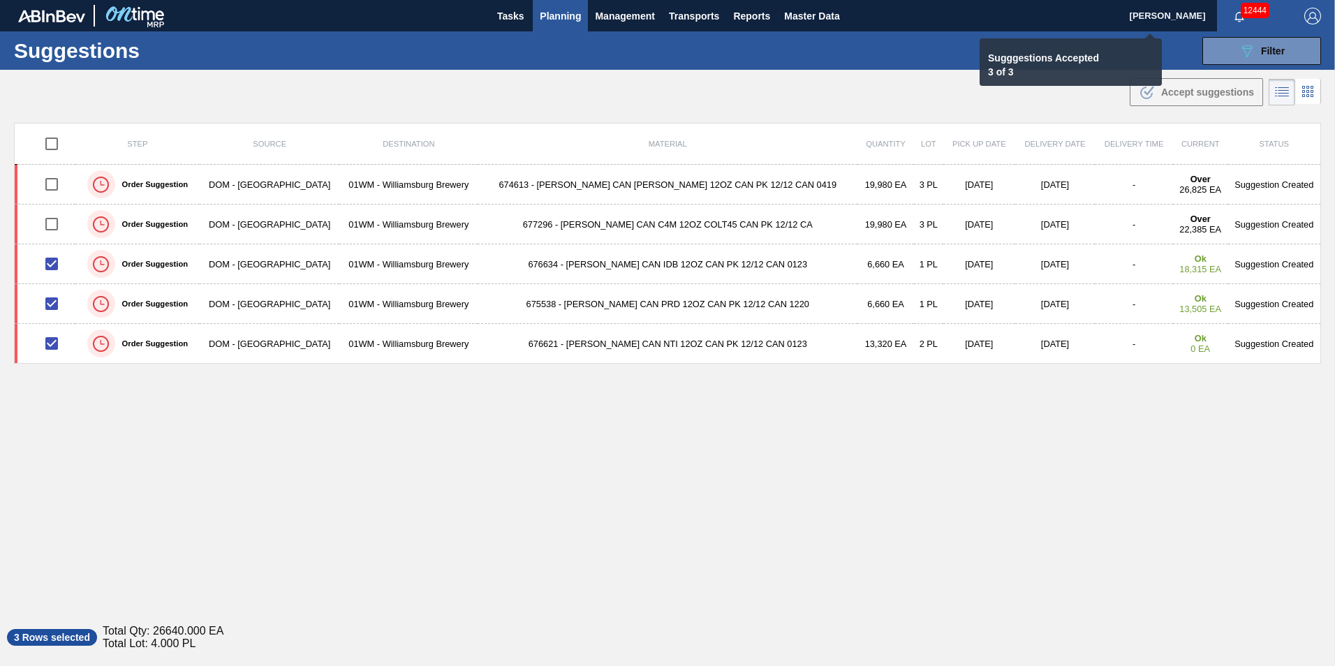
checkbox input "false"
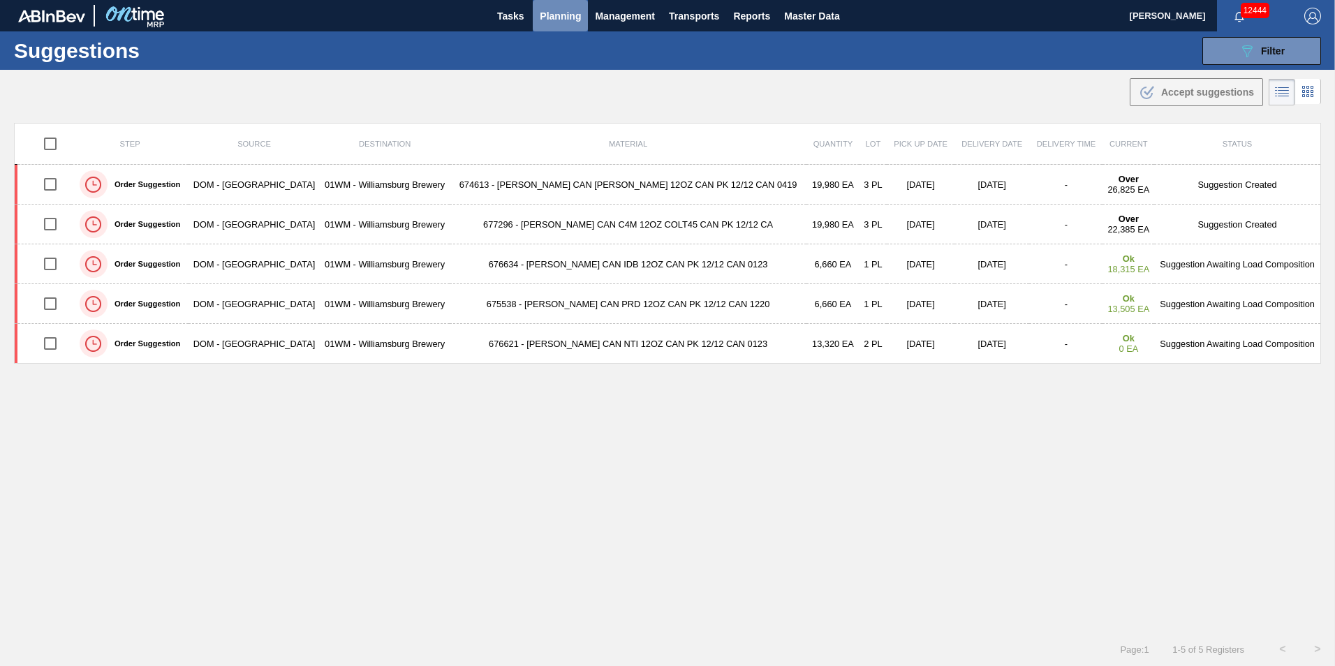
click at [570, 22] on span "Planning" at bounding box center [560, 16] width 41 height 17
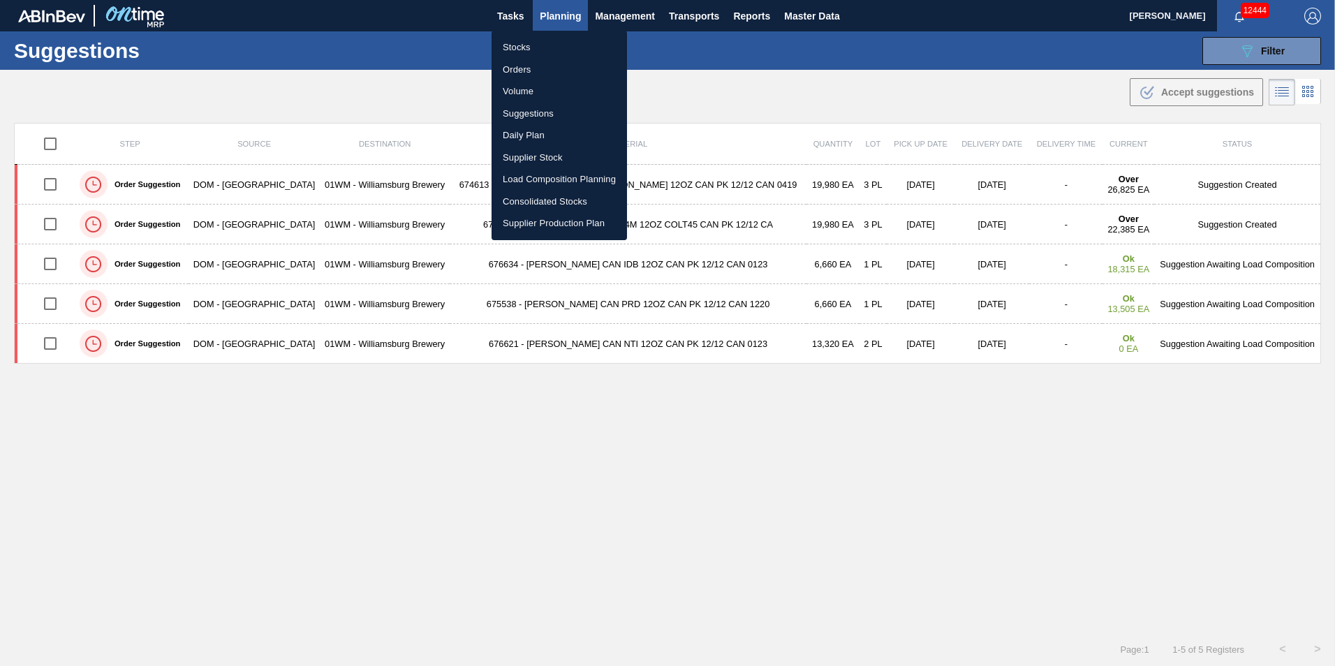
click at [559, 110] on li "Suggestions" at bounding box center [559, 114] width 135 height 22
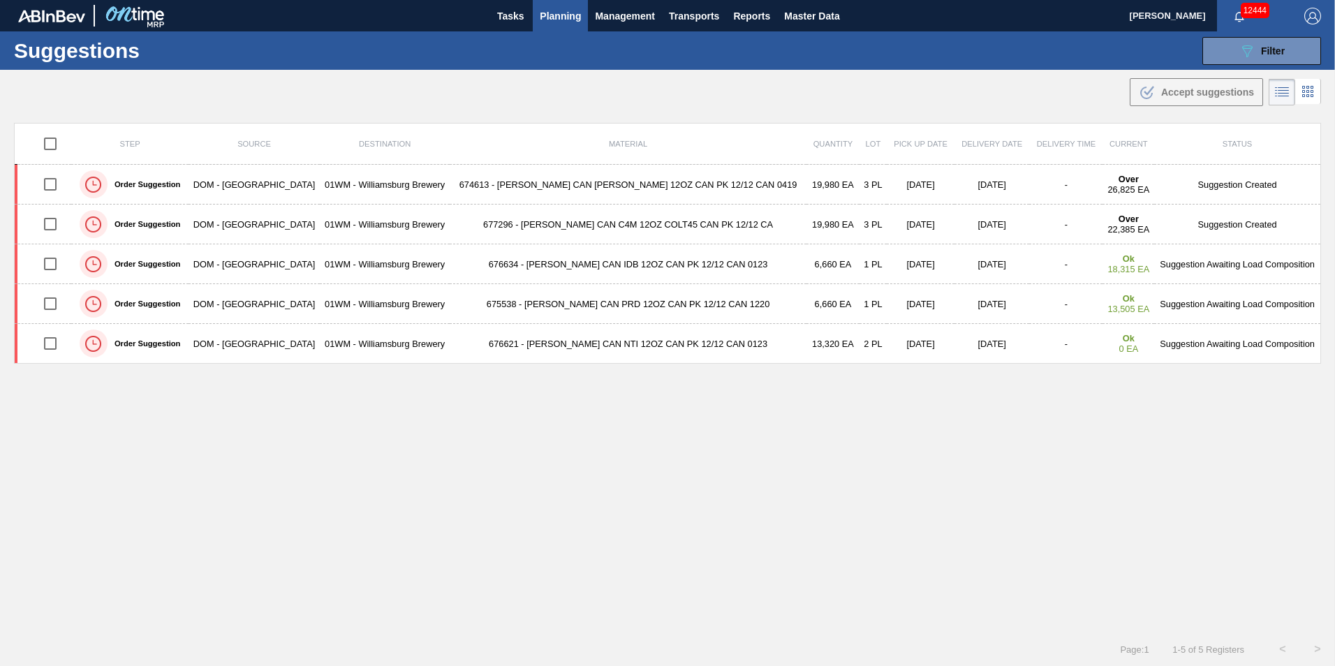
click at [566, 17] on span "Planning" at bounding box center [560, 16] width 41 height 17
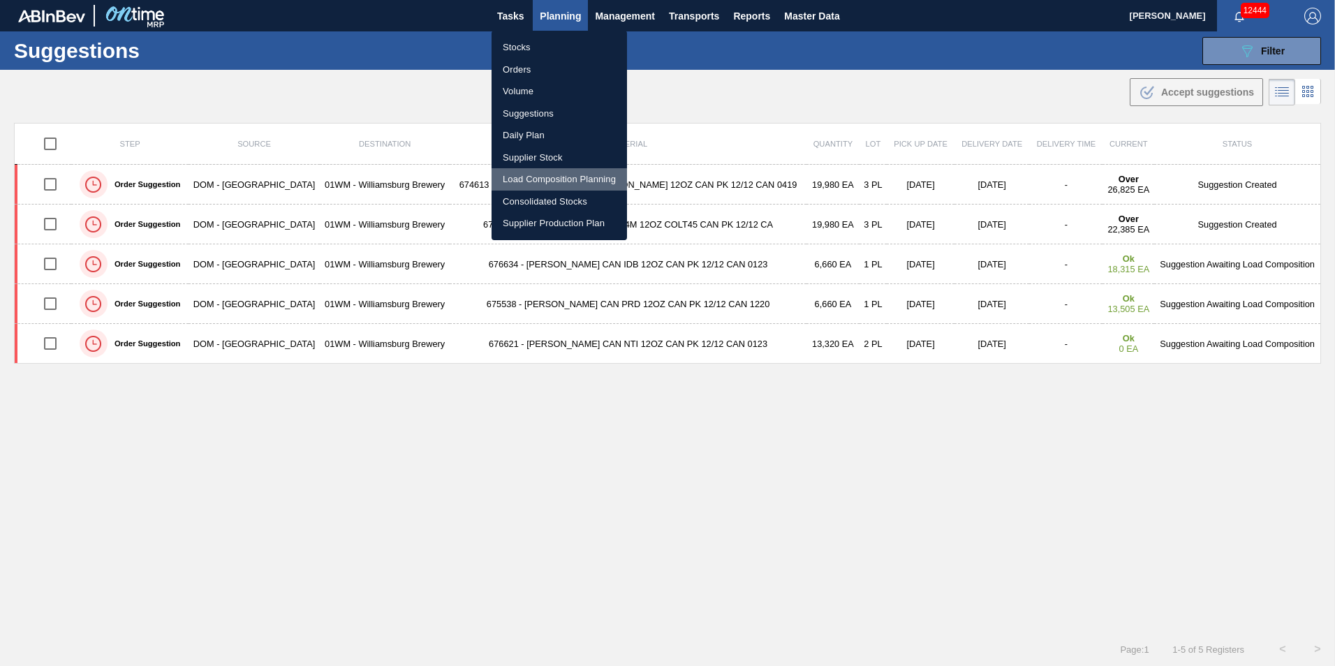
click at [528, 177] on li "Load Composition Planning" at bounding box center [559, 179] width 135 height 22
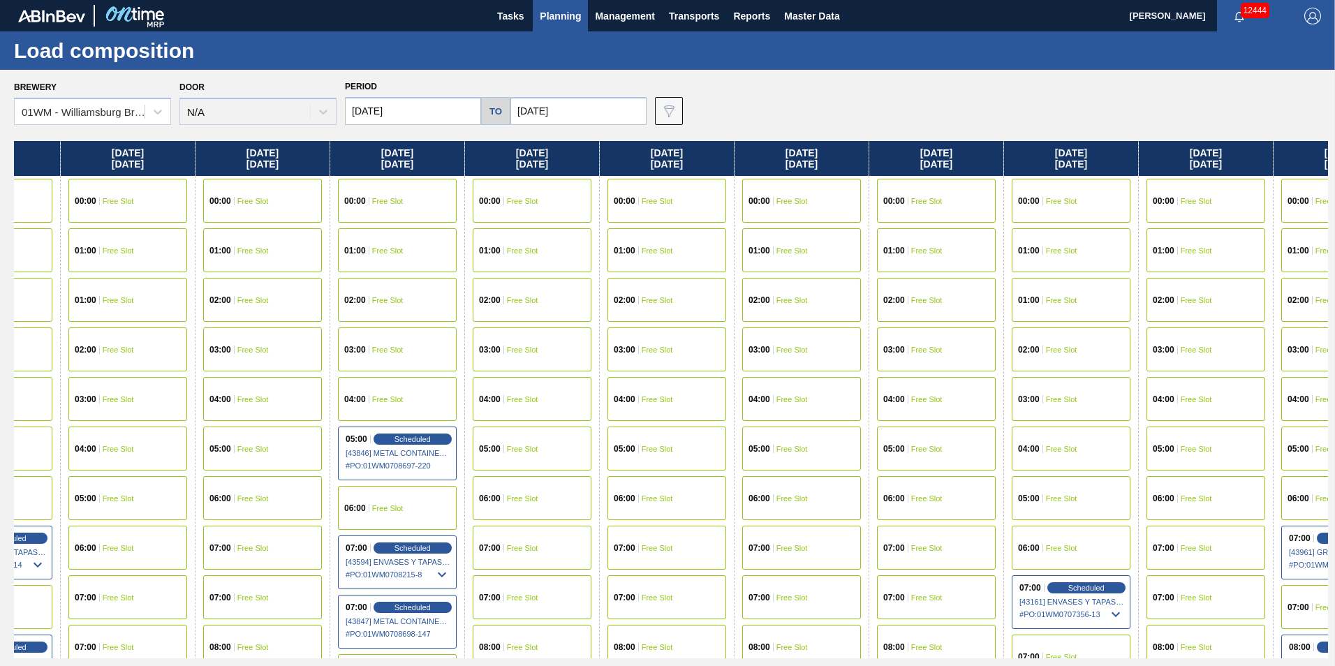
scroll to position [0, 904]
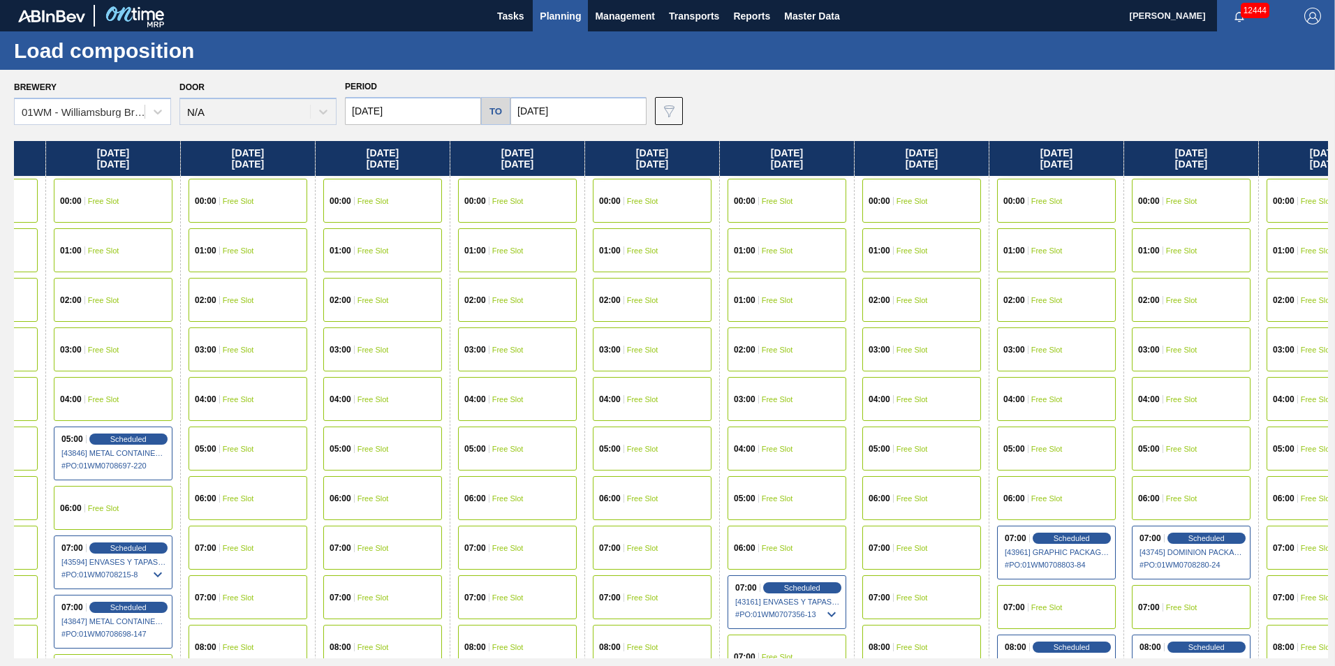
drag, startPoint x: 1247, startPoint y: 147, endPoint x: 38, endPoint y: 154, distance: 1209.4
click at [40, 155] on div "Wednesday 10/15/2025 00:00 Free Slot 01:00 Free Slot 01:00 Free Slot 02:00 Free…" at bounding box center [671, 399] width 1314 height 517
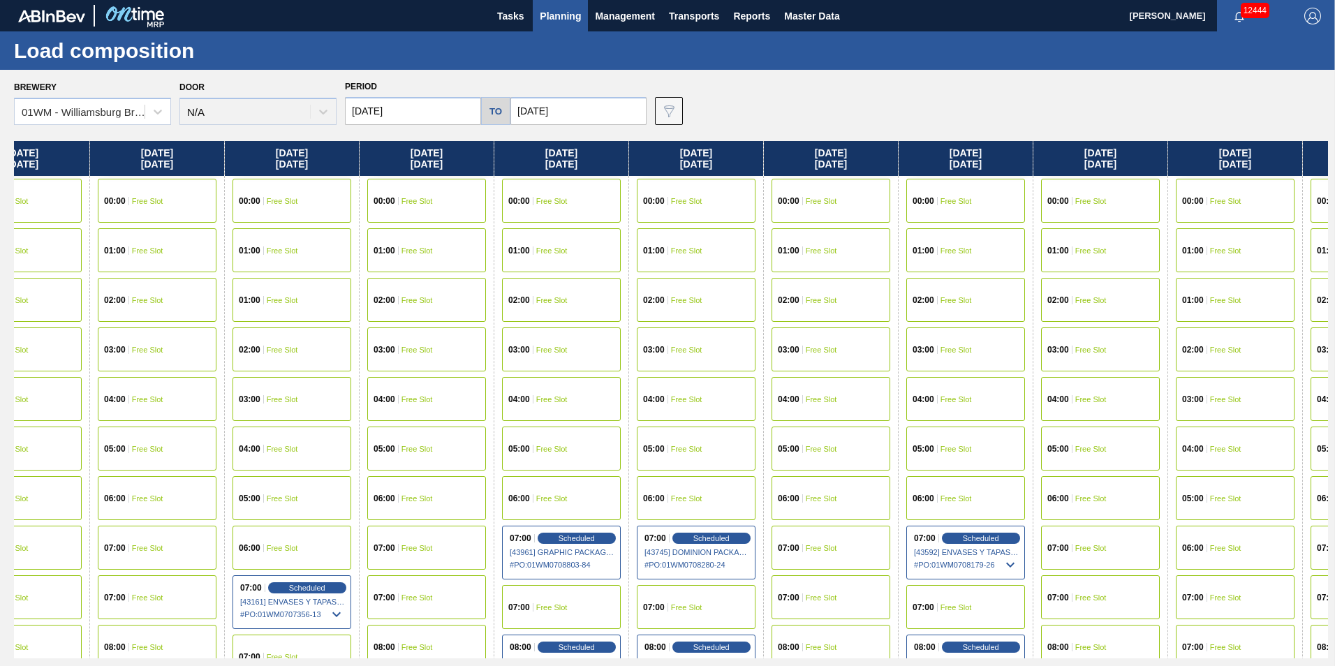
scroll to position [0, 1700]
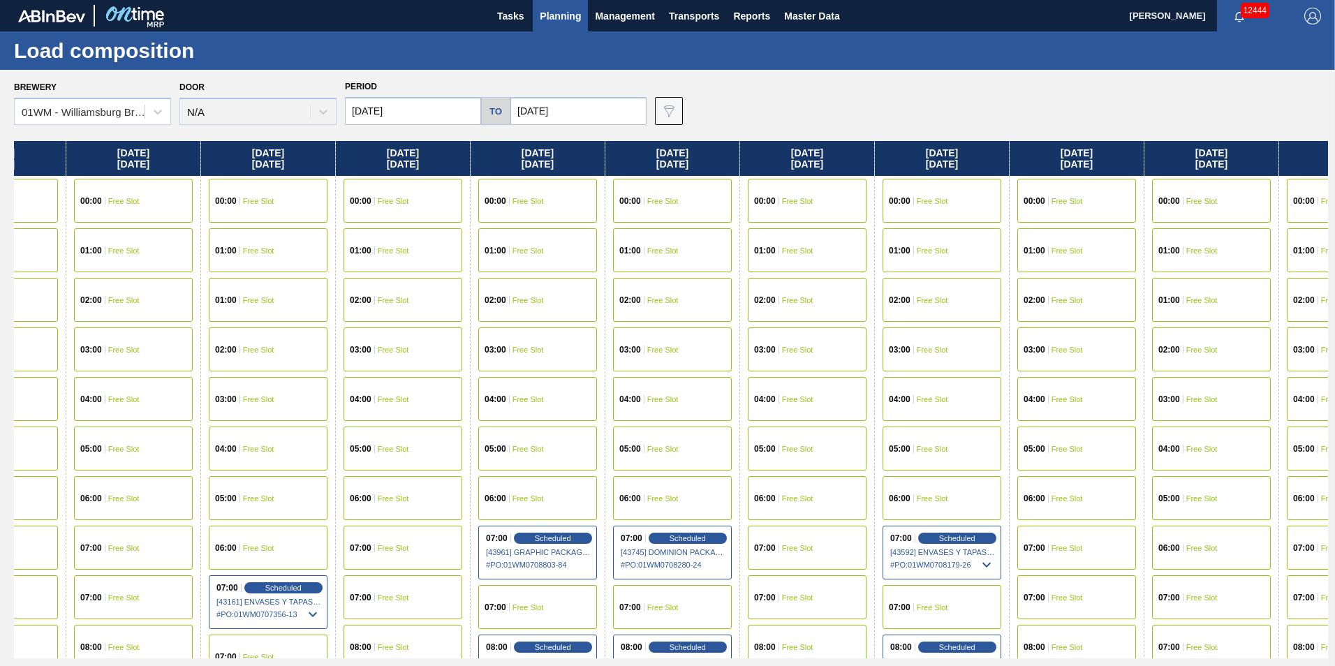
drag, startPoint x: 1186, startPoint y: 161, endPoint x: 668, endPoint y: 171, distance: 518.9
click at [668, 171] on div "Wednesday 10/15/2025 00:00 Free Slot 01:00 Free Slot 01:00 Free Slot 02:00 Free…" at bounding box center [671, 399] width 1314 height 517
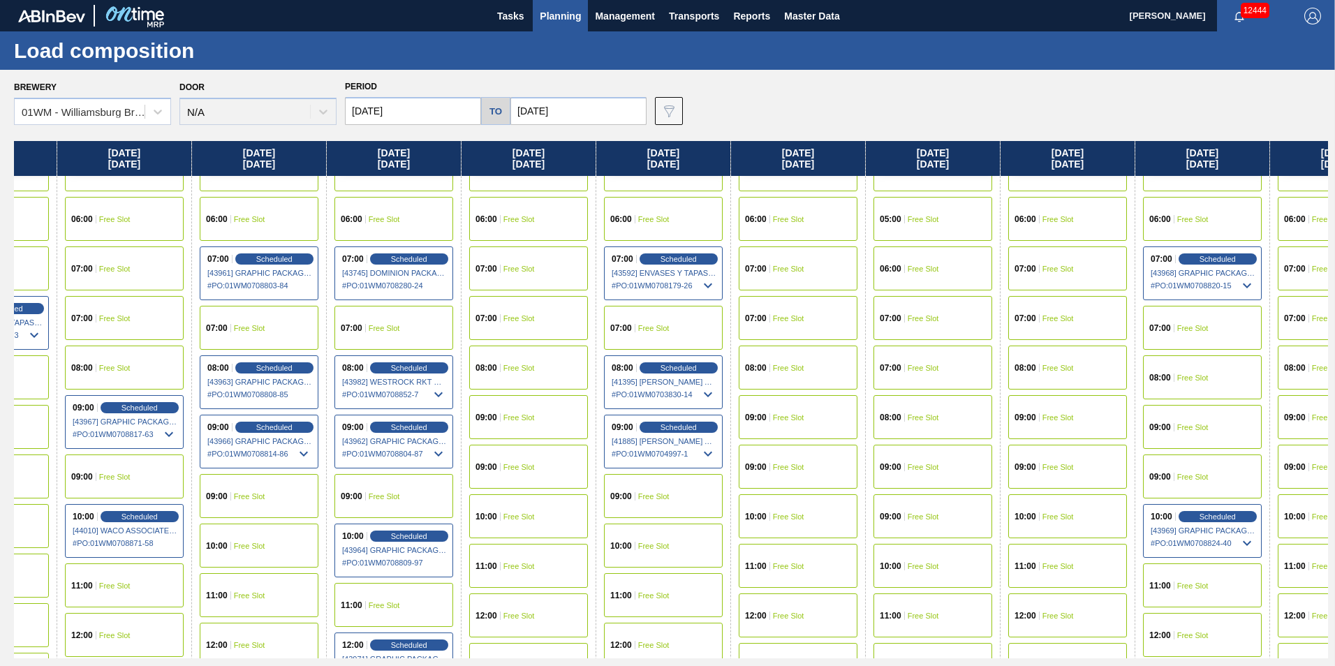
scroll to position [279, 1982]
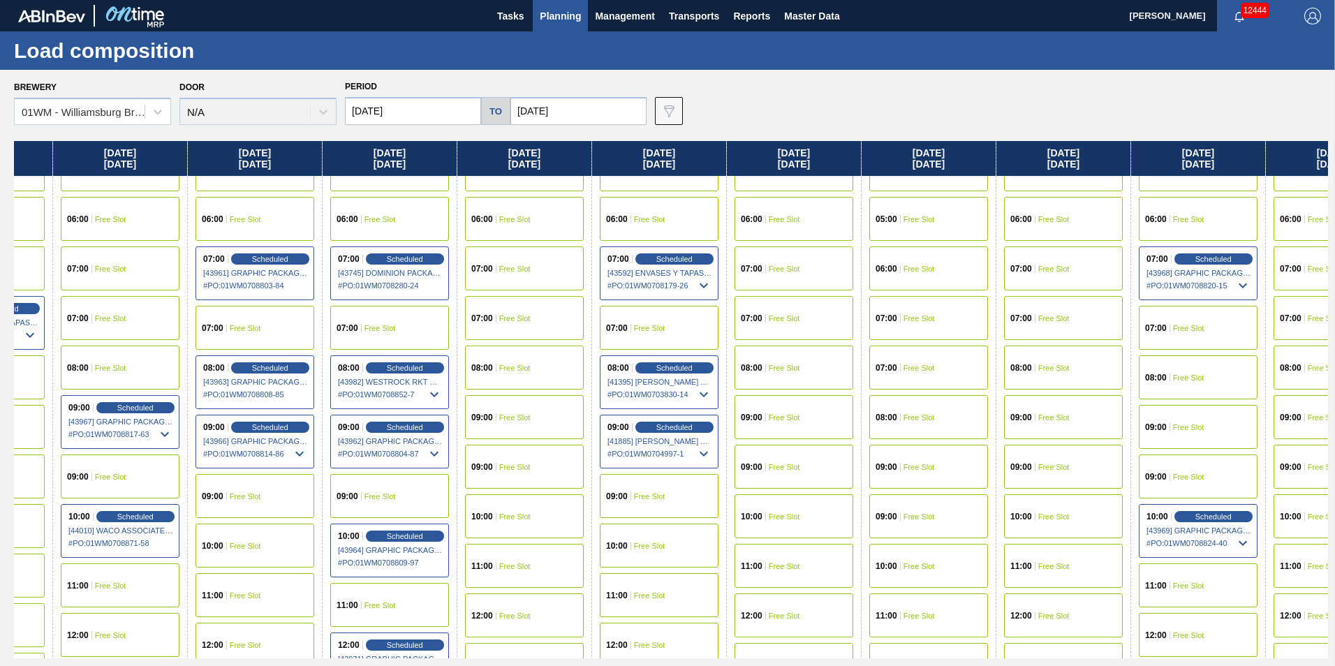
drag, startPoint x: 1018, startPoint y: 166, endPoint x: 725, endPoint y: 183, distance: 293.7
click at [725, 183] on div "Wednesday 10/15/2025 00:00 Free Slot 01:00 Free Slot 01:00 Free Slot 02:00 Free…" at bounding box center [671, 399] width 1314 height 517
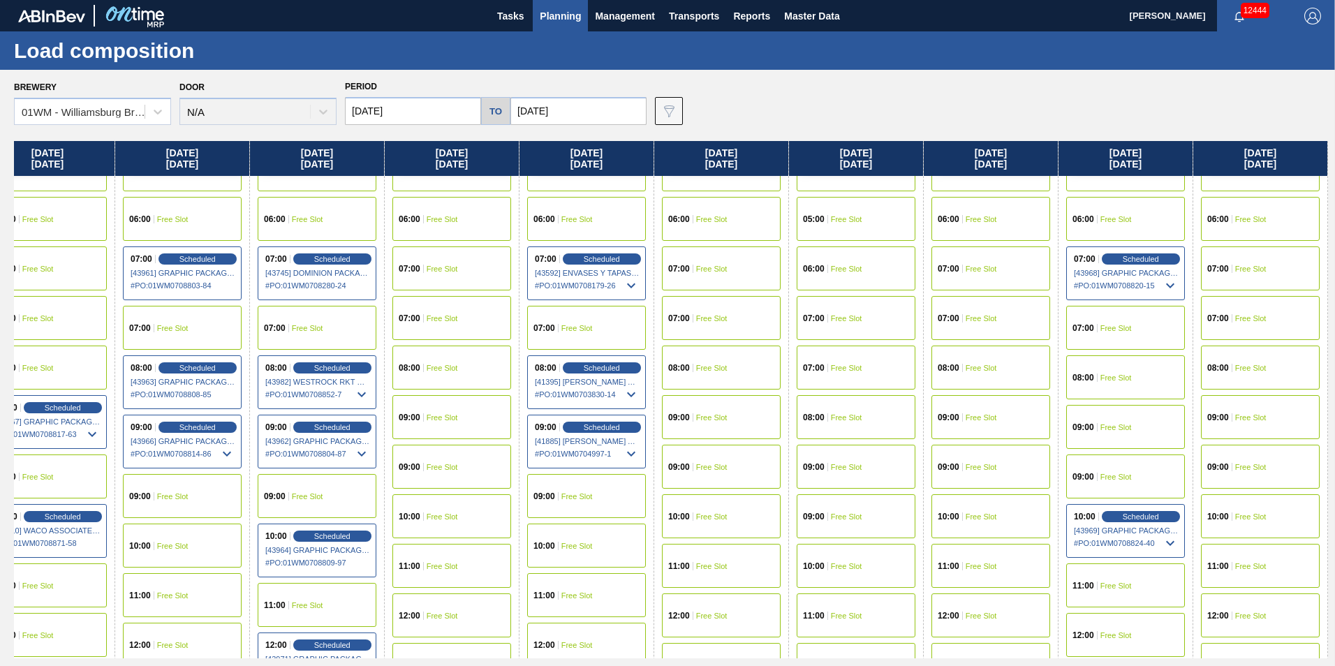
drag, startPoint x: 1190, startPoint y: 165, endPoint x: 348, endPoint y: 172, distance: 841.4
click at [348, 172] on div "Wednesday 10/15/2025 00:00 Free Slot 01:00 Free Slot 01:00 Free Slot 02:00 Free…" at bounding box center [671, 399] width 1314 height 517
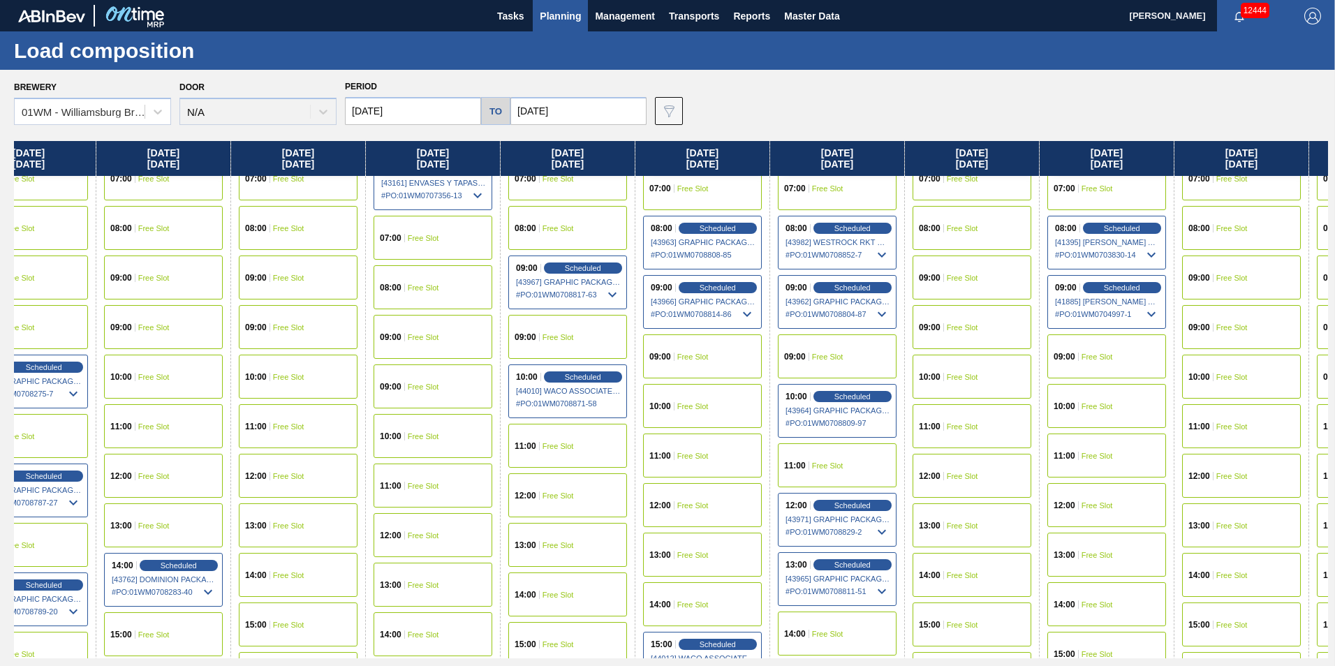
scroll to position [419, 1534]
drag, startPoint x: 161, startPoint y: 158, endPoint x: 702, endPoint y: 163, distance: 541.2
click at [702, 163] on div "Wednesday 10/15/2025 00:00 Free Slot 01:00 Free Slot 01:00 Free Slot 02:00 Free…" at bounding box center [671, 399] width 1314 height 517
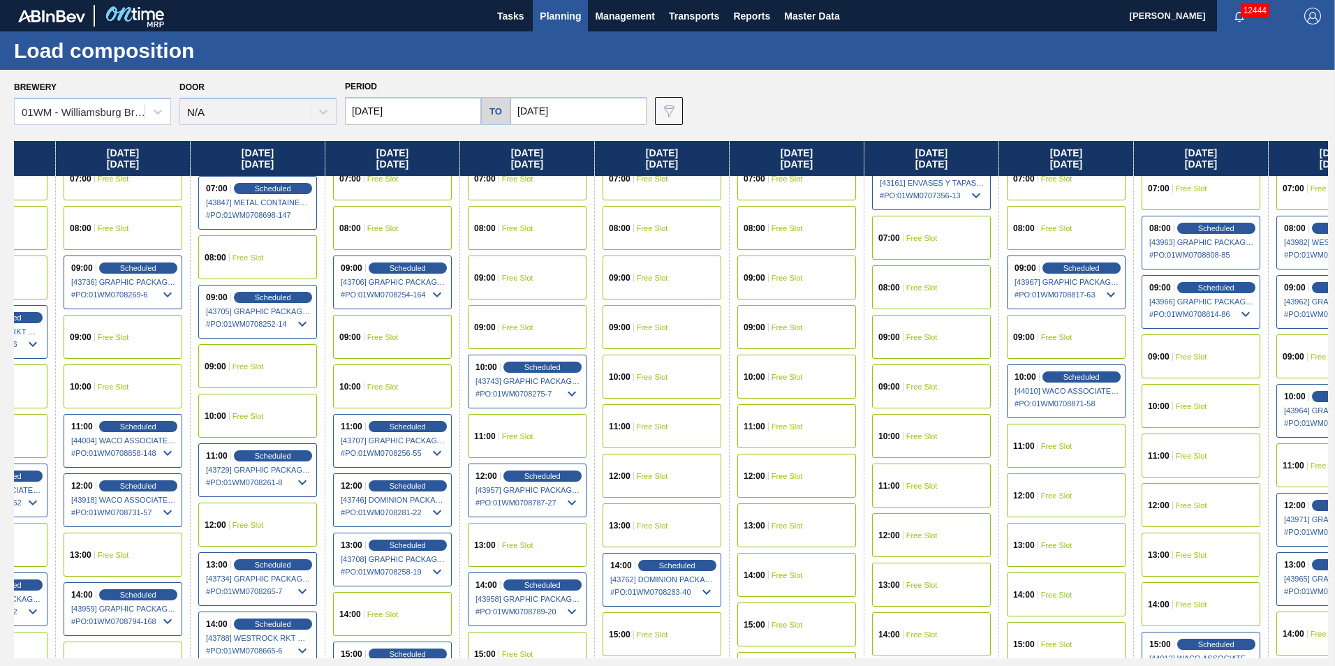
drag, startPoint x: 179, startPoint y: 160, endPoint x: 691, endPoint y: 170, distance: 511.9
click at [691, 170] on div "Wednesday 10/15/2025 00:00 Free Slot 01:00 Free Slot 01:00 Free Slot 02:00 Free…" at bounding box center [671, 399] width 1314 height 517
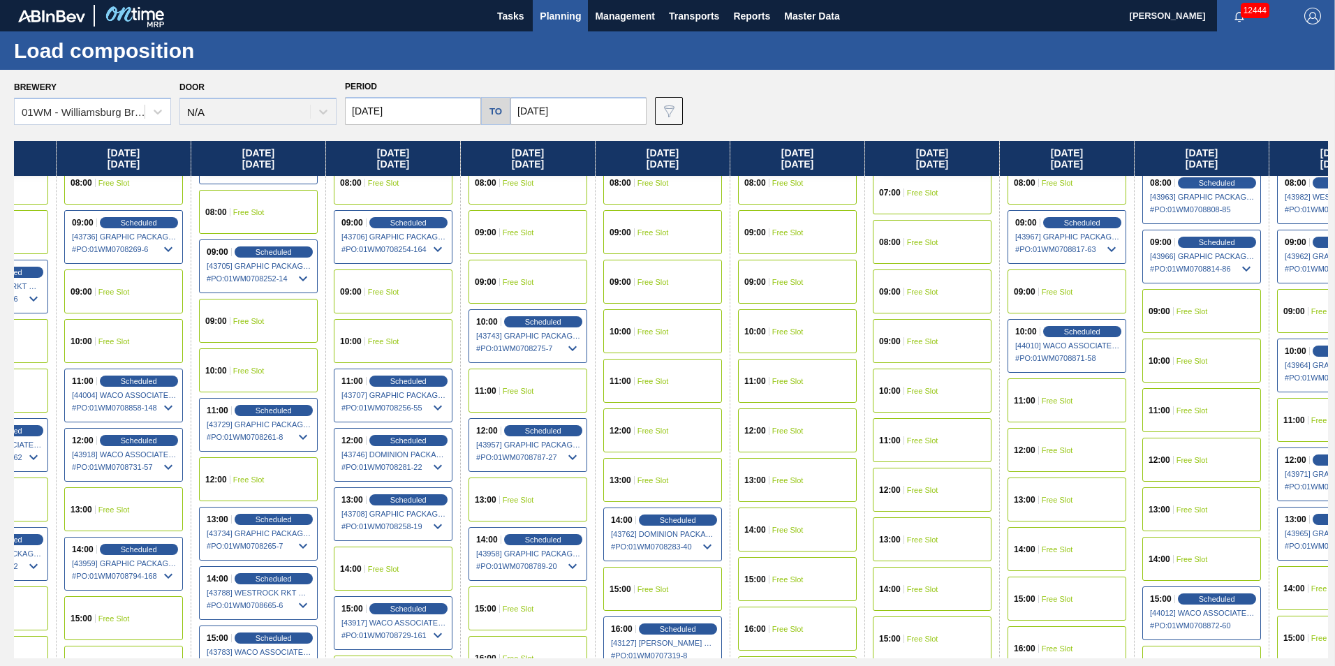
scroll to position [489, 1035]
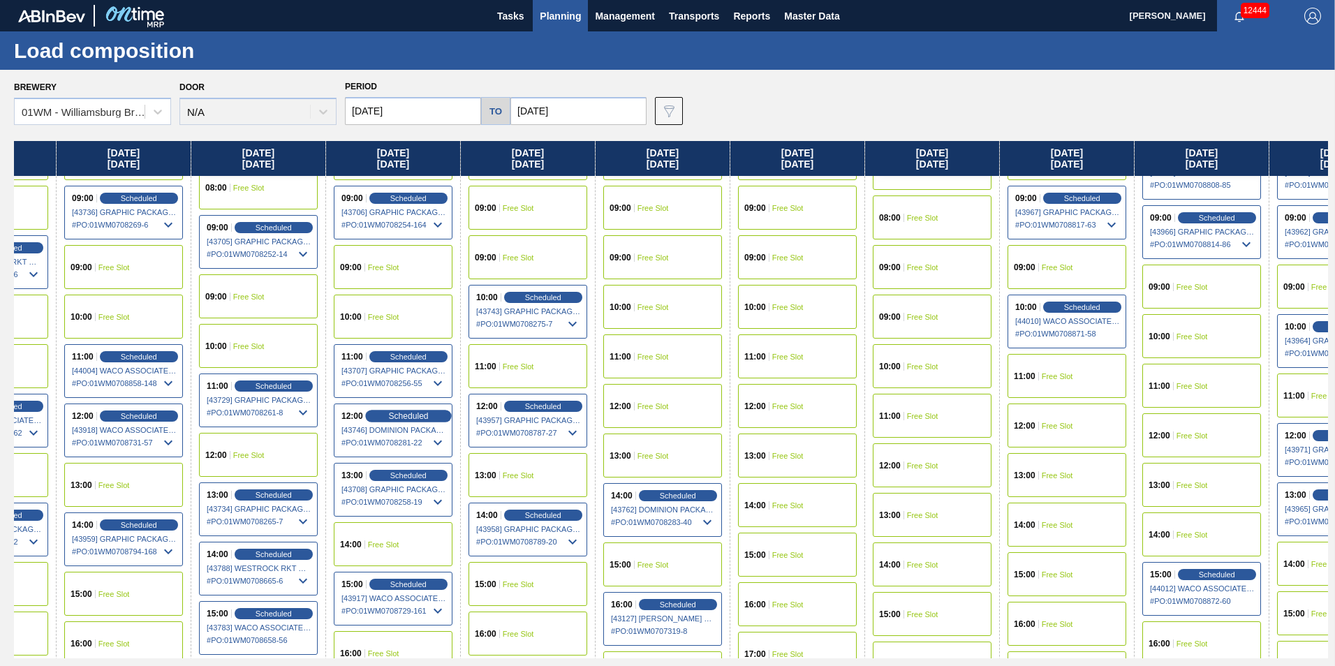
click at [381, 412] on div "Scheduled" at bounding box center [408, 416] width 86 height 13
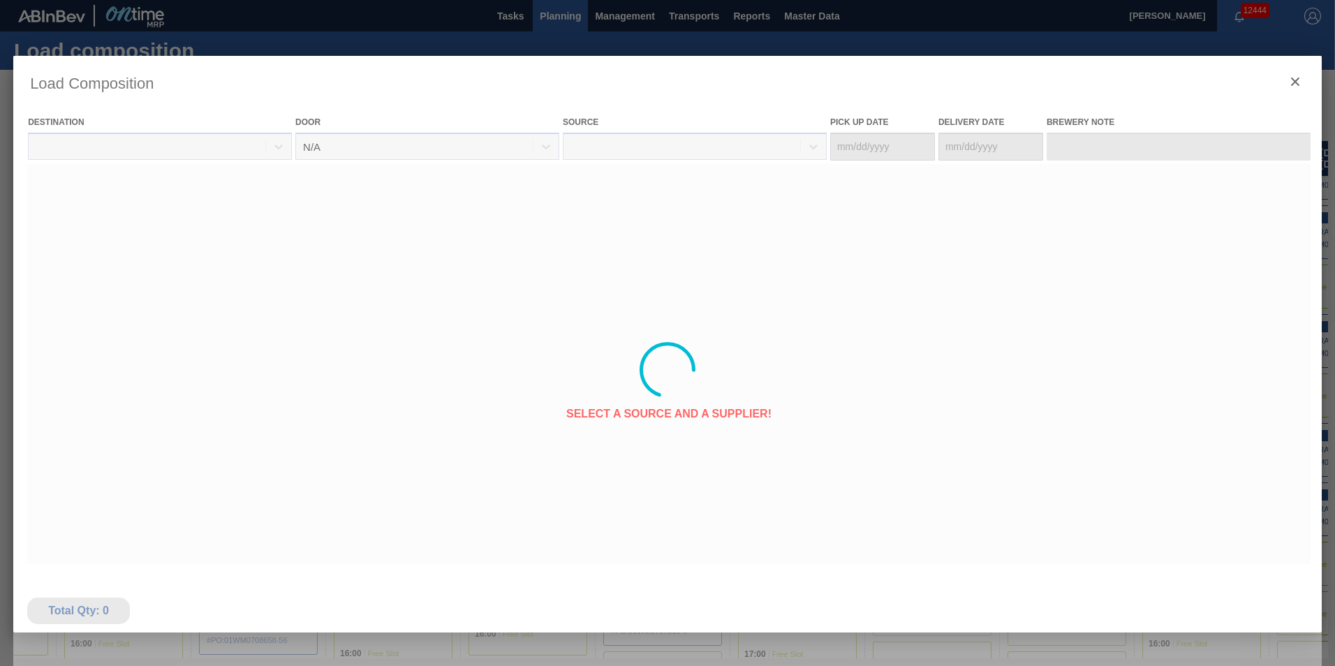
type Date "[DATE]"
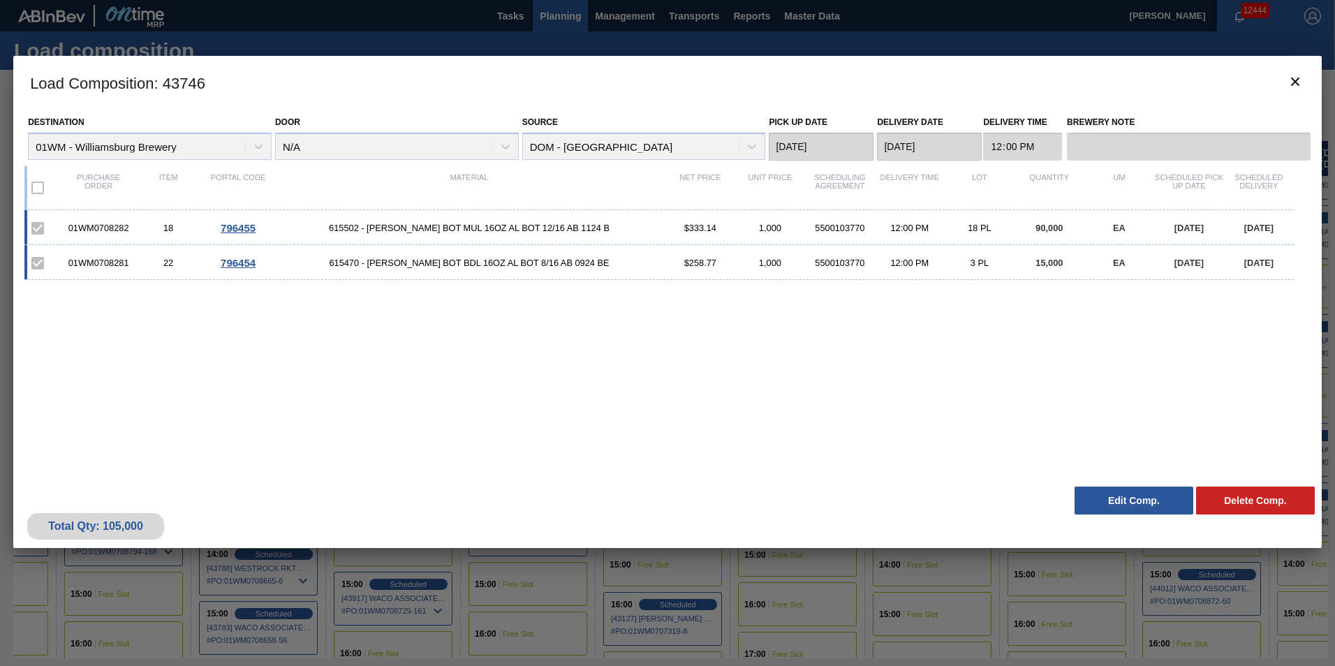
click at [1124, 499] on button "Edit Comp." at bounding box center [1134, 501] width 119 height 28
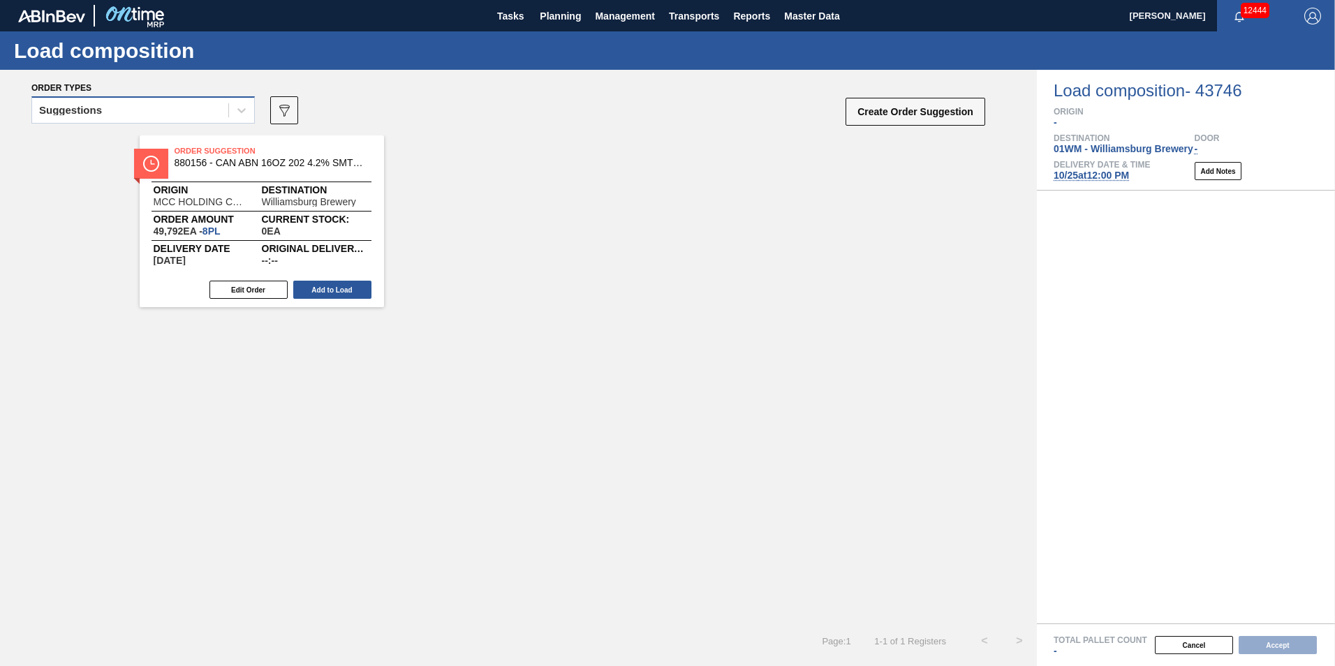
click at [172, 112] on main "Tasks Planning Management Transports Reports Master Data Vincent Geritano 12444…" at bounding box center [667, 333] width 1335 height 666
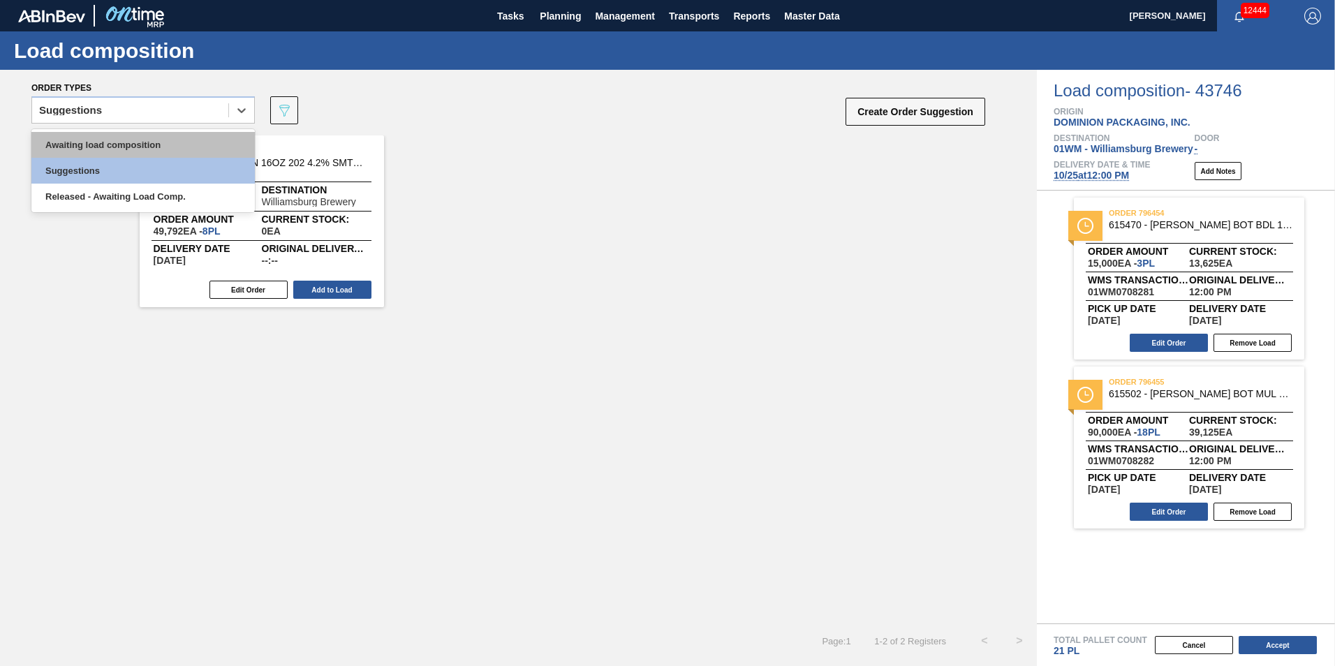
click at [166, 141] on div "Awaiting load composition" at bounding box center [142, 145] width 223 height 26
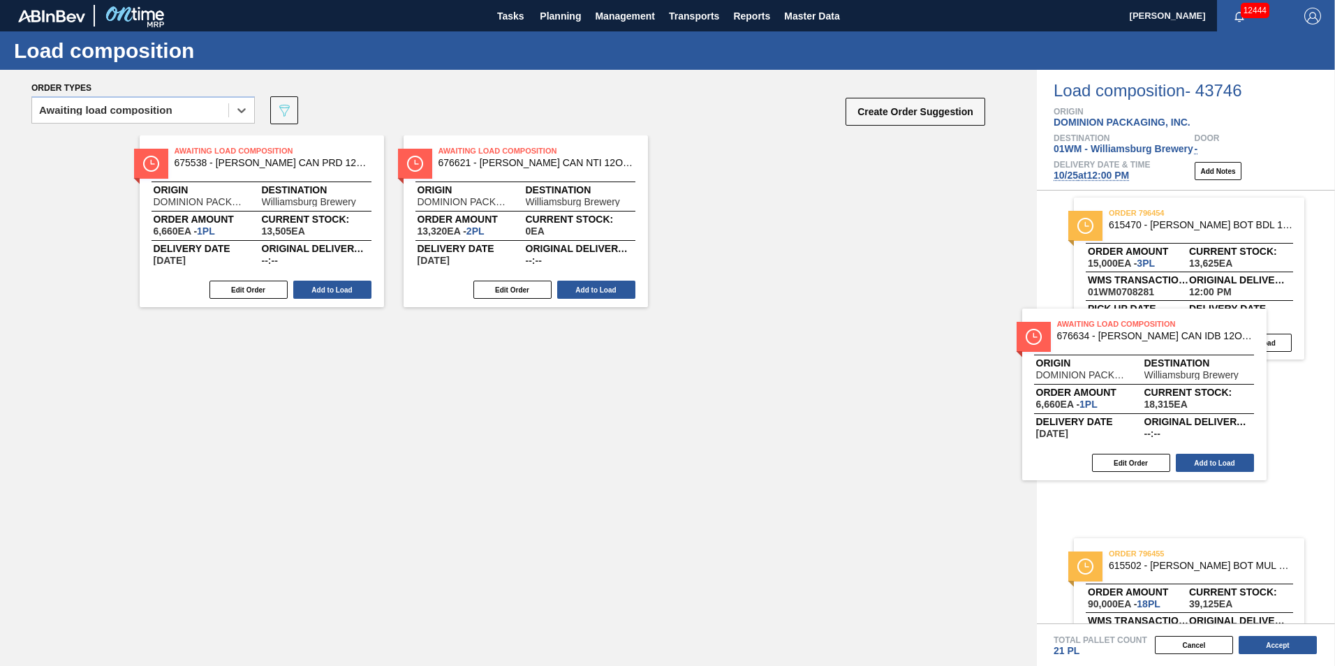
drag, startPoint x: 281, startPoint y: 260, endPoint x: 1166, endPoint y: 413, distance: 897.8
click at [1170, 418] on div "Order types option Awaiting load composition, selected. Select is focused ,type…" at bounding box center [667, 368] width 1335 height 596
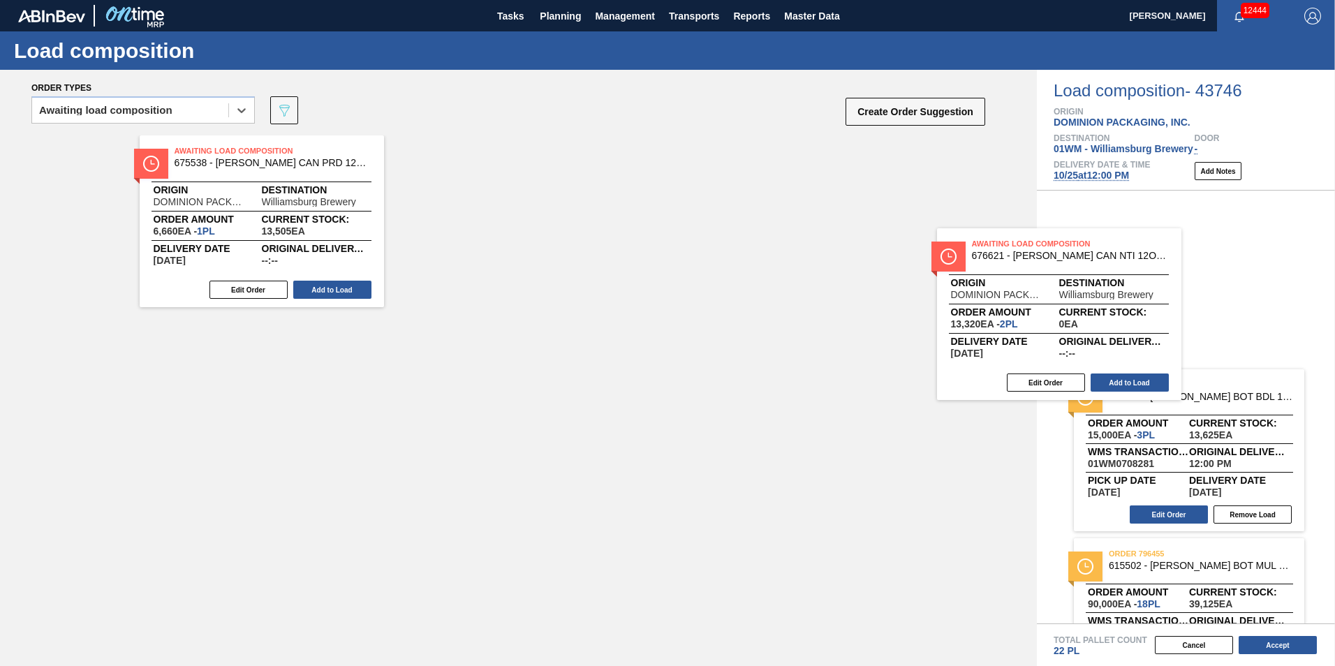
drag, startPoint x: 717, startPoint y: 269, endPoint x: 1096, endPoint y: 323, distance: 383.0
click at [1096, 323] on div "Order types option Awaiting load composition, selected. Select is focused ,type…" at bounding box center [667, 368] width 1335 height 596
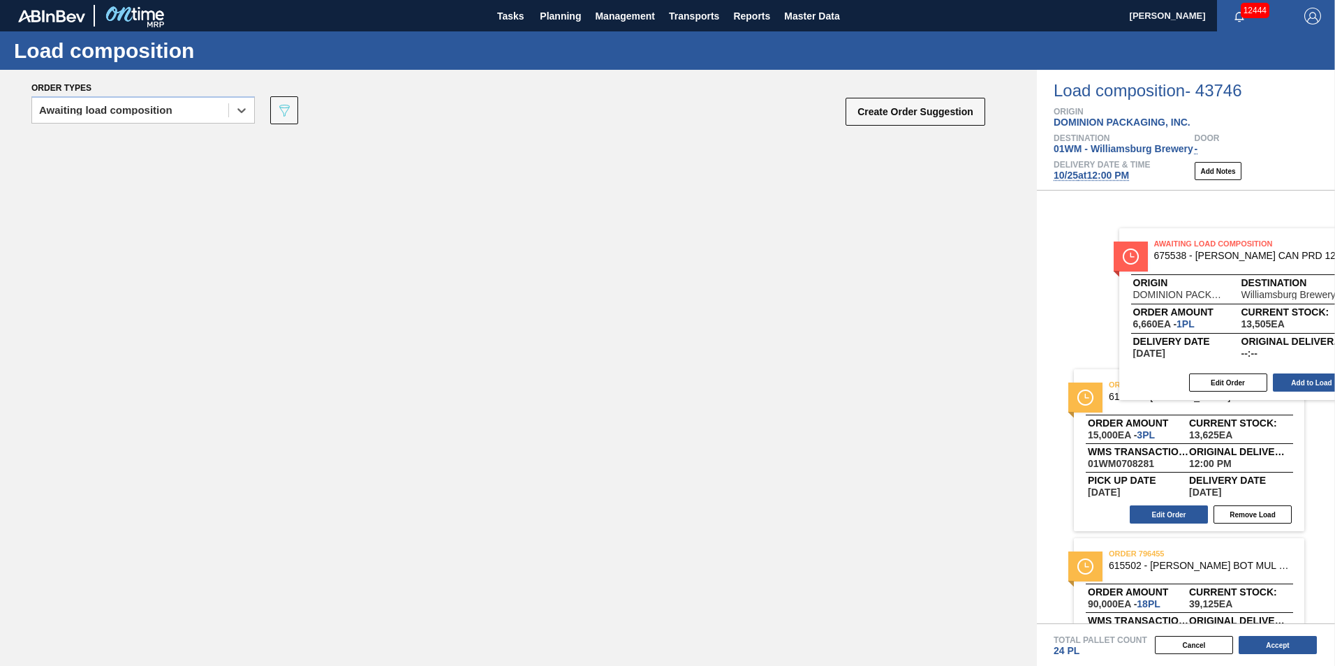
drag, startPoint x: 234, startPoint y: 232, endPoint x: 1278, endPoint y: 316, distance: 1048.0
click at [1278, 316] on div "Order types option Awaiting load composition, selected. Select is focused ,type…" at bounding box center [667, 368] width 1335 height 596
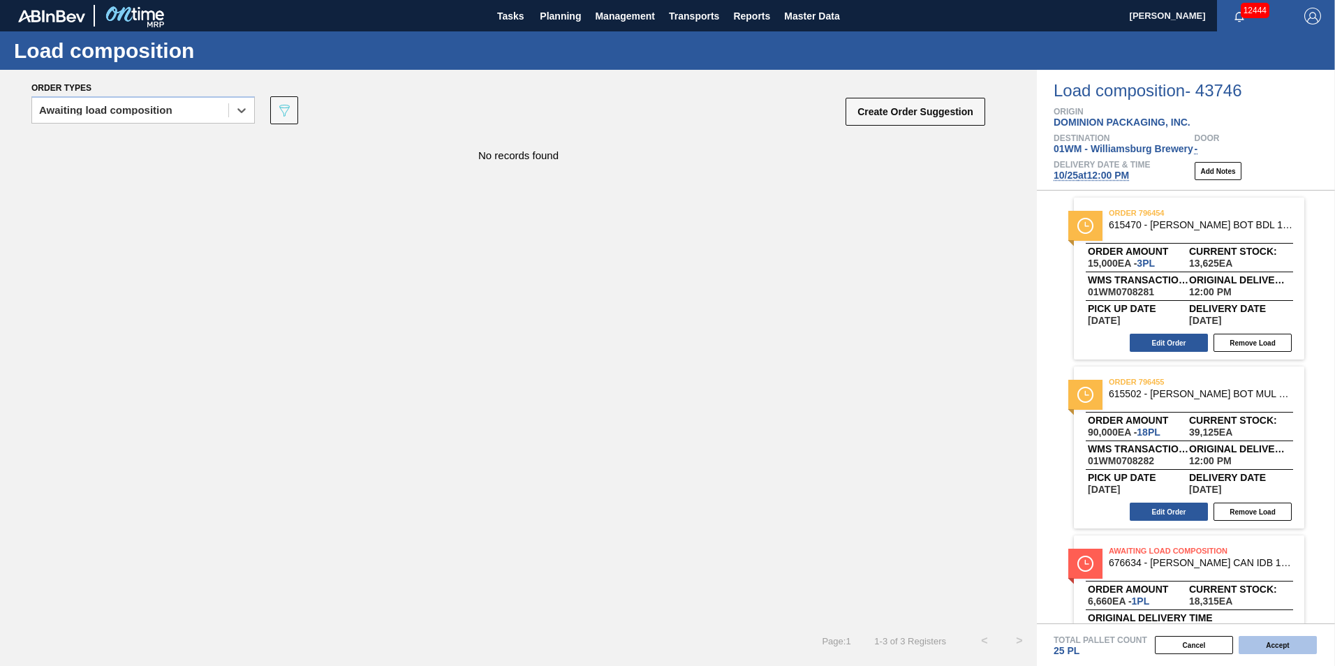
click at [1282, 644] on button "Accept" at bounding box center [1278, 645] width 78 height 18
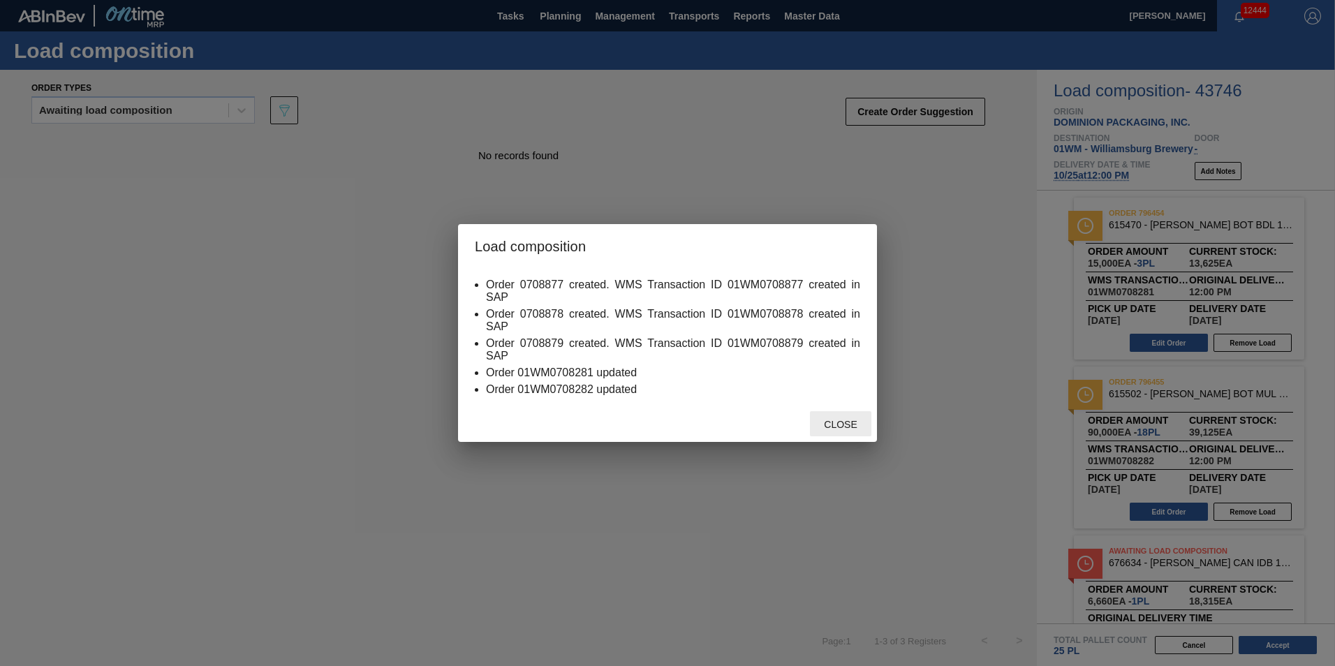
click at [843, 420] on span "Close" at bounding box center [840, 424] width 55 height 11
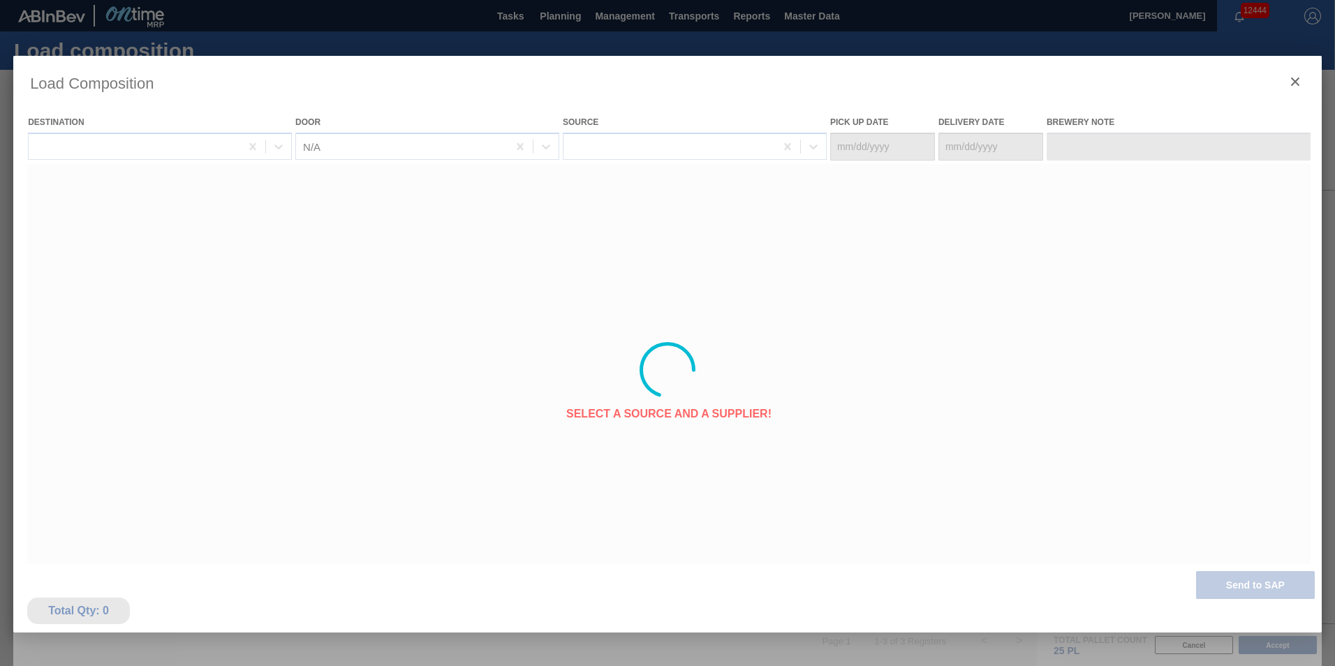
type Date "[DATE]"
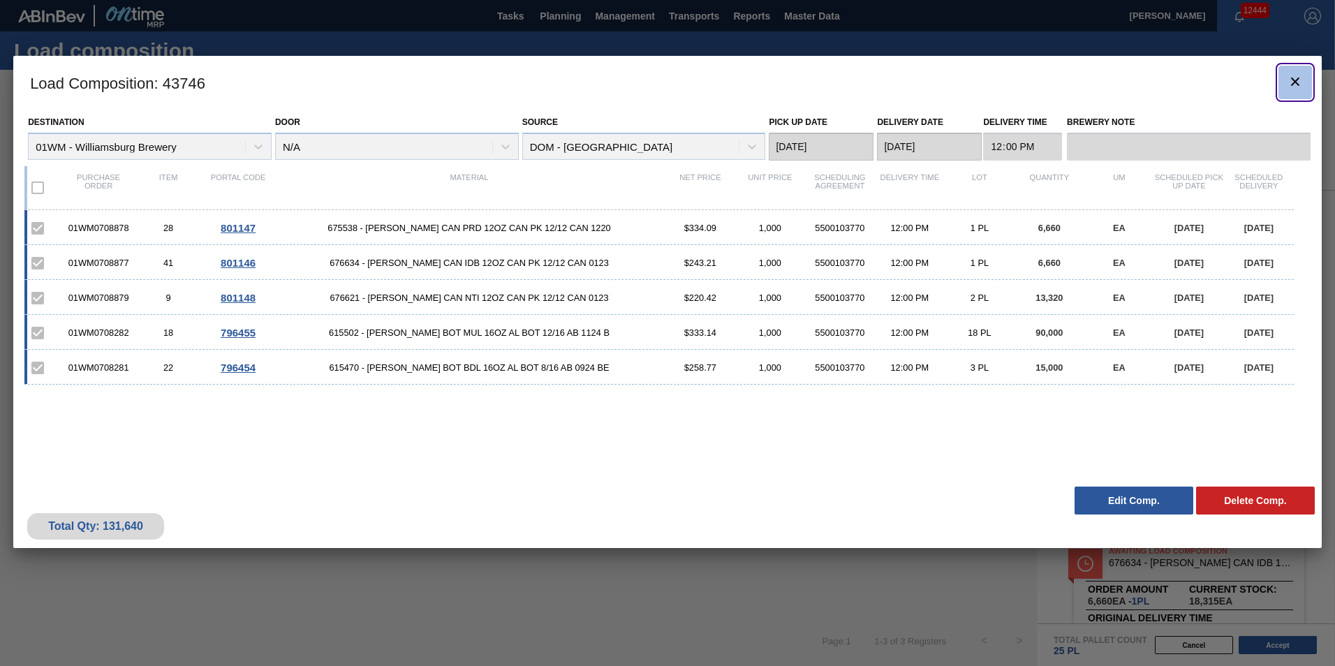
click at [1299, 79] on icon "botão de ícone" at bounding box center [1295, 81] width 17 height 17
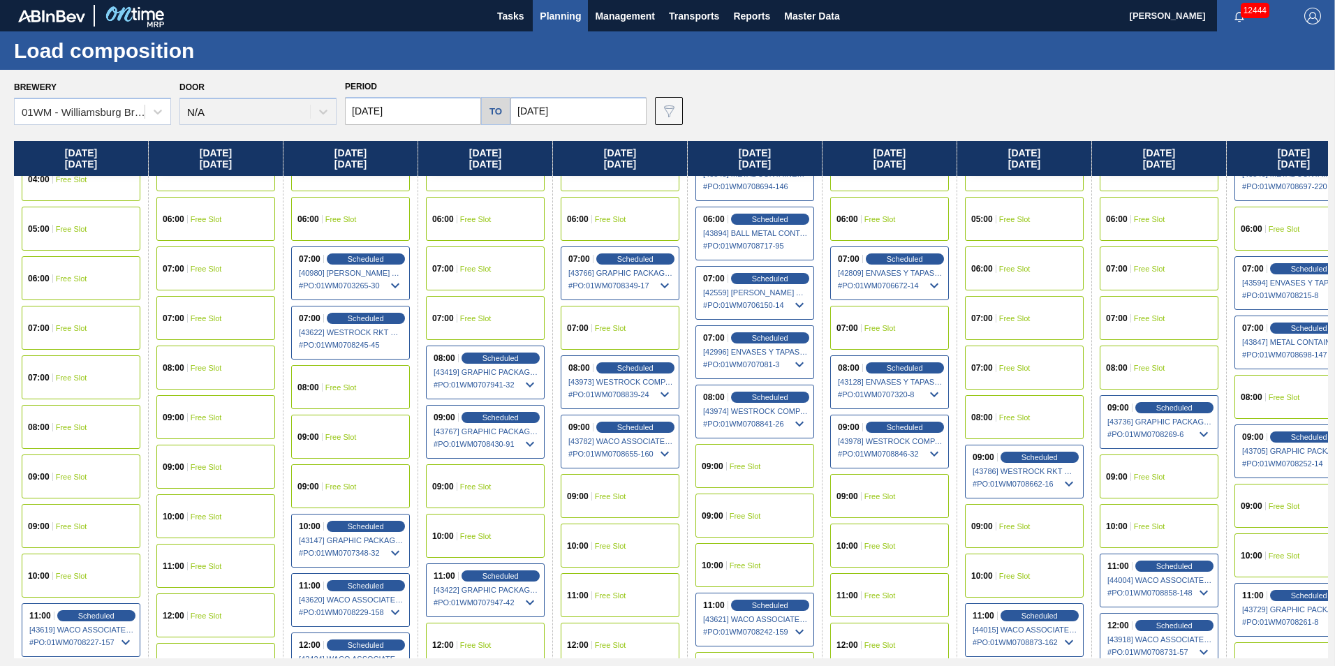
scroll to position [279, 0]
